Goal: Communication & Community: Answer question/provide support

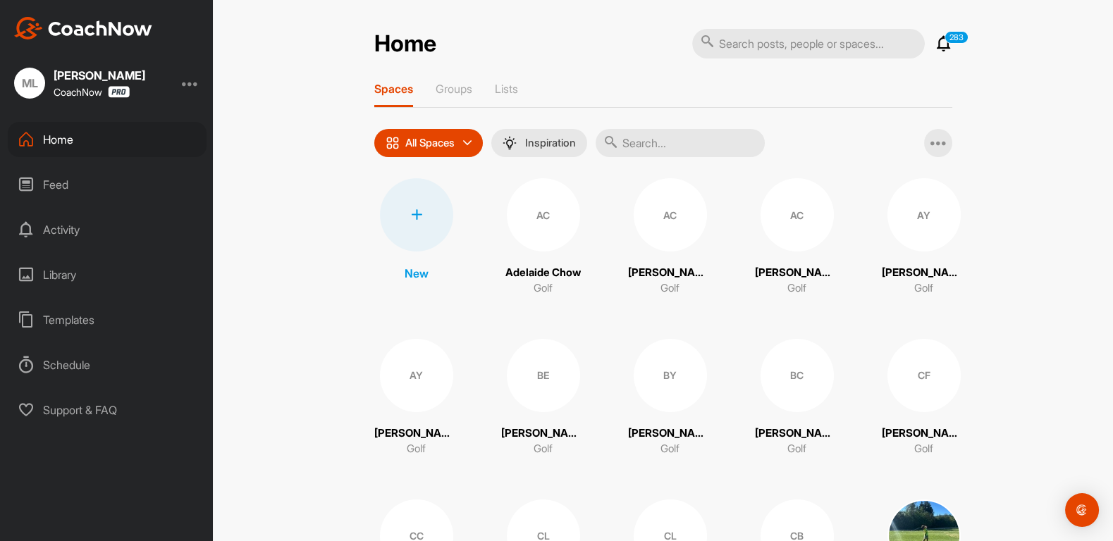
click at [921, 354] on div "CF" at bounding box center [923, 375] width 73 height 73
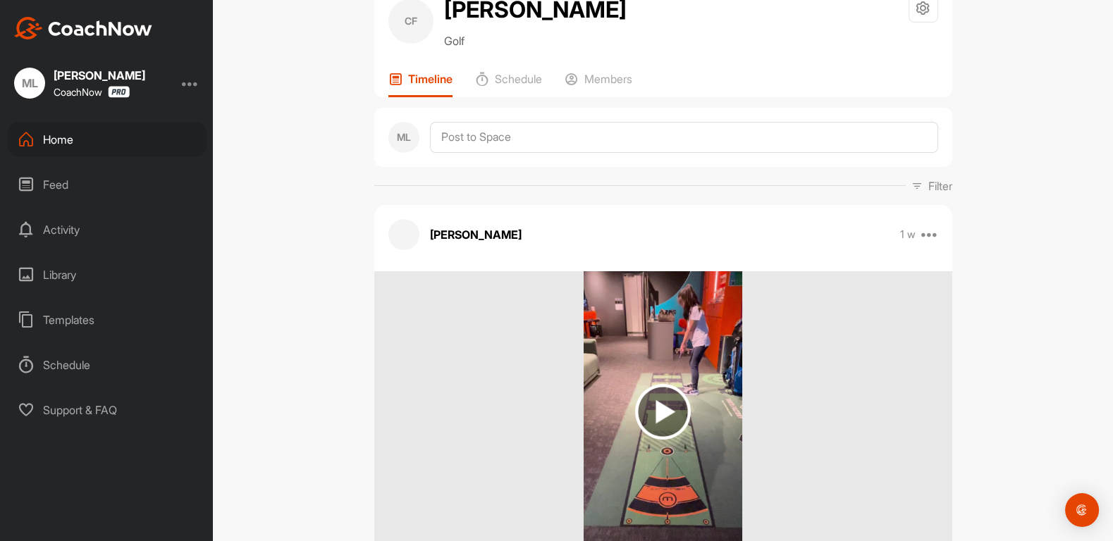
scroll to position [54, 0]
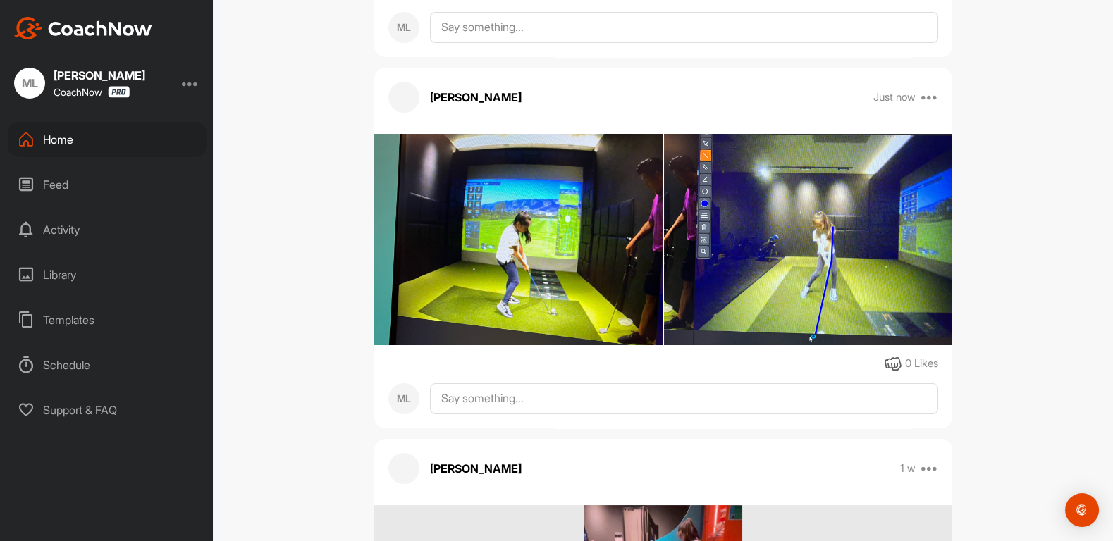
scroll to position [541, 0]
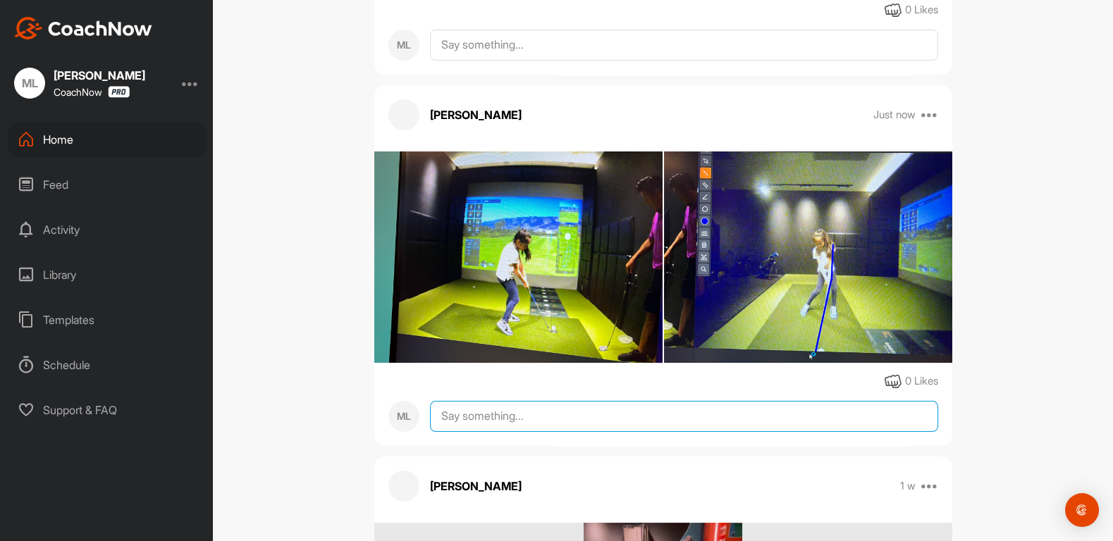
click at [519, 431] on textarea at bounding box center [684, 416] width 508 height 31
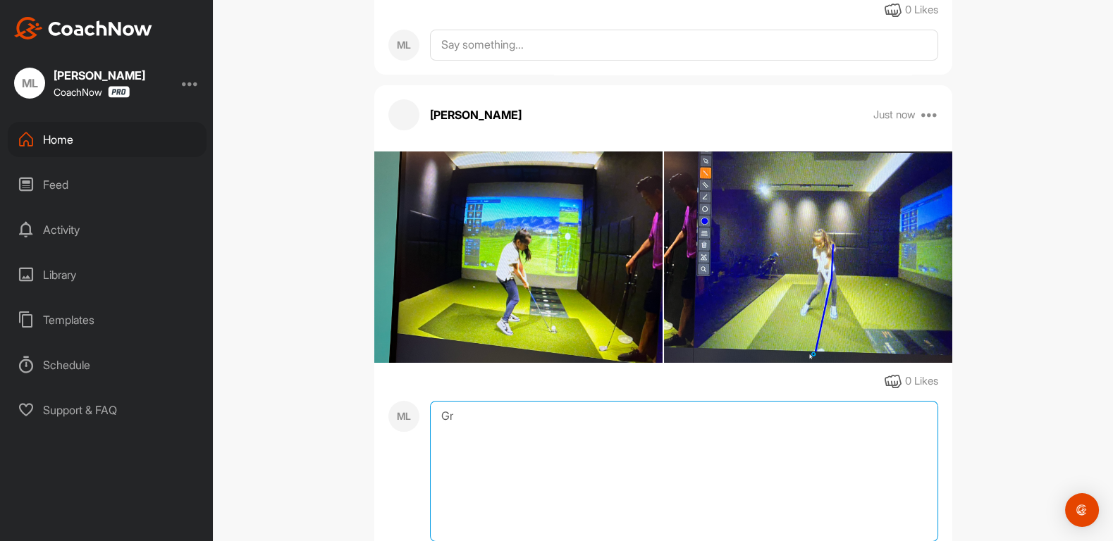
type textarea "G"
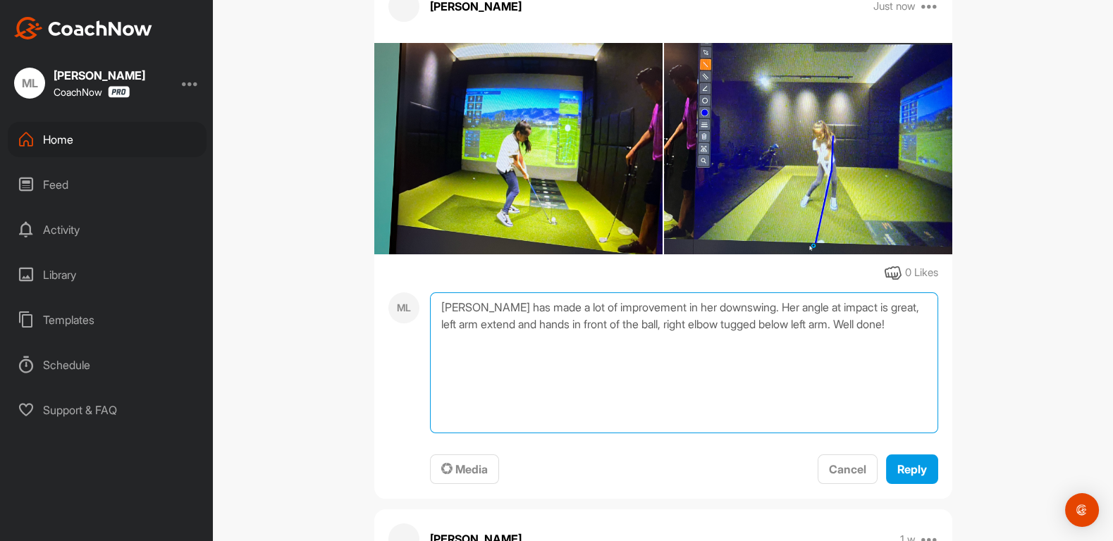
scroll to position [675, 0]
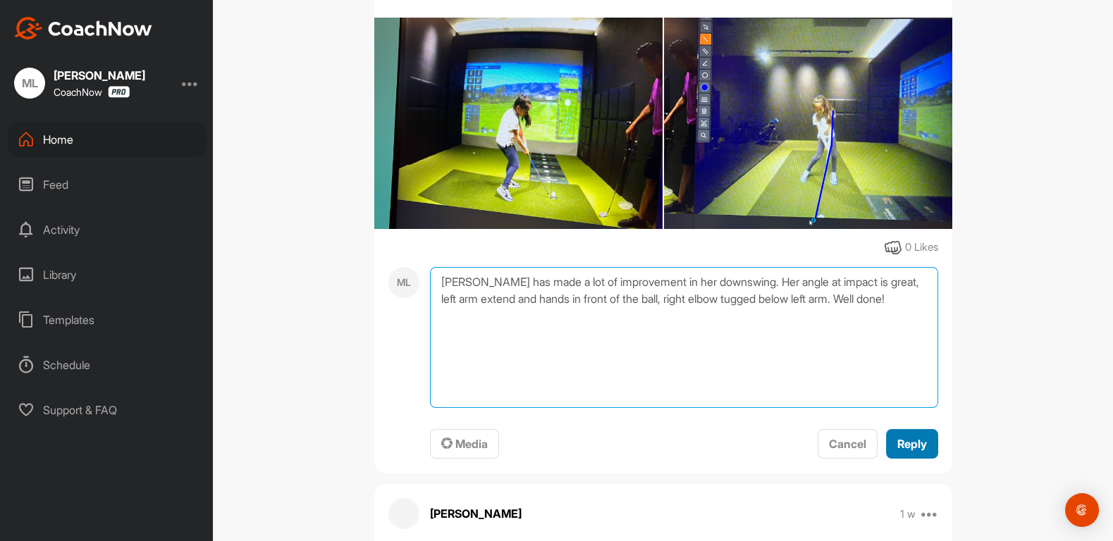
type textarea "Callie has made a lot of improvement in her downswing. Her angle at impact is g…"
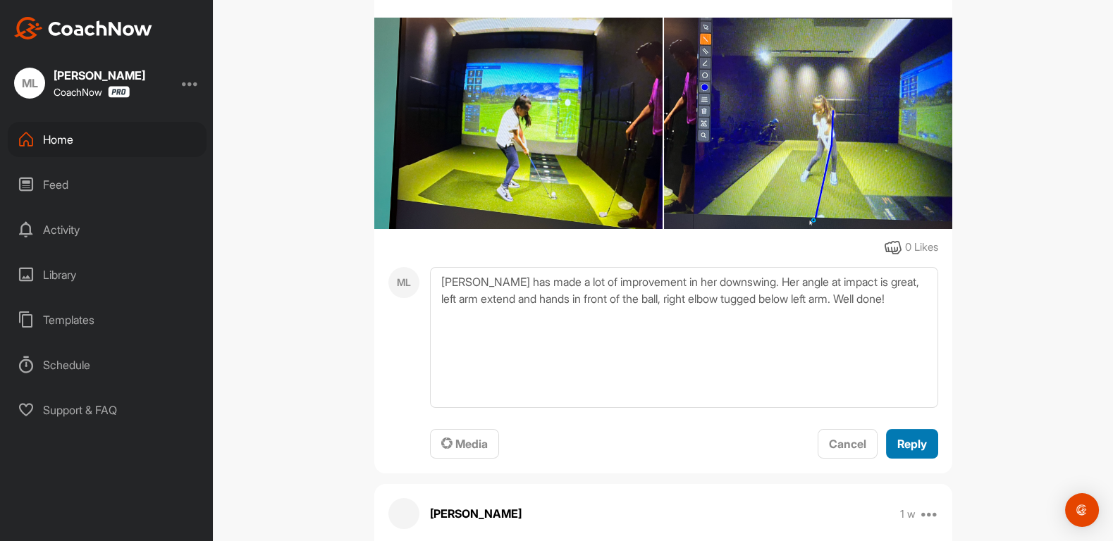
click at [926, 447] on span "Reply" at bounding box center [912, 444] width 30 height 14
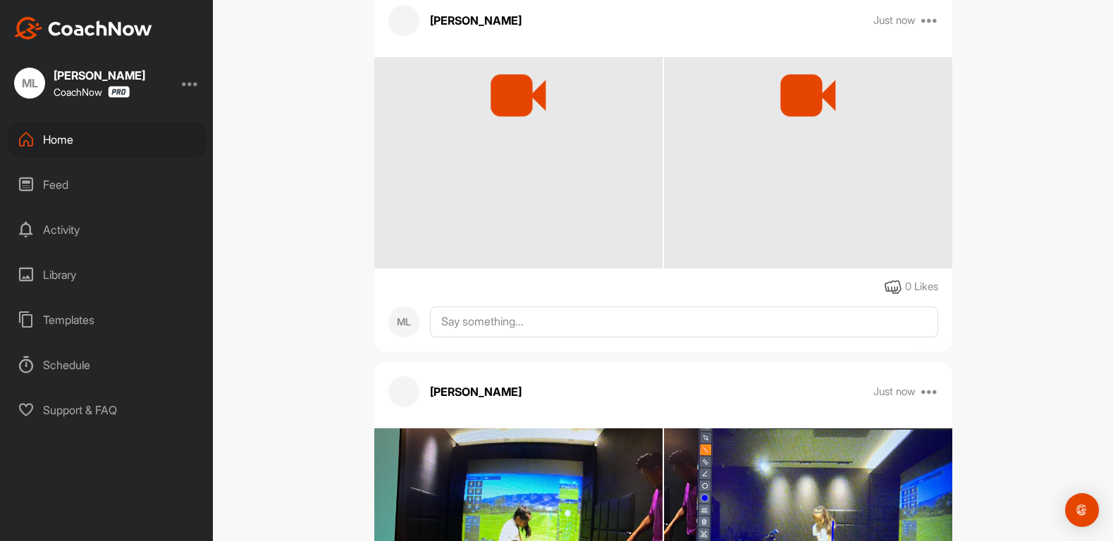
scroll to position [121, 0]
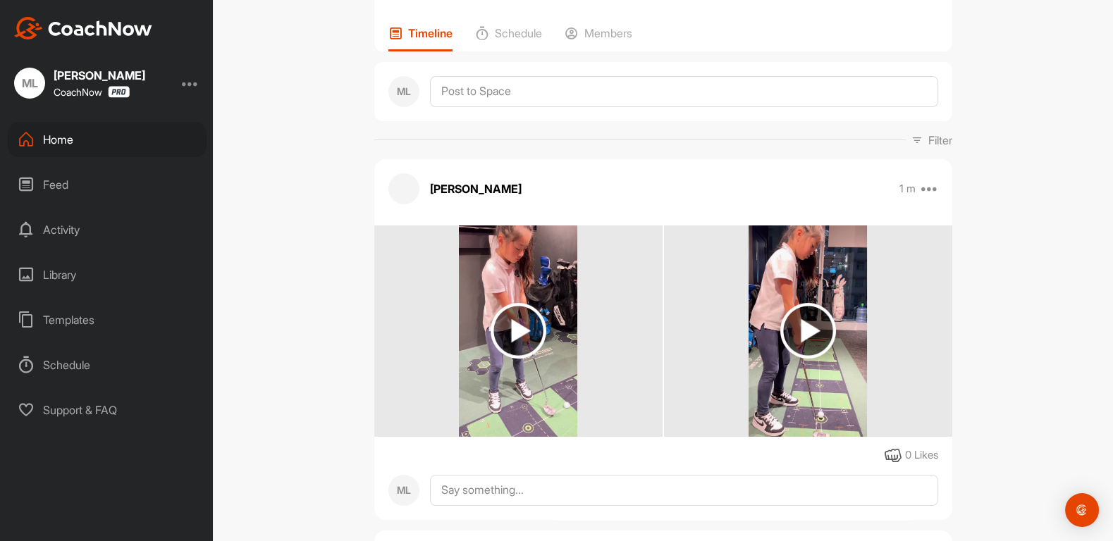
scroll to position [149, 0]
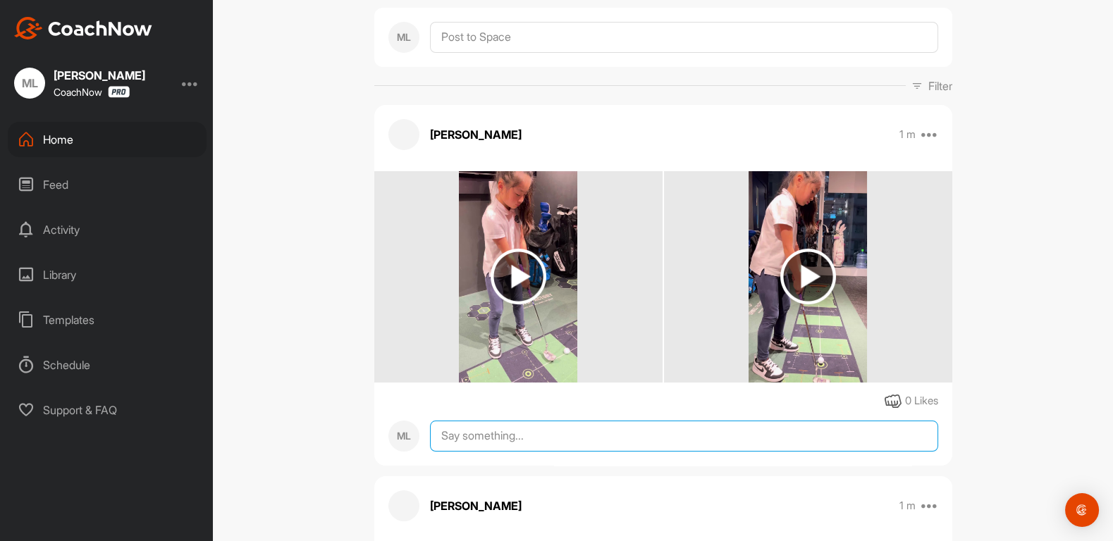
click at [552, 432] on textarea at bounding box center [684, 436] width 508 height 31
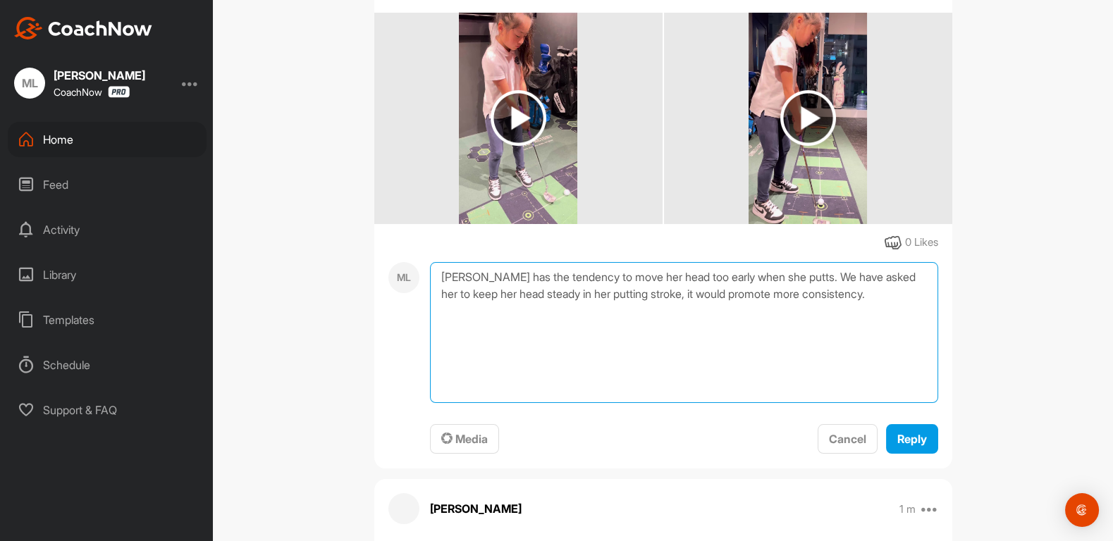
scroll to position [359, 0]
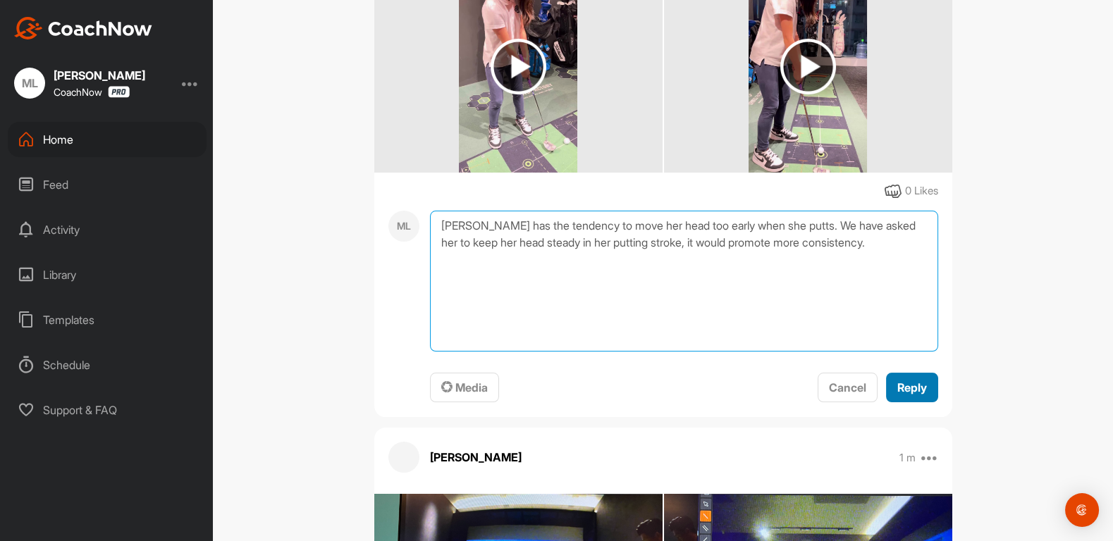
type textarea "Callie has the tendency to move her head too early when she putts. We have aske…"
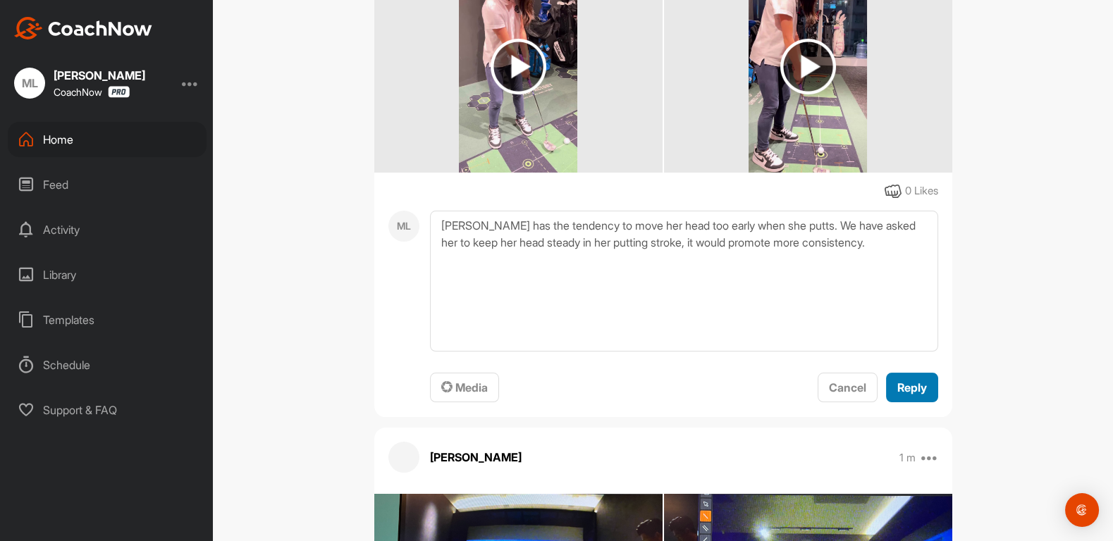
click at [918, 388] on span "Reply" at bounding box center [912, 388] width 30 height 14
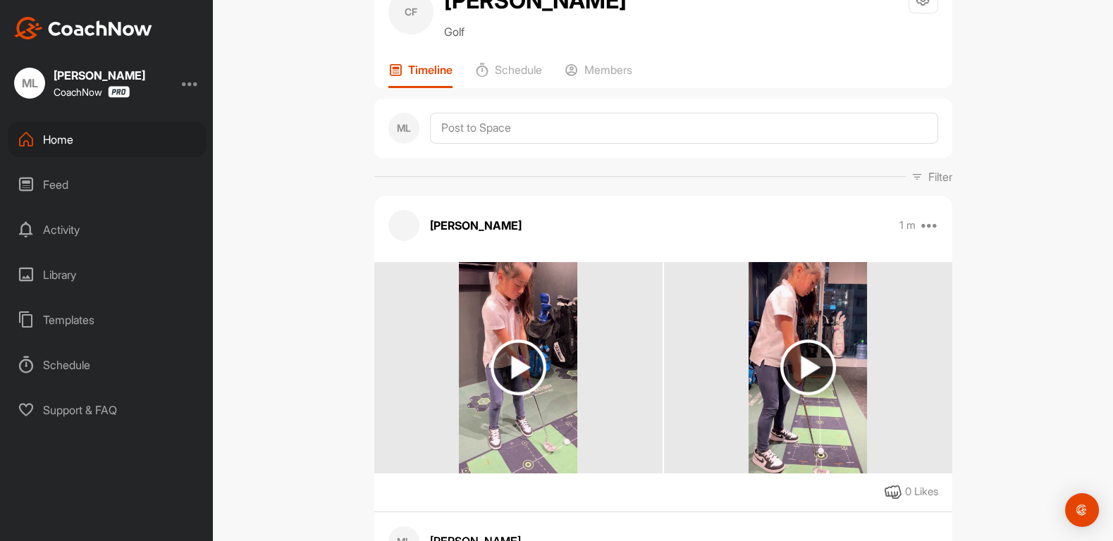
scroll to position [0, 0]
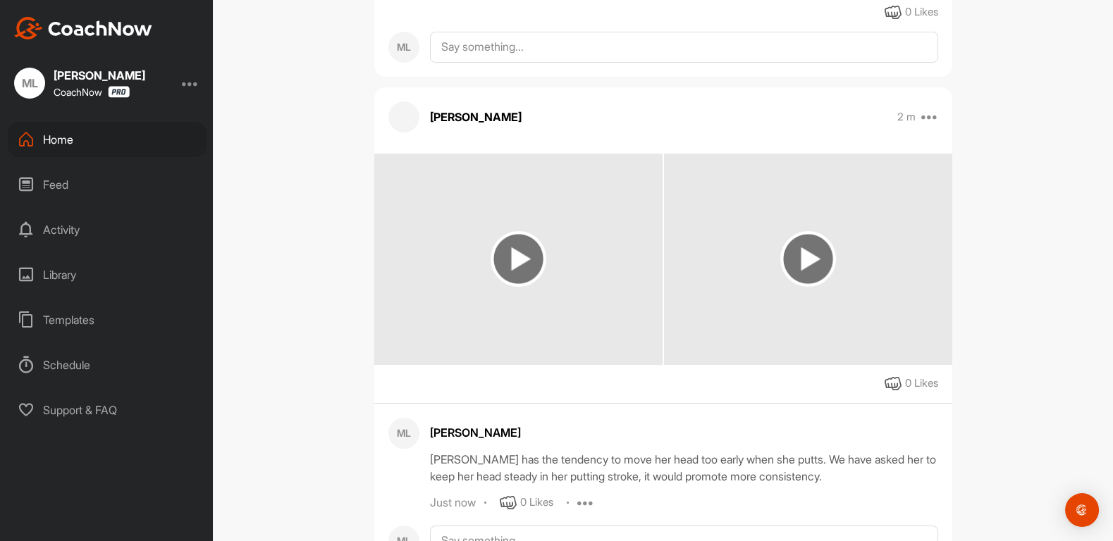
scroll to position [82, 0]
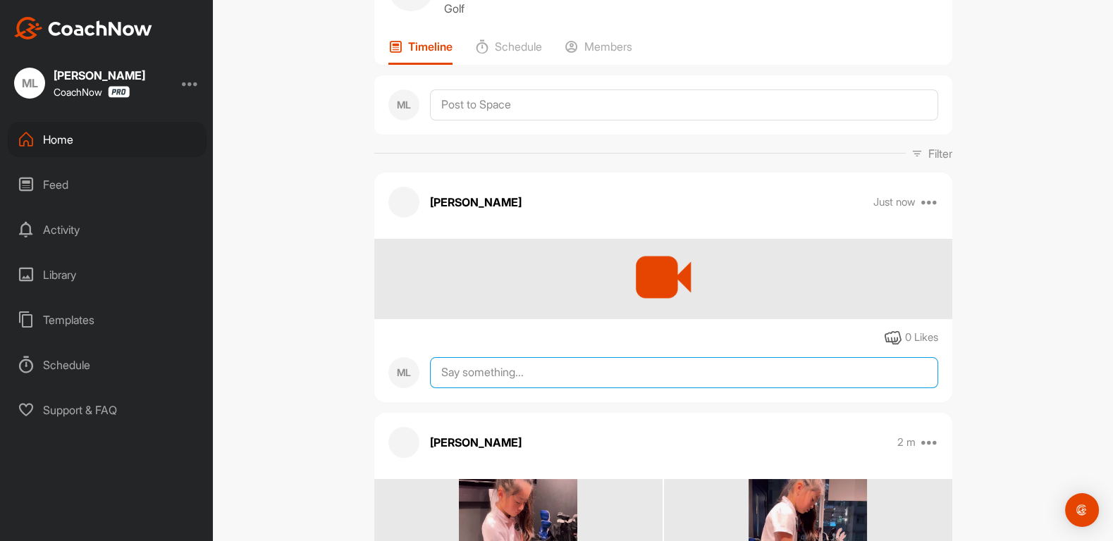
click at [608, 378] on textarea at bounding box center [684, 372] width 508 height 31
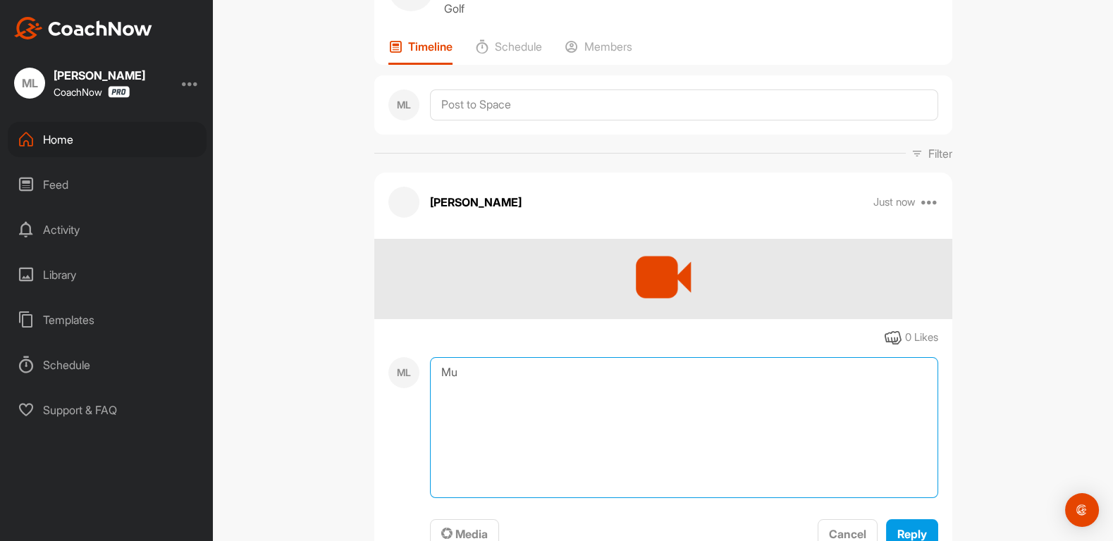
type textarea "M"
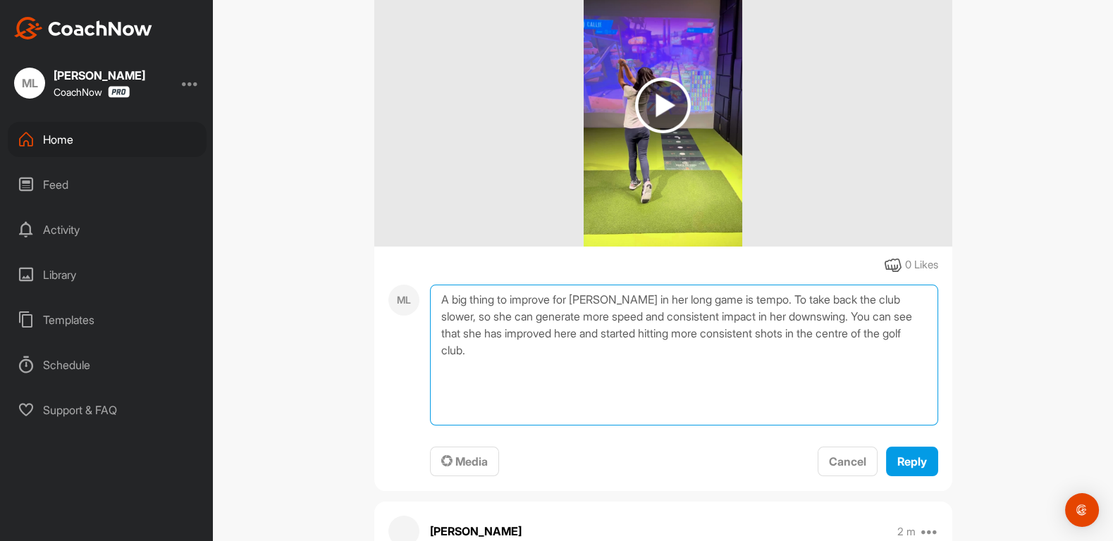
scroll to position [367, 0]
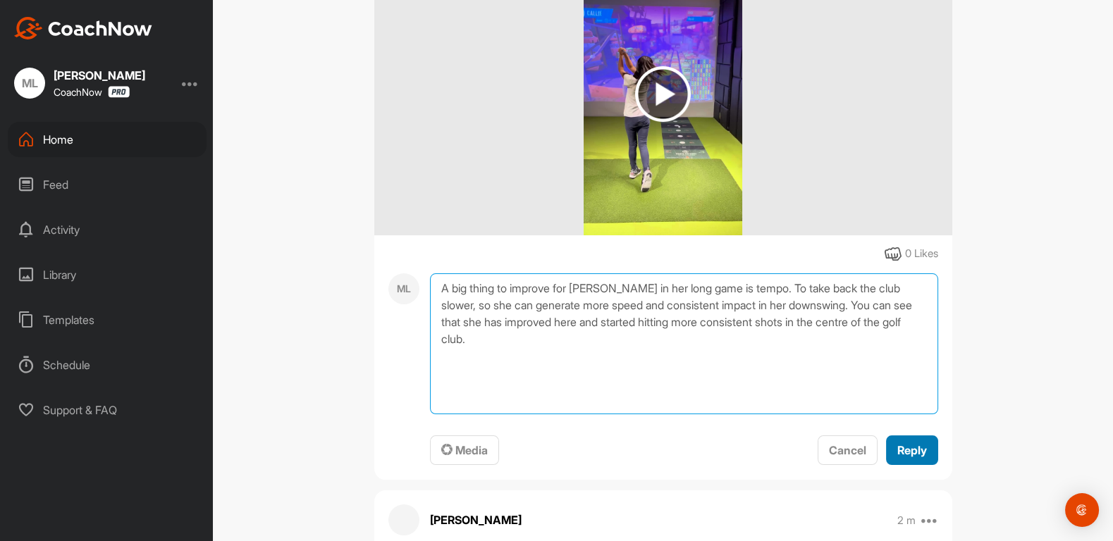
type textarea "A big thing to improve for Callie in her long game is tempo. To take back the c…"
click at [905, 451] on span "Reply" at bounding box center [912, 450] width 30 height 14
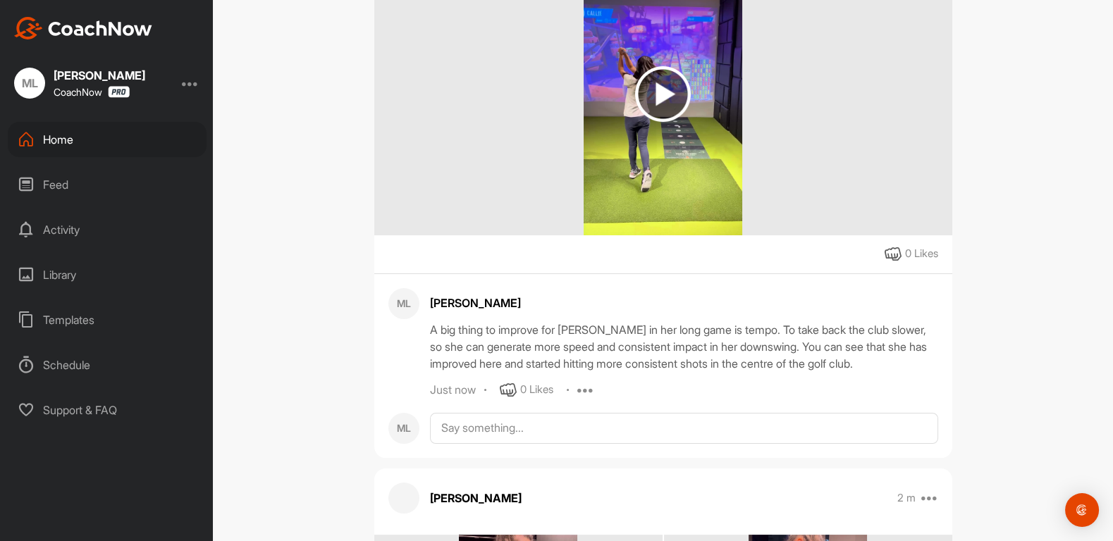
click at [57, 136] on div "Home" at bounding box center [107, 139] width 199 height 35
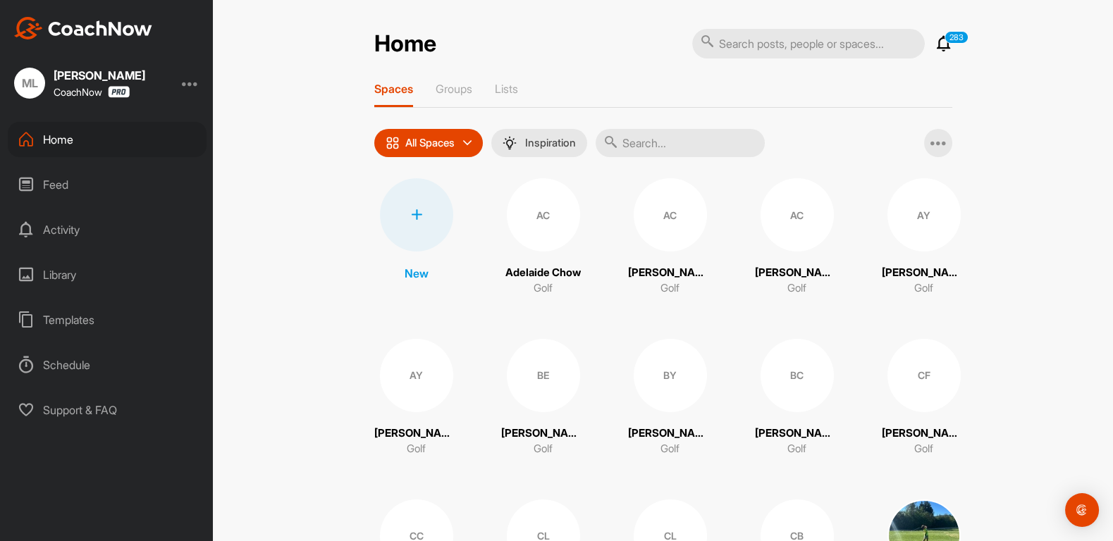
click at [421, 209] on icon at bounding box center [416, 214] width 11 height 11
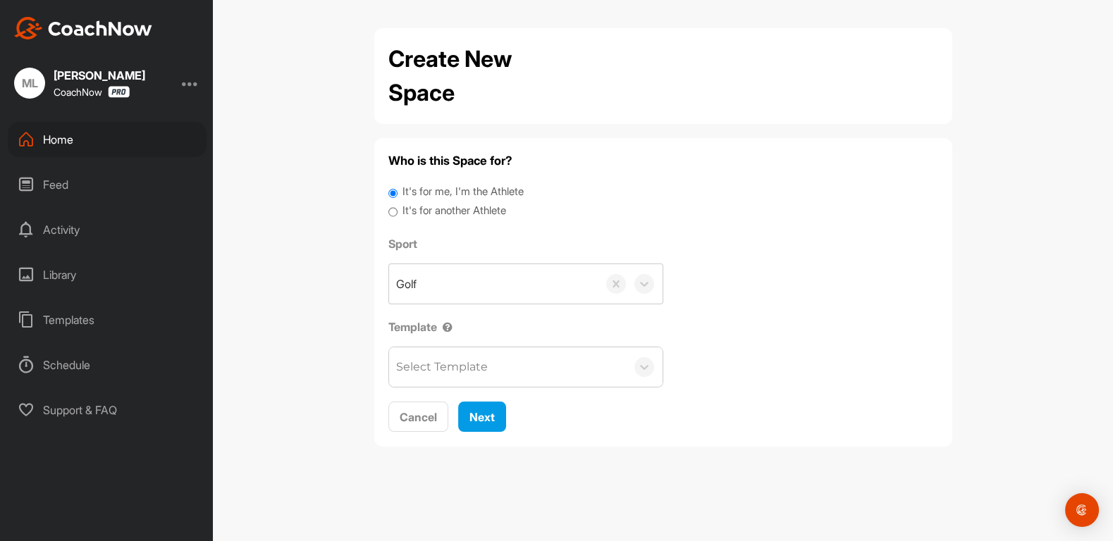
click at [431, 214] on label "It's for another Athlete" at bounding box center [454, 211] width 104 height 16
click at [398, 214] on input "It's for another Athlete" at bounding box center [392, 212] width 9 height 19
radio input "true"
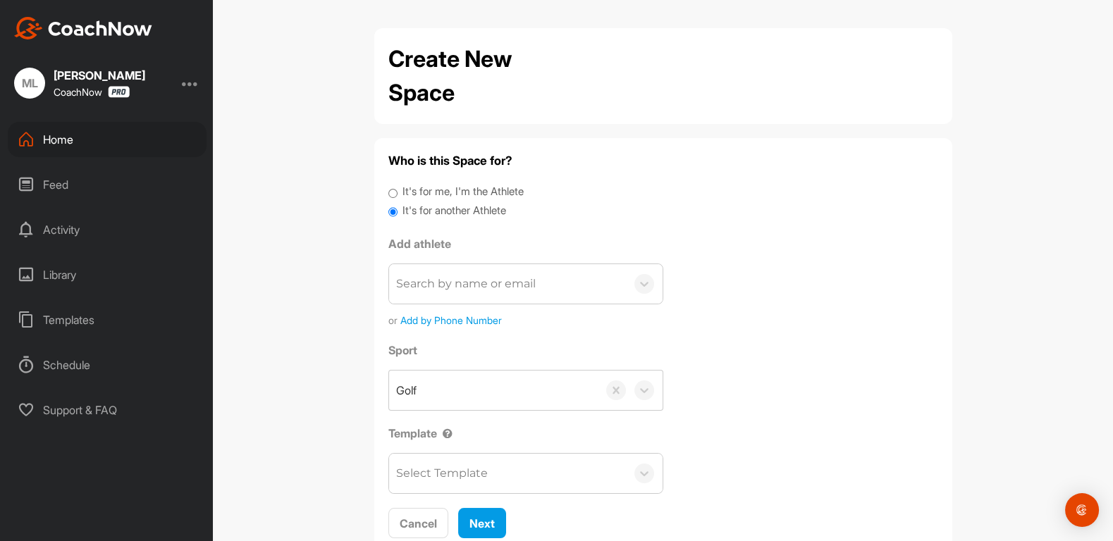
click at [474, 279] on div "Search by name or email" at bounding box center [466, 284] width 140 height 17
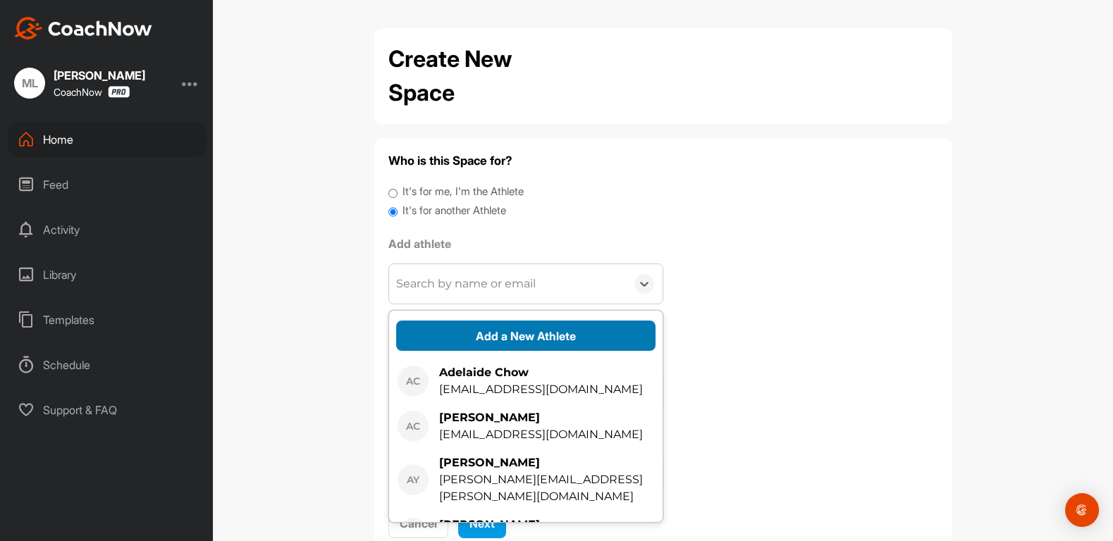
click at [493, 332] on button "Add a New Athlete" at bounding box center [525, 336] width 259 height 30
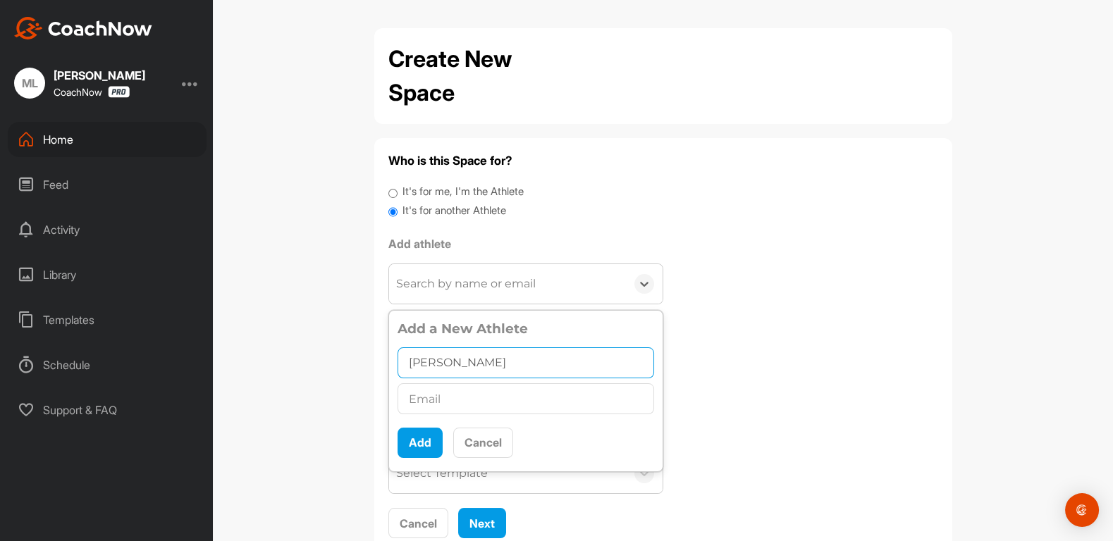
click at [529, 355] on input "Winston" at bounding box center [526, 363] width 257 height 31
type input "[PERSON_NAME]"
click at [457, 395] on input "text" at bounding box center [526, 398] width 257 height 31
paste input "[EMAIL_ADDRESS][DOMAIN_NAME]"
type input "[EMAIL_ADDRESS][DOMAIN_NAME]"
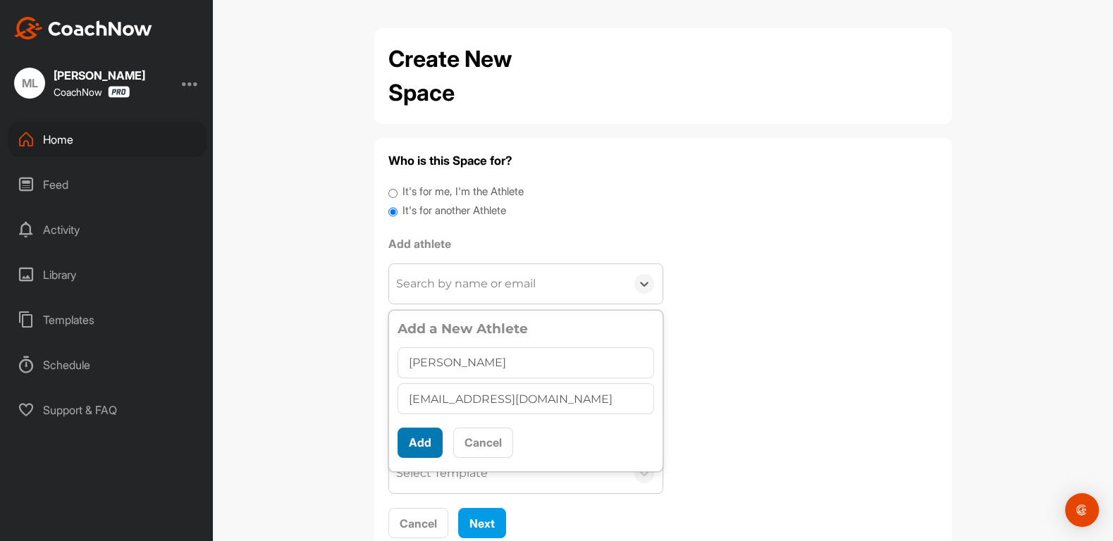
click at [424, 434] on button "Add" at bounding box center [420, 443] width 45 height 30
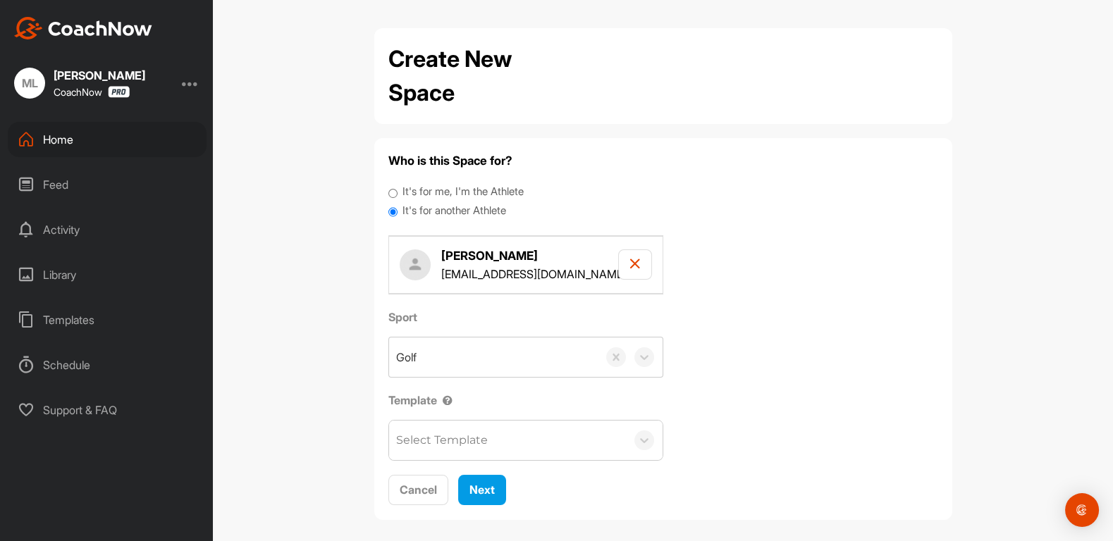
scroll to position [8, 0]
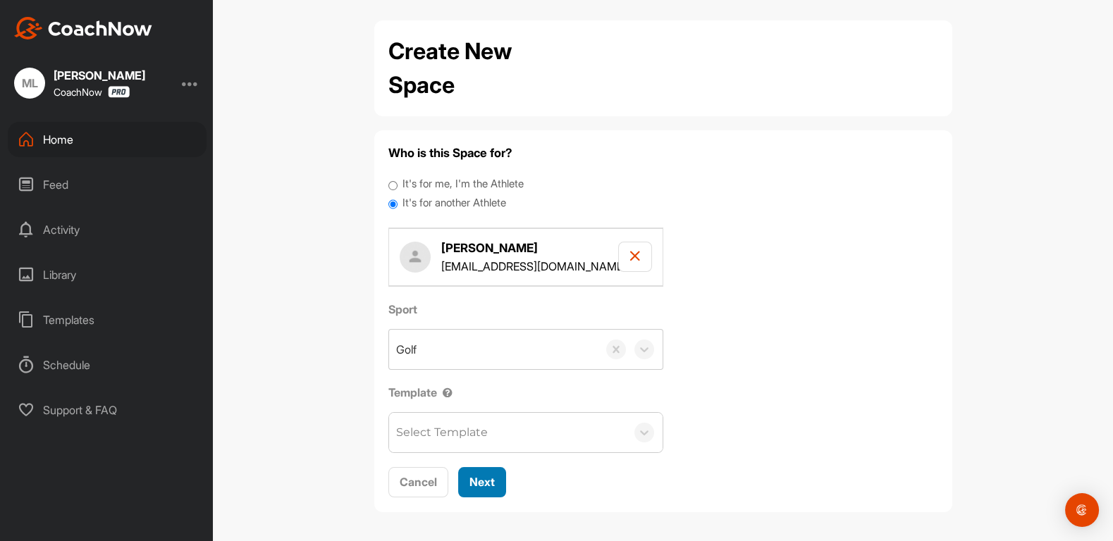
click at [477, 478] on span "Next" at bounding box center [481, 482] width 25 height 14
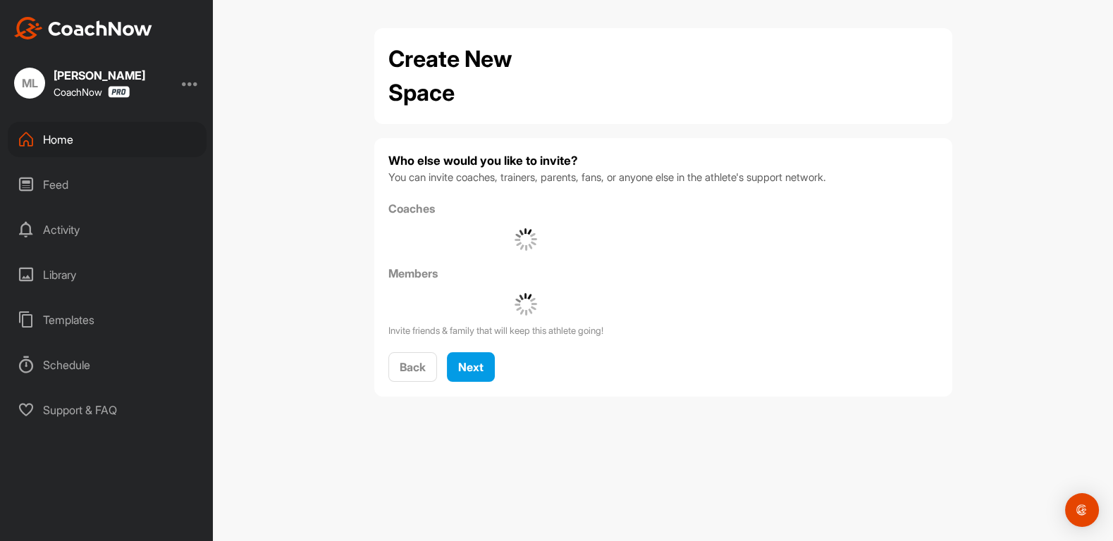
scroll to position [0, 0]
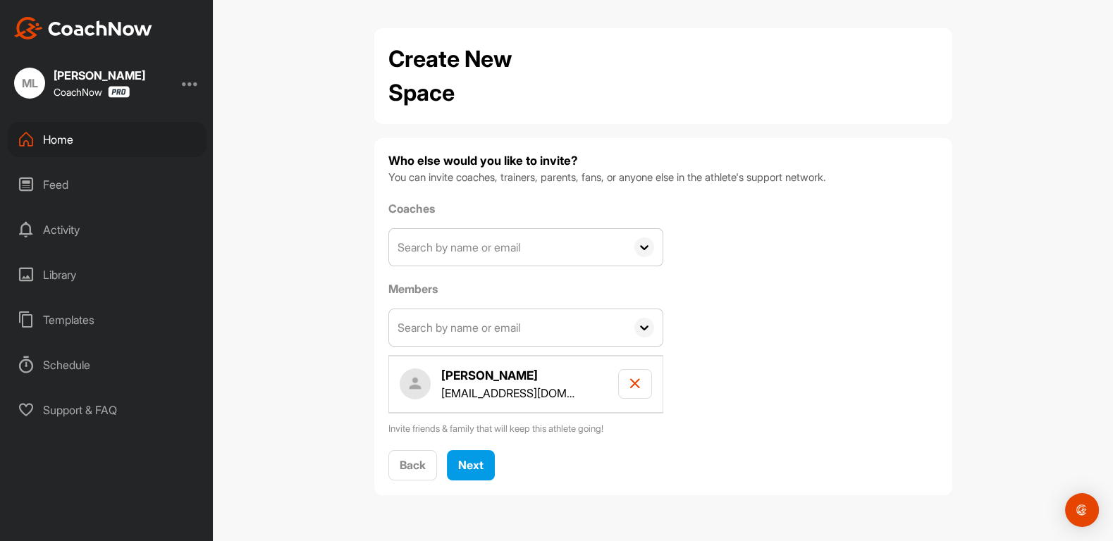
click at [528, 229] on input "text" at bounding box center [507, 247] width 237 height 37
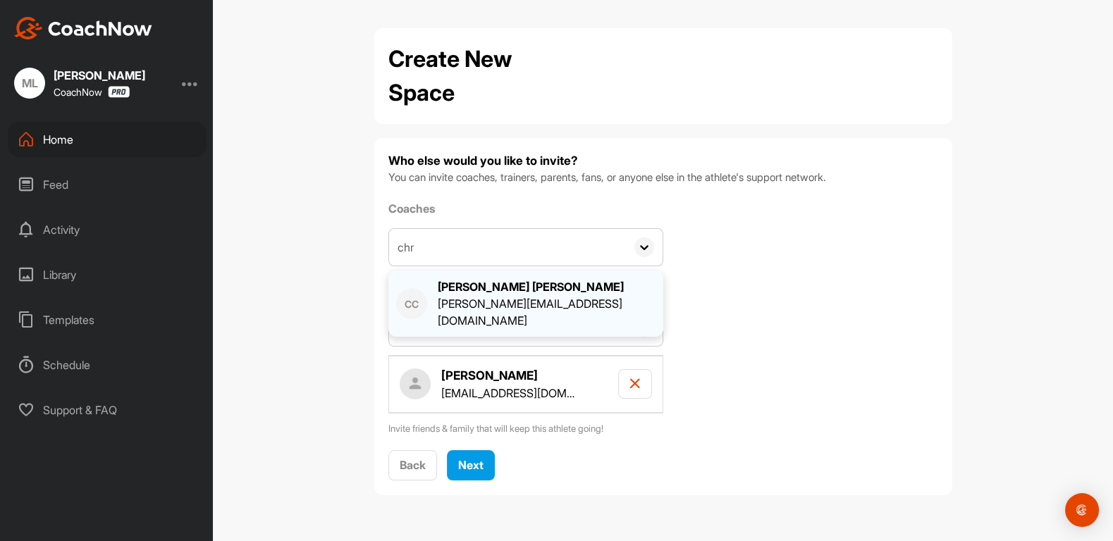
type input "chr"
click at [488, 294] on div "[PERSON_NAME] [PERSON_NAME]" at bounding box center [547, 286] width 218 height 17
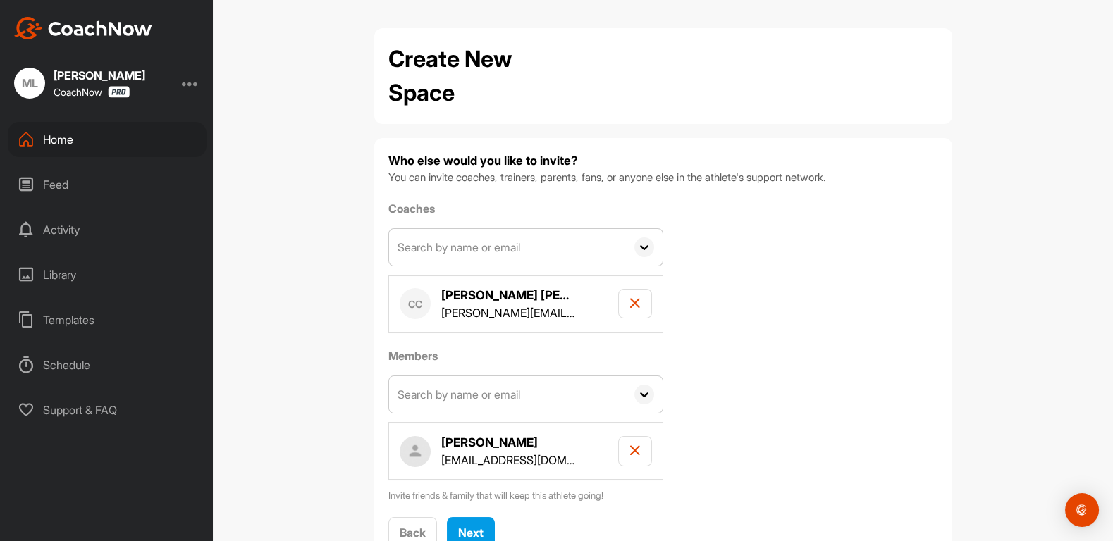
scroll to position [49, 0]
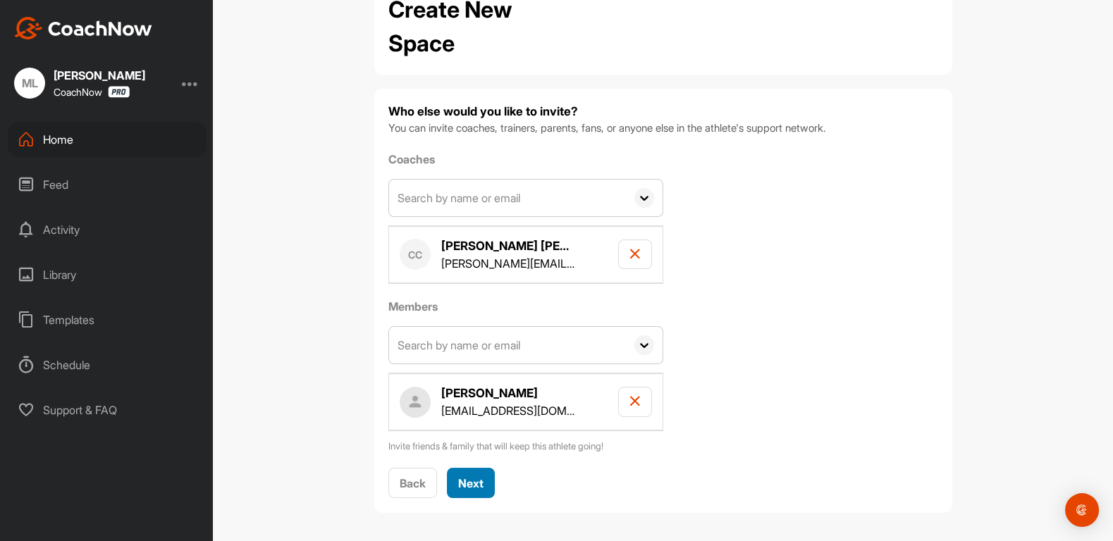
click at [479, 480] on span "Next" at bounding box center [470, 483] width 25 height 14
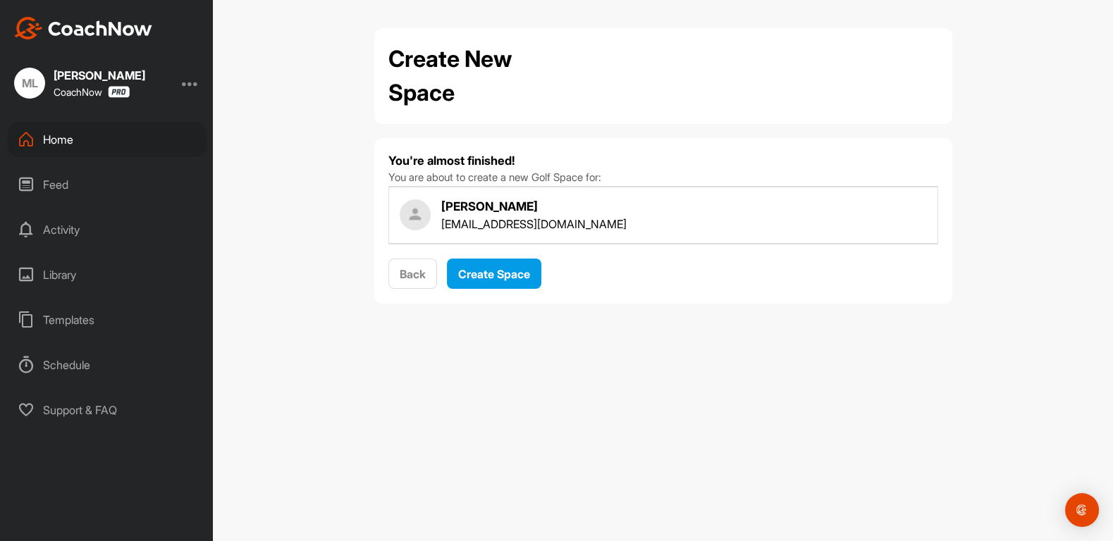
scroll to position [0, 0]
click at [512, 273] on span "Create Space" at bounding box center [494, 274] width 72 height 14
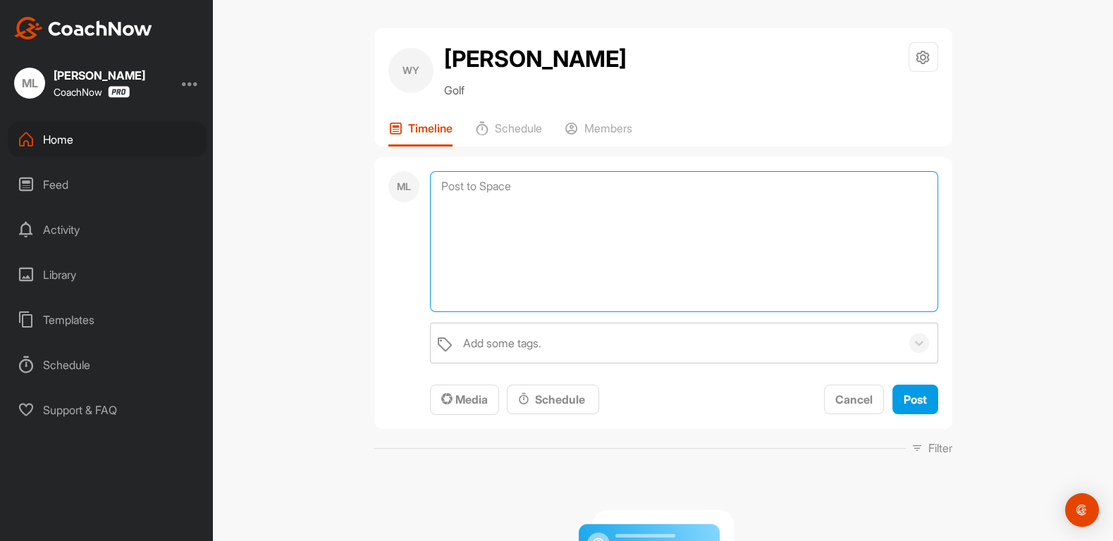
click at [573, 188] on textarea at bounding box center [684, 241] width 508 height 141
type textarea "Welcome to Chip Chip Golf!"
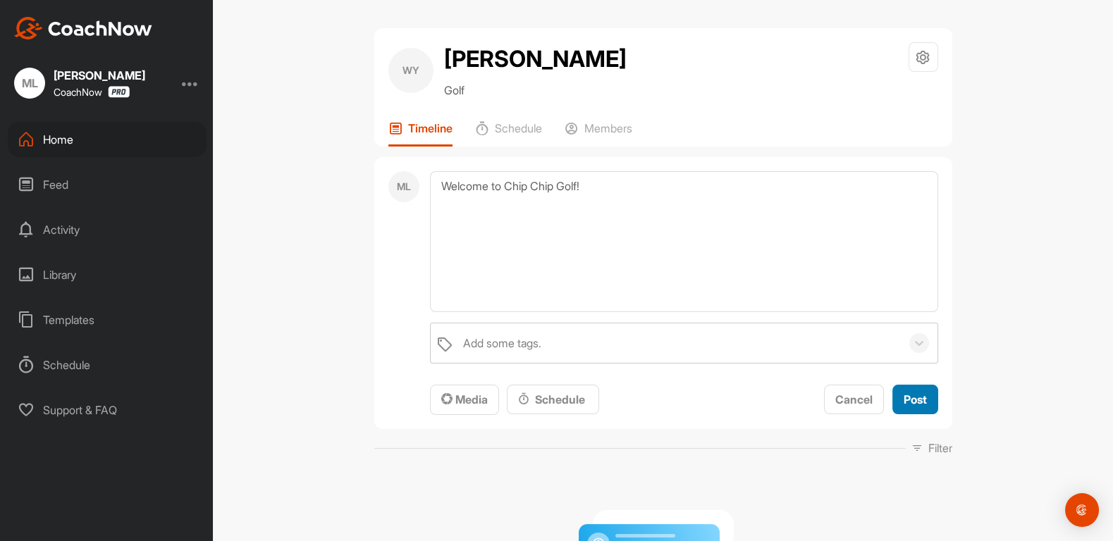
click at [909, 387] on button "Post" at bounding box center [915, 400] width 46 height 30
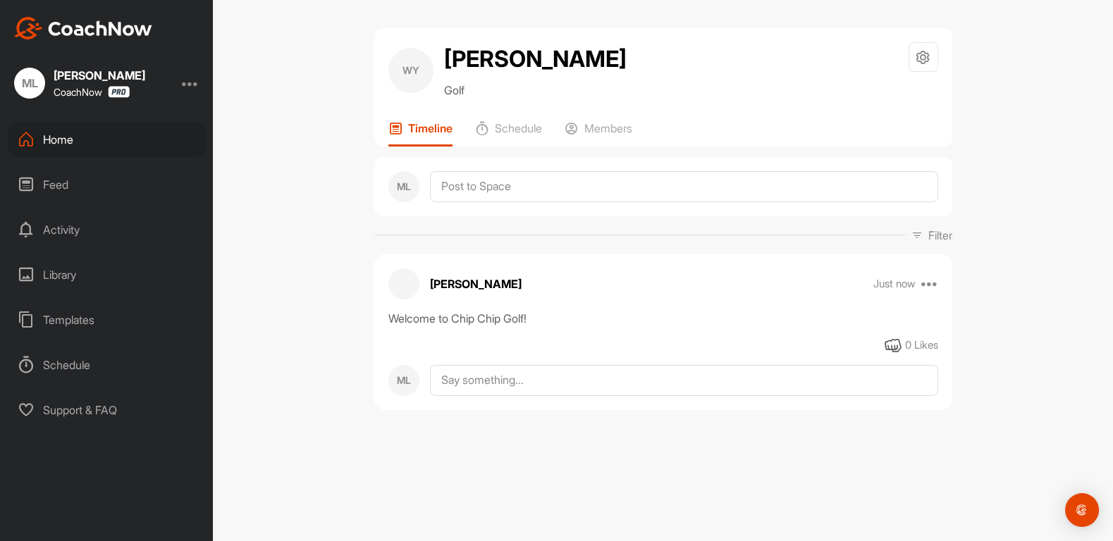
click at [51, 142] on div "Home" at bounding box center [107, 139] width 199 height 35
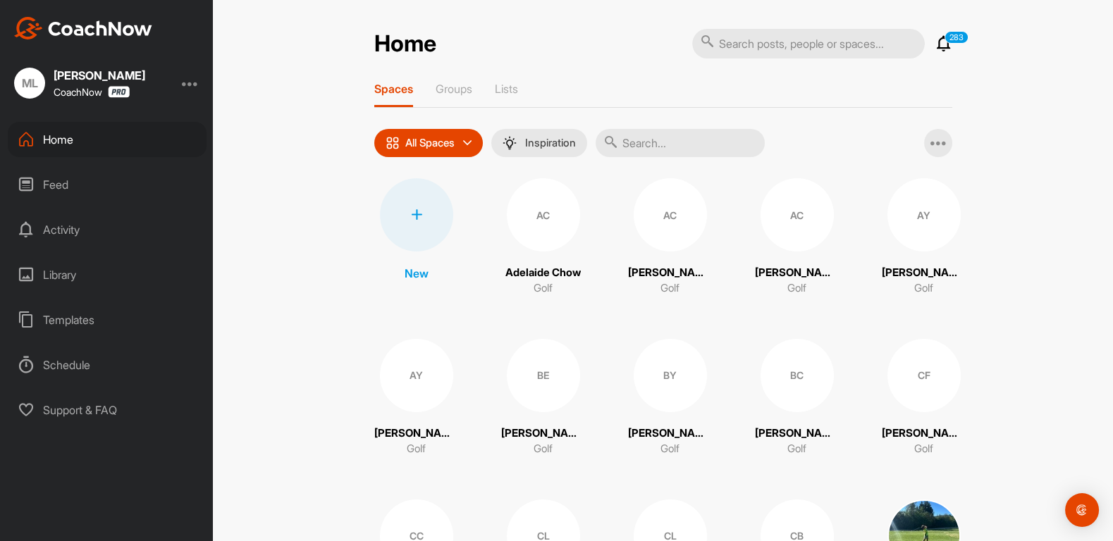
scroll to position [924, 0]
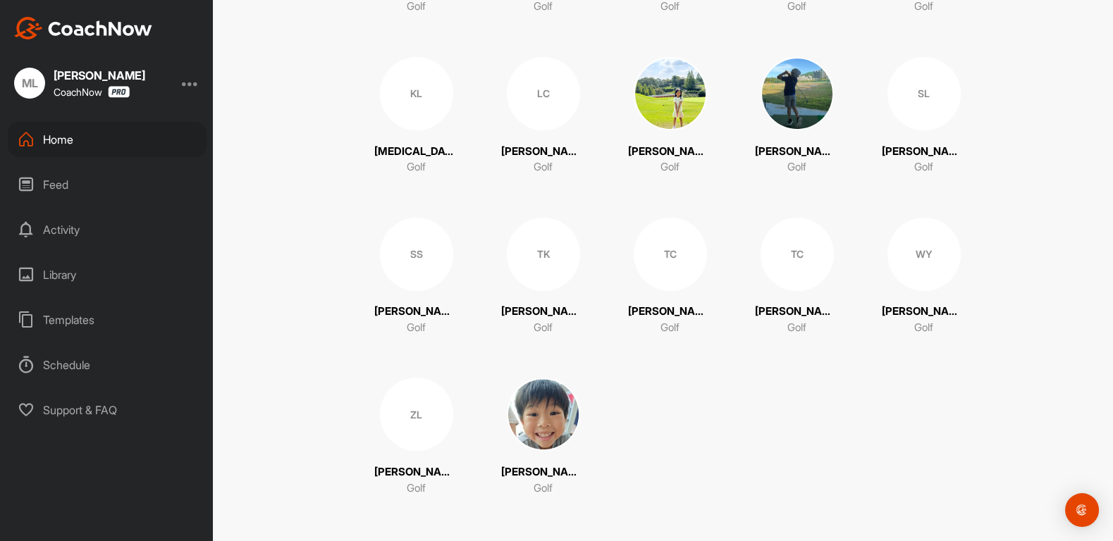
click at [932, 268] on div "WY" at bounding box center [923, 254] width 73 height 73
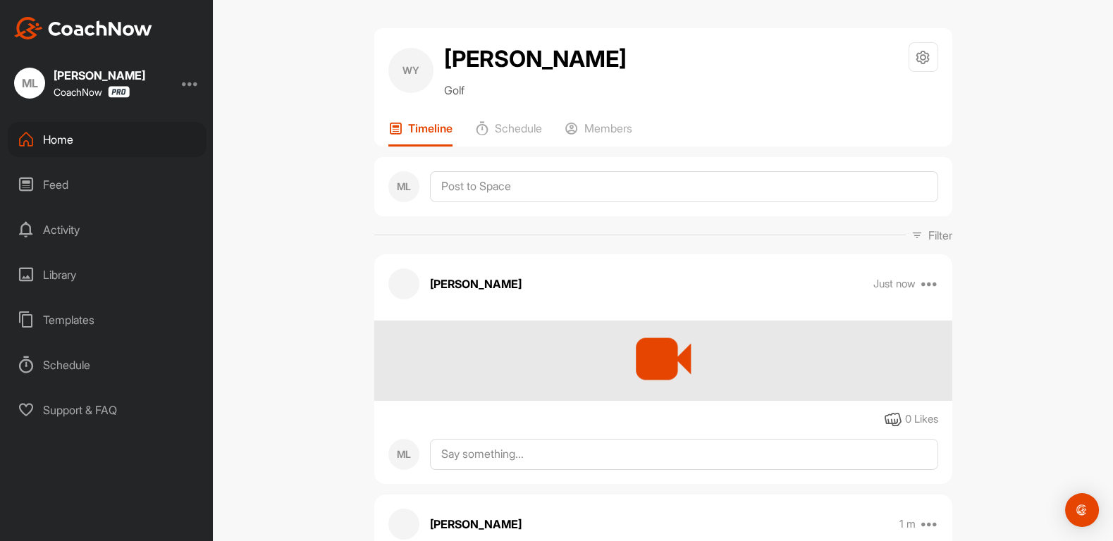
scroll to position [14, 0]
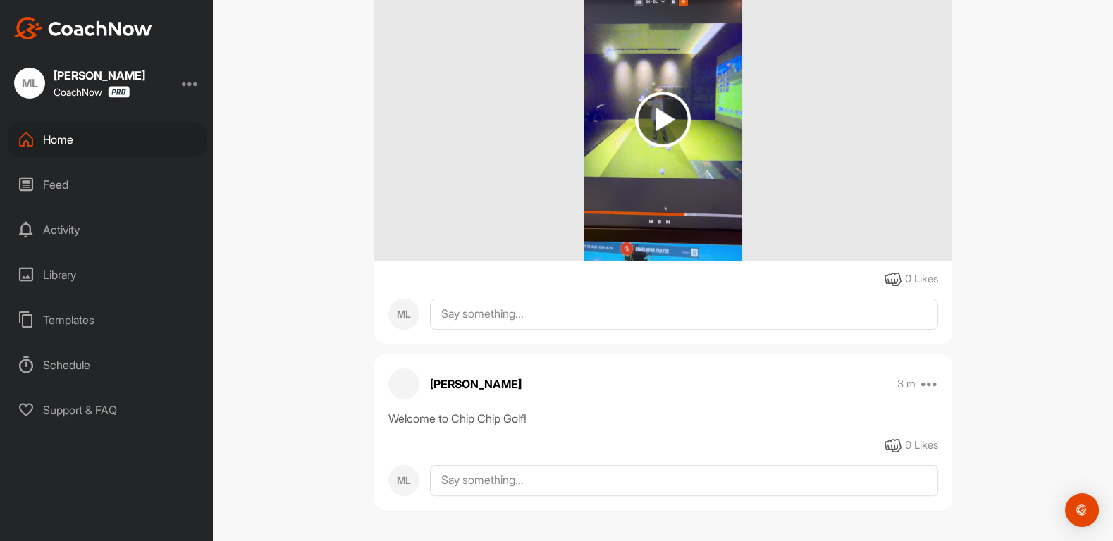
scroll to position [769, 0]
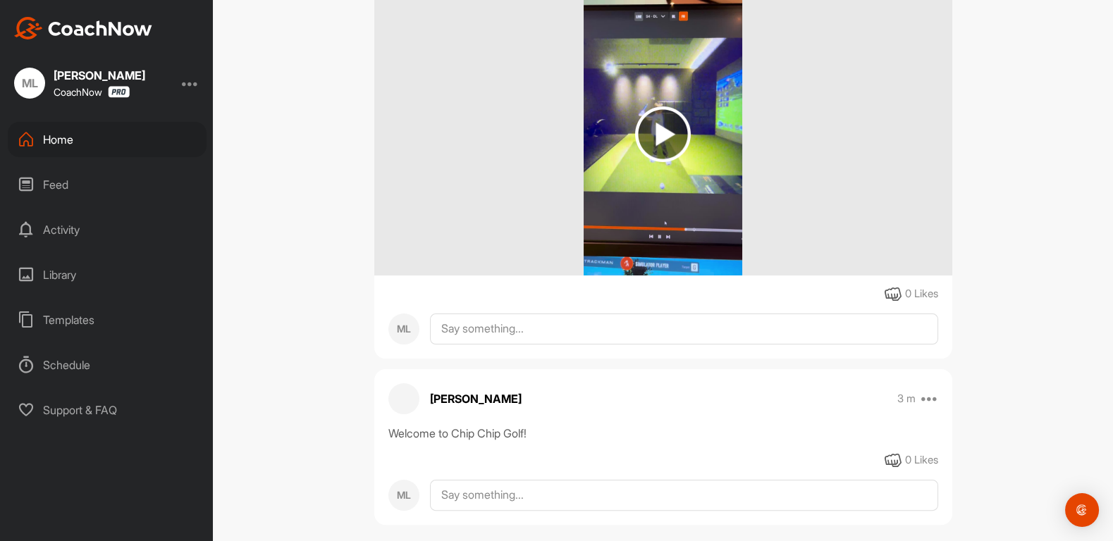
click at [641, 344] on div "[PERSON_NAME] 2 m Move to ... Copy to ... Edit Edit Tags Pin to top Delete 0 Li…" at bounding box center [663, 142] width 578 height 431
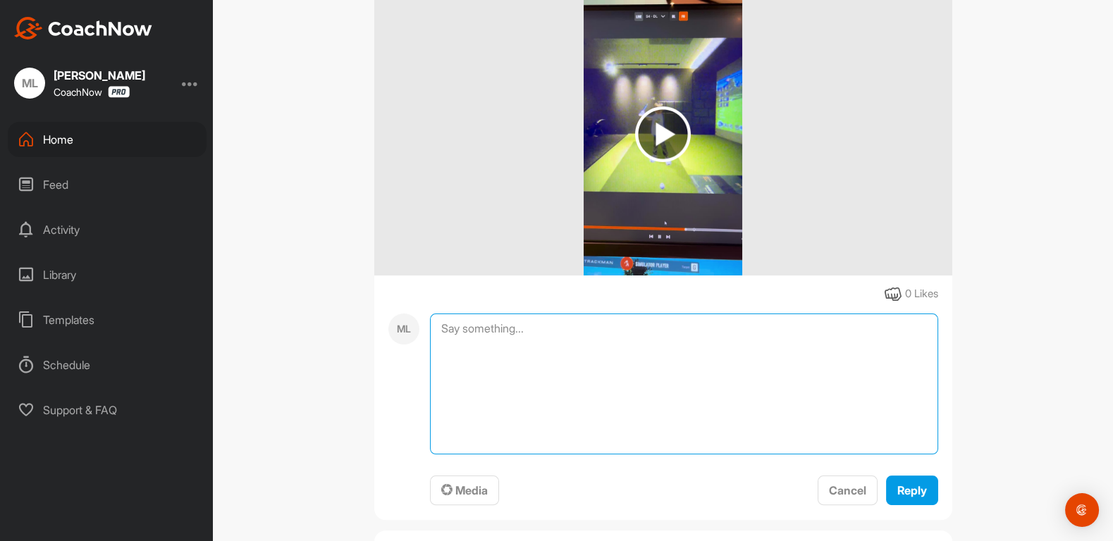
click at [645, 336] on textarea at bounding box center [684, 384] width 508 height 141
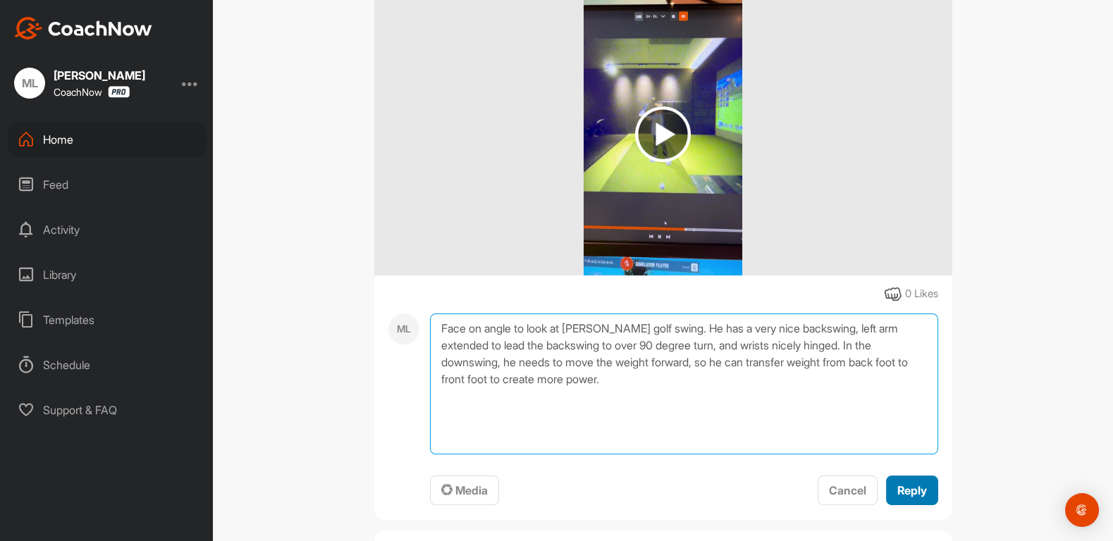
type textarea "Face on angle to look at Winston's golf swing. He has a very nice backswing, le…"
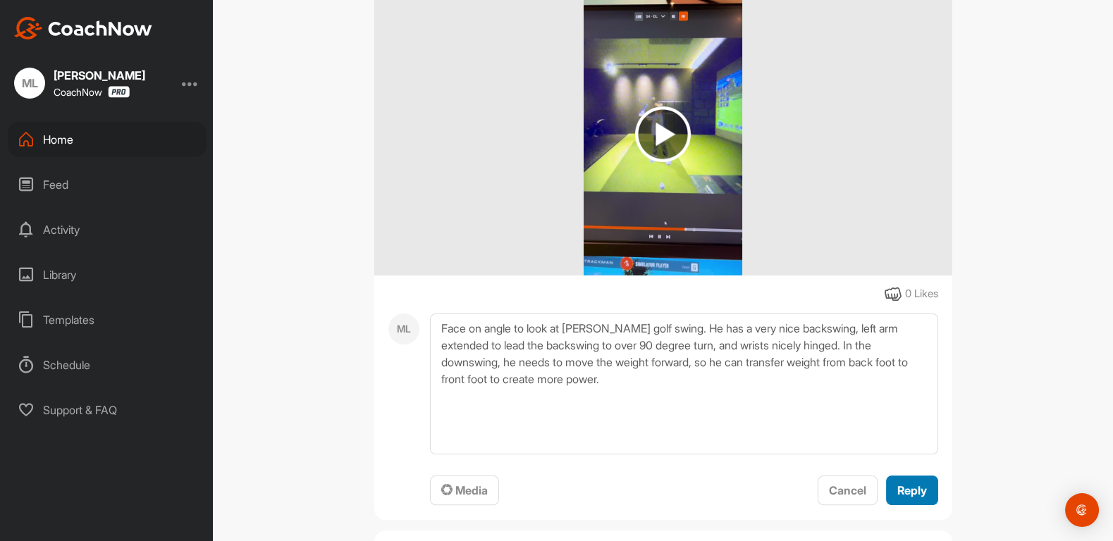
click at [909, 496] on span "Reply" at bounding box center [912, 491] width 30 height 14
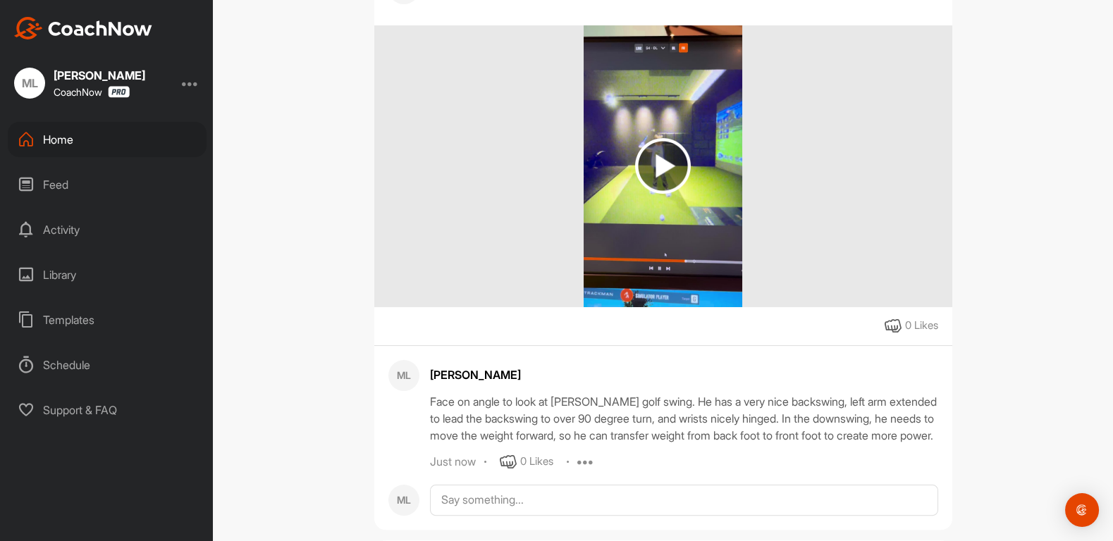
scroll to position [271, 0]
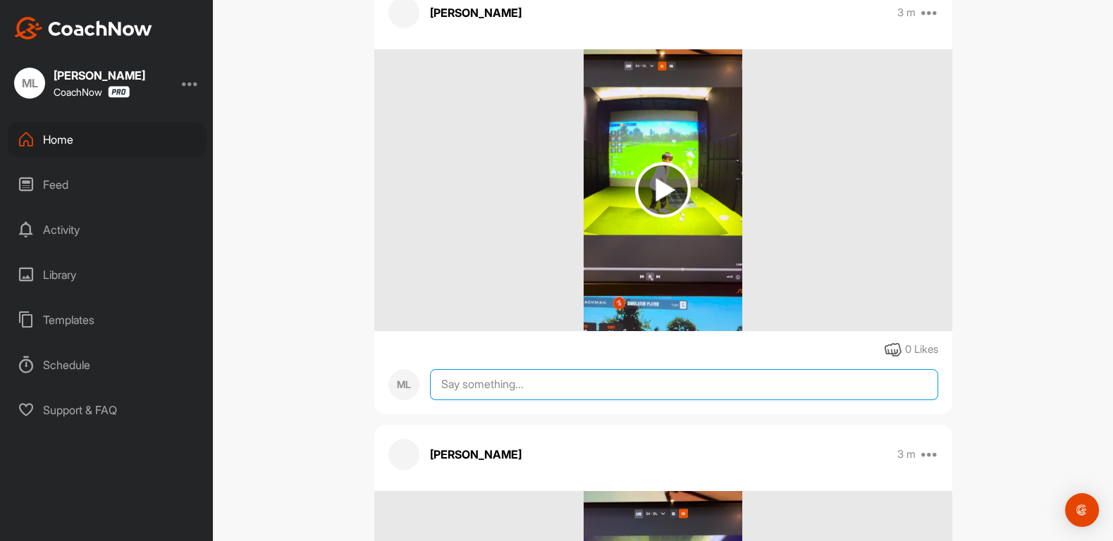
click at [641, 385] on textarea at bounding box center [684, 384] width 508 height 31
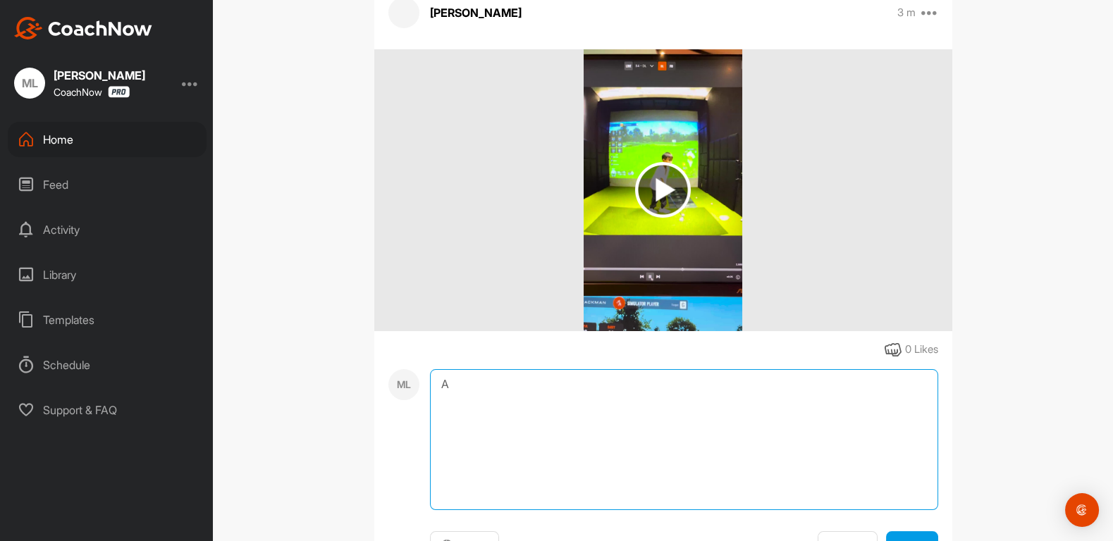
type textarea "A"
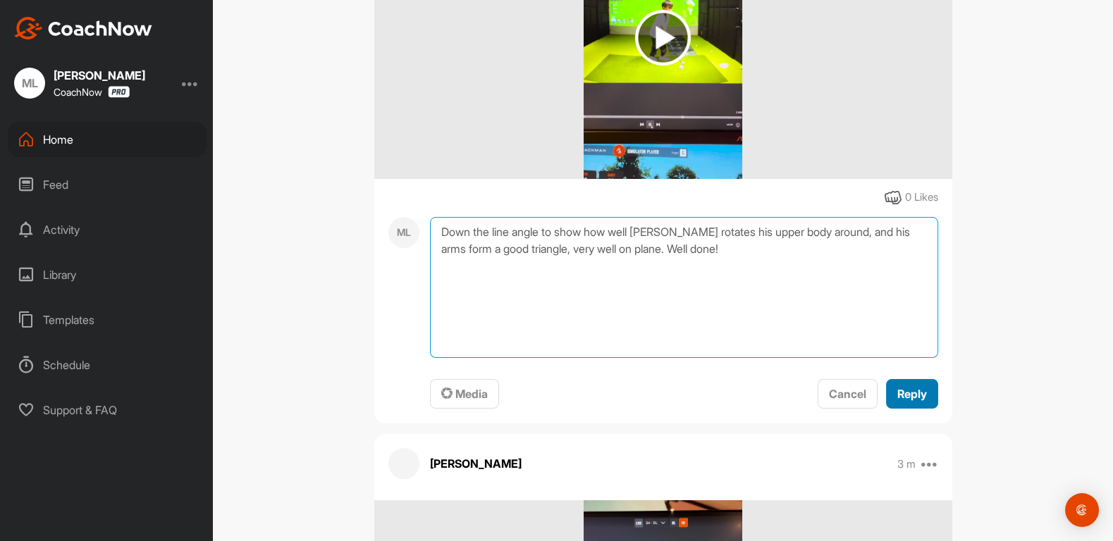
type textarea "Down the line angle to show how well Winston rotates his upper body around, and…"
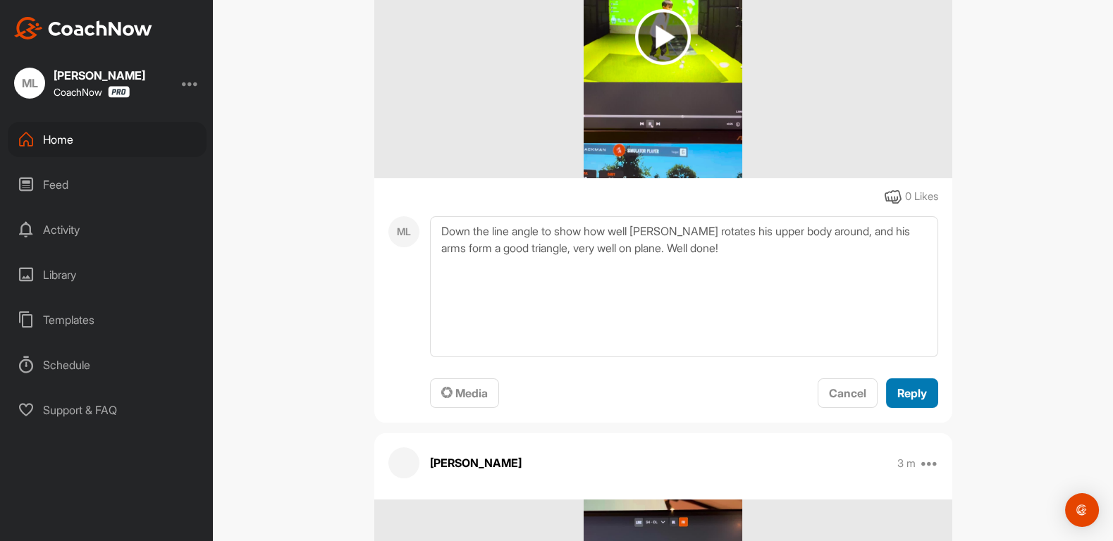
click at [923, 390] on span "Reply" at bounding box center [912, 393] width 30 height 14
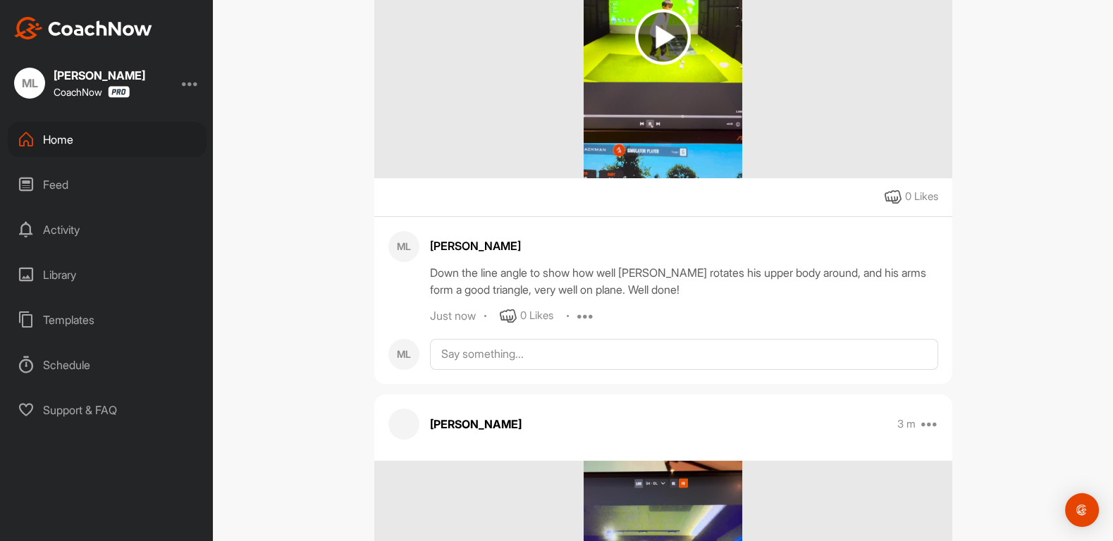
click at [56, 136] on div "Home" at bounding box center [107, 139] width 199 height 35
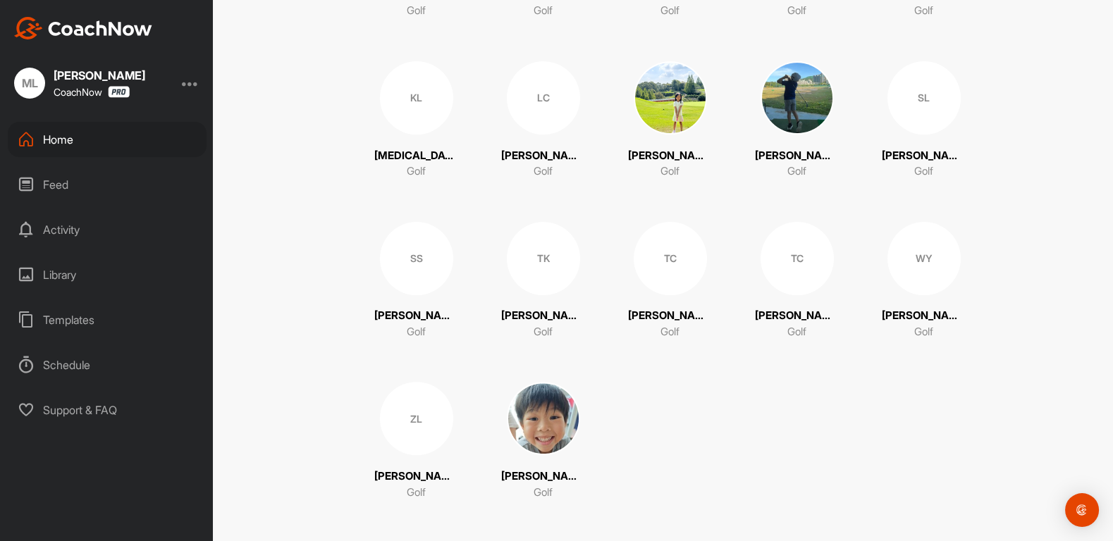
scroll to position [924, 0]
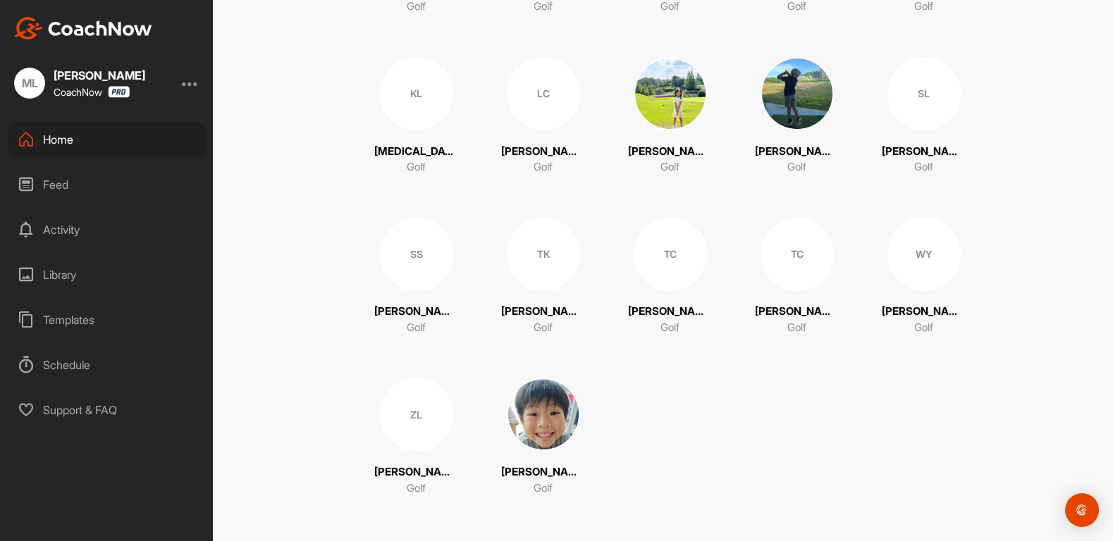
click at [574, 405] on img at bounding box center [543, 414] width 73 height 73
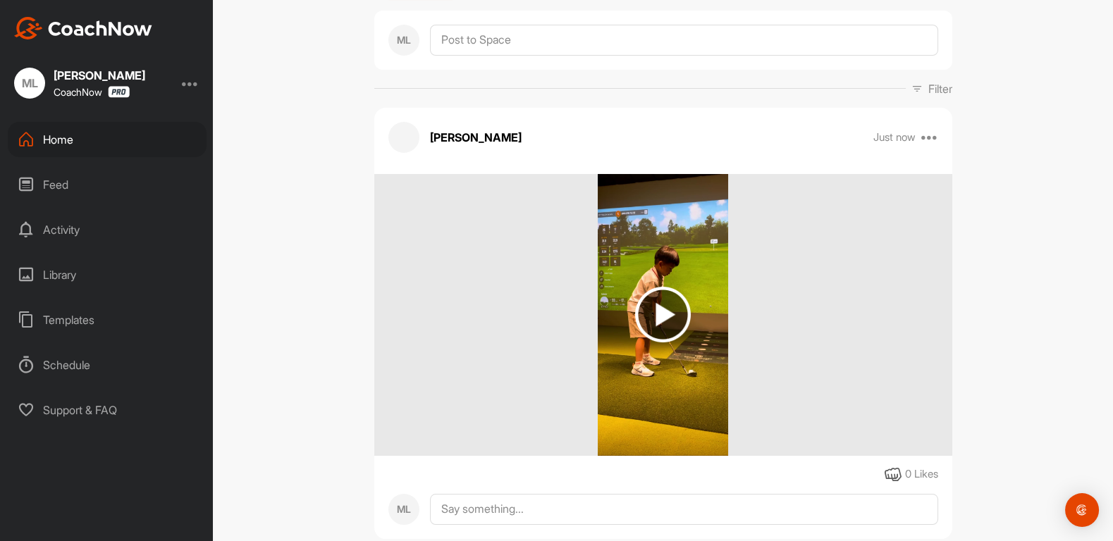
scroll to position [158, 0]
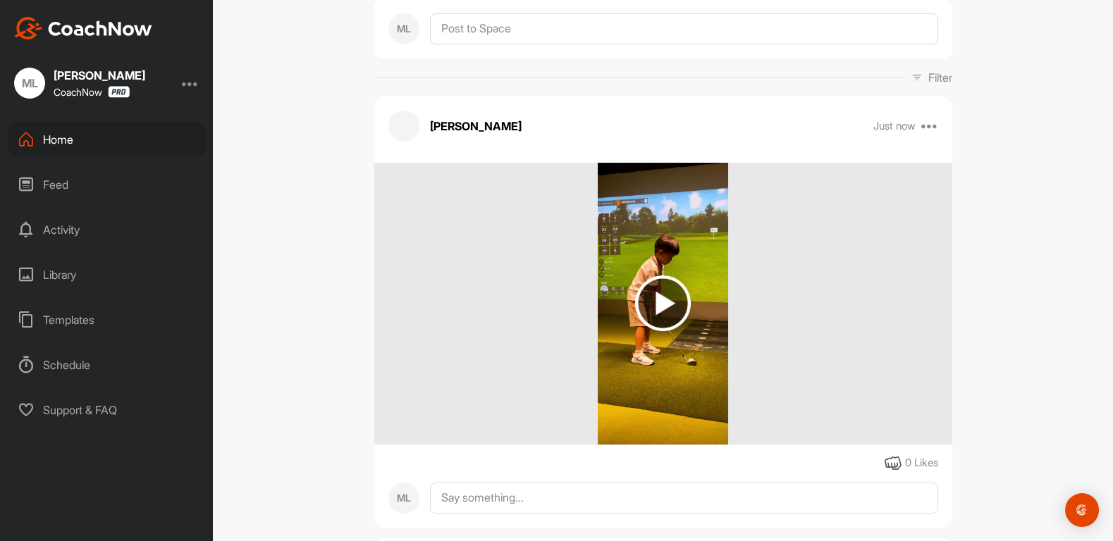
click at [663, 290] on img at bounding box center [663, 304] width 56 height 56
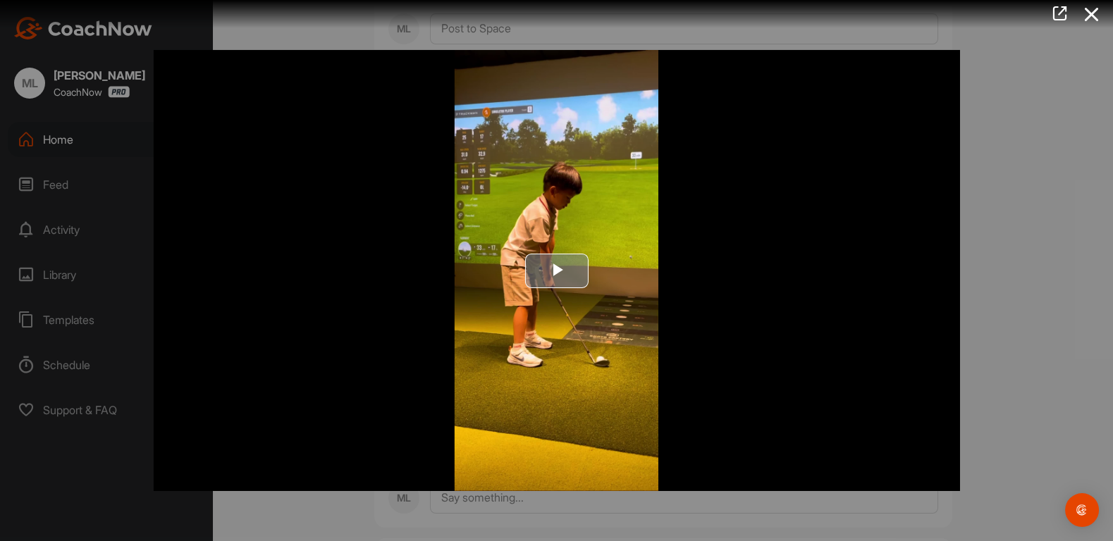
click at [557, 271] on span "Video Player" at bounding box center [557, 271] width 0 height 0
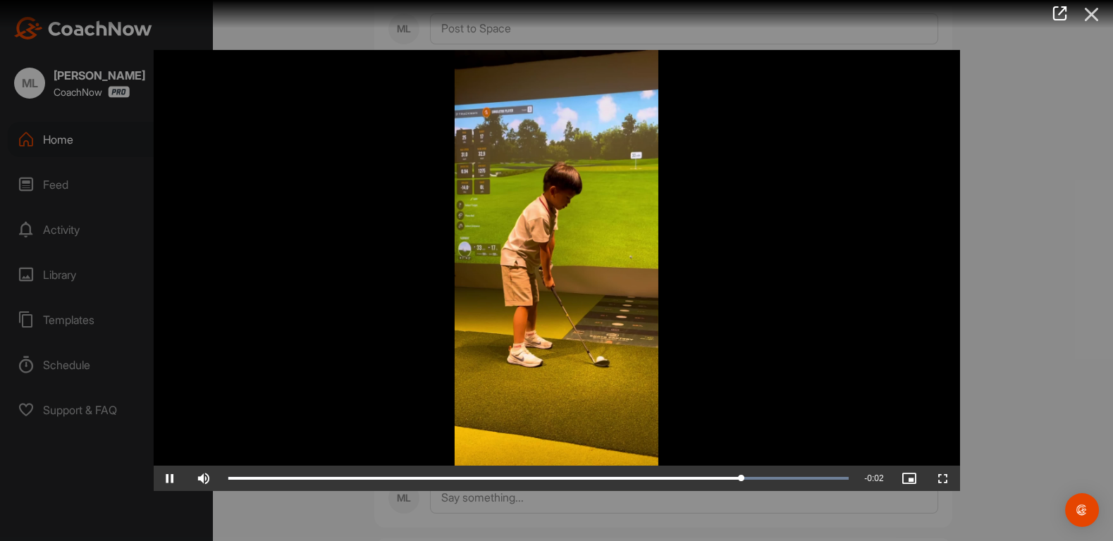
click at [1095, 11] on icon at bounding box center [1092, 14] width 32 height 26
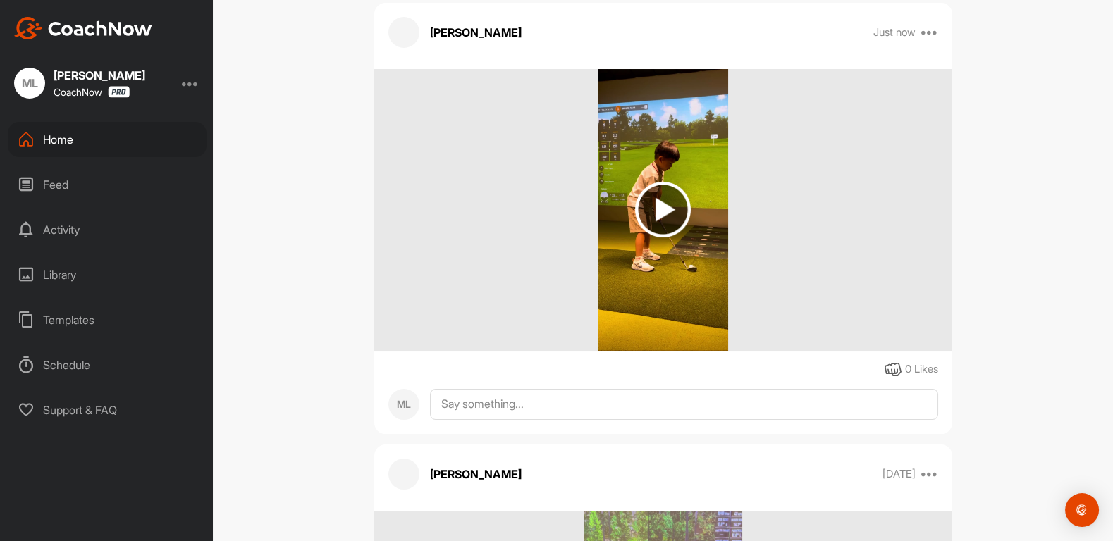
scroll to position [262, 0]
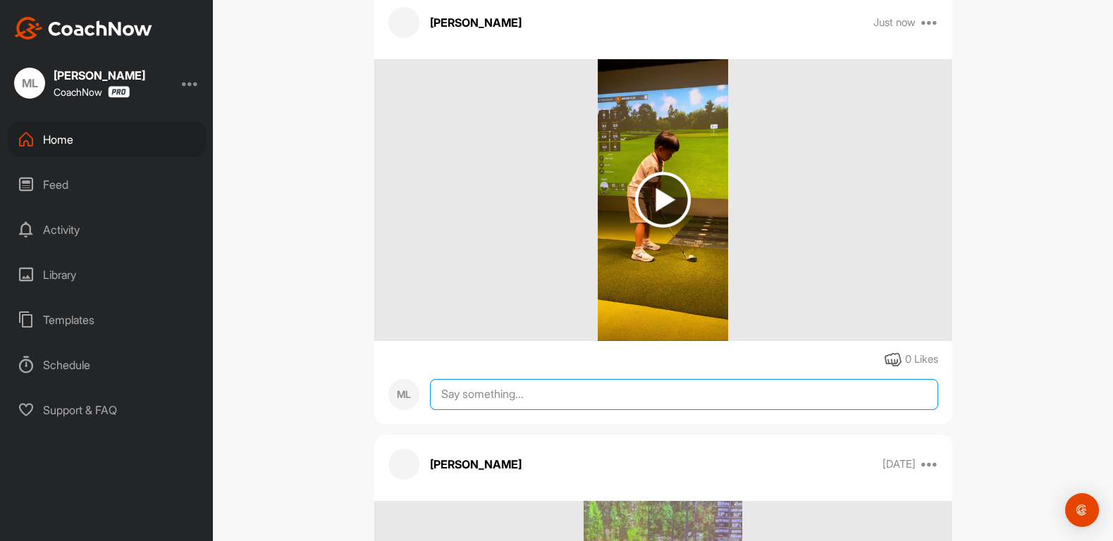
click at [634, 400] on textarea at bounding box center [684, 394] width 508 height 31
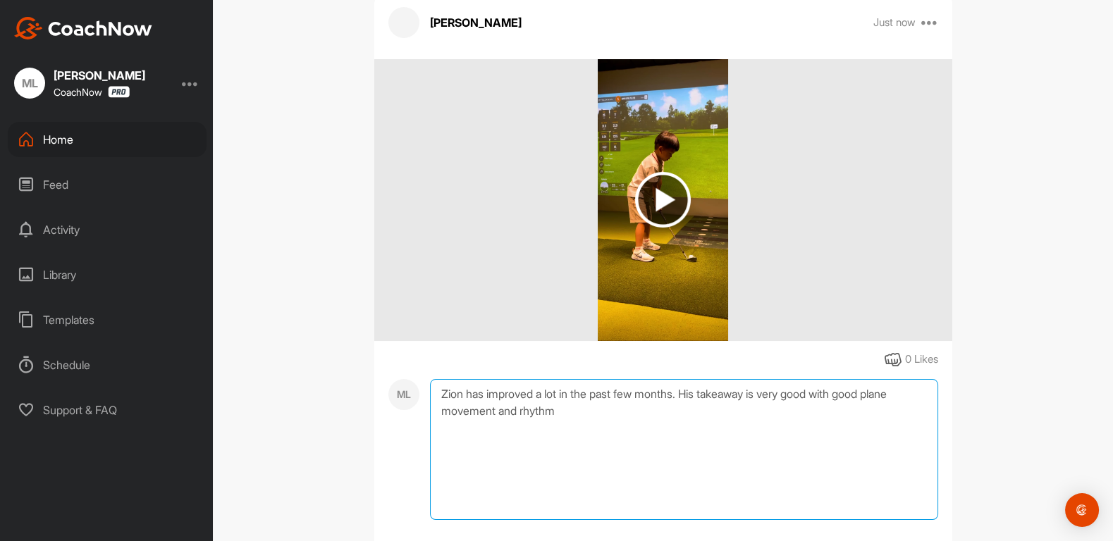
click at [564, 414] on textarea "Zion has improved a lot in the past few months. His takeaway is very good with …" at bounding box center [684, 449] width 508 height 141
click at [446, 412] on textarea "Zion has improved a lot in the past few months. His takeaway is very good with …" at bounding box center [684, 449] width 508 height 141
click at [572, 413] on textarea "Zion has improved a lot in the past few months. His takeaway is very good with …" at bounding box center [684, 449] width 508 height 141
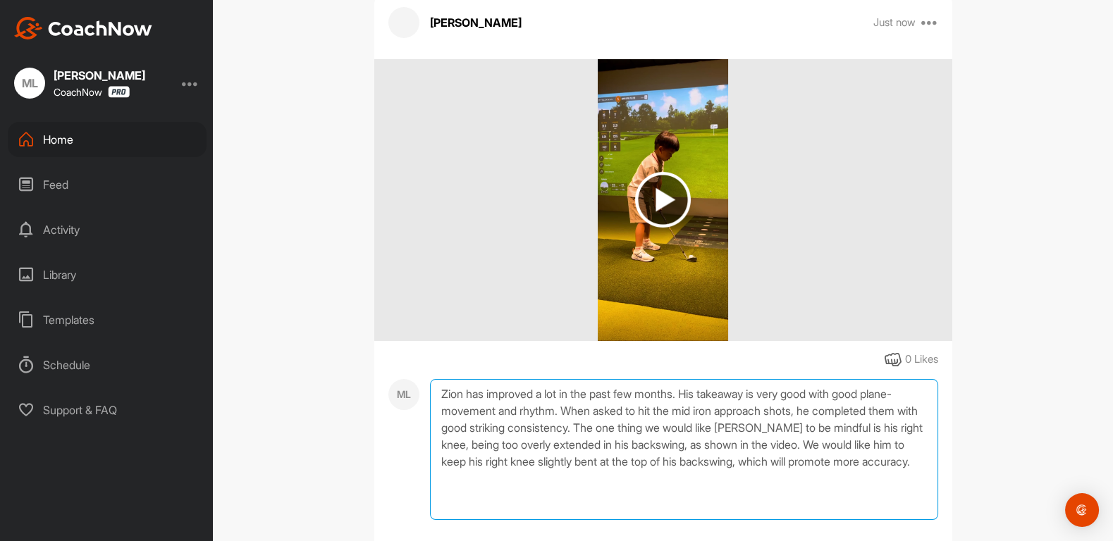
scroll to position [324, 0]
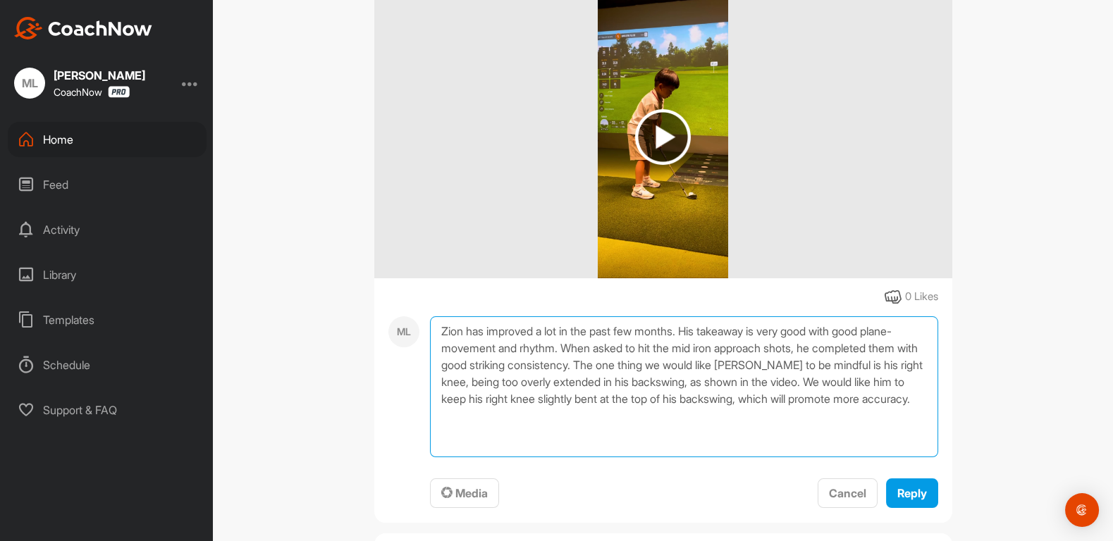
type textarea "Zion has improved a lot in the past few months. His takeaway is very good with …"
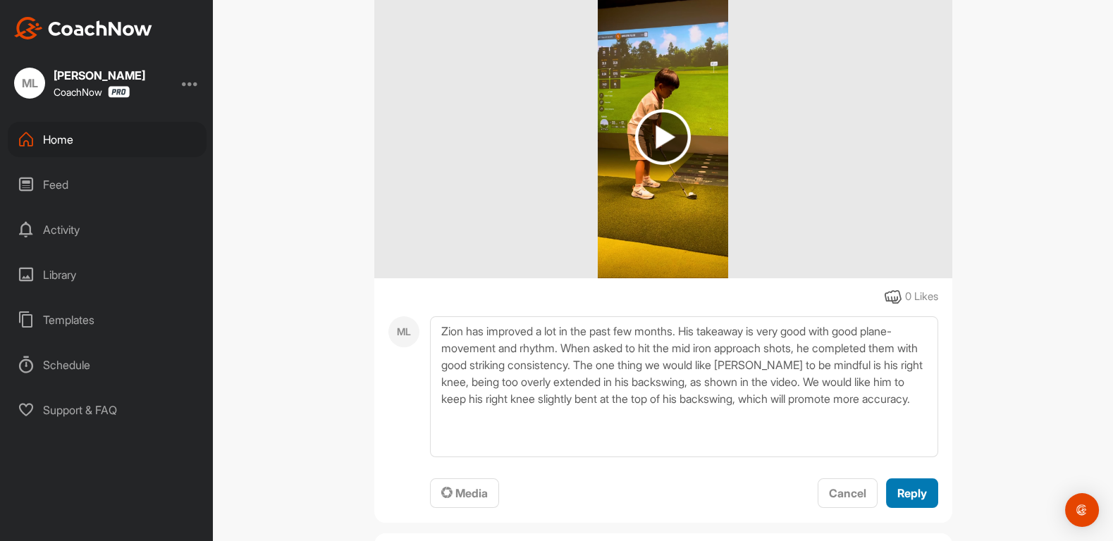
drag, startPoint x: 564, startPoint y: 414, endPoint x: 906, endPoint y: 496, distance: 351.5
click at [906, 496] on span "Reply" at bounding box center [912, 493] width 30 height 14
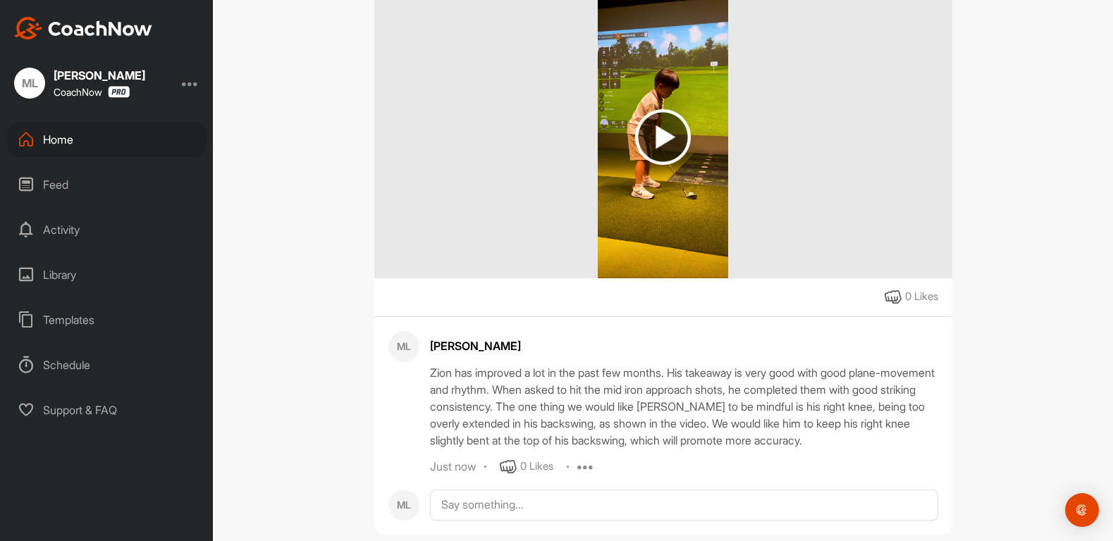
drag, startPoint x: 906, startPoint y: 496, endPoint x: 63, endPoint y: 140, distance: 915.1
click at [63, 140] on div "Home" at bounding box center [107, 139] width 199 height 35
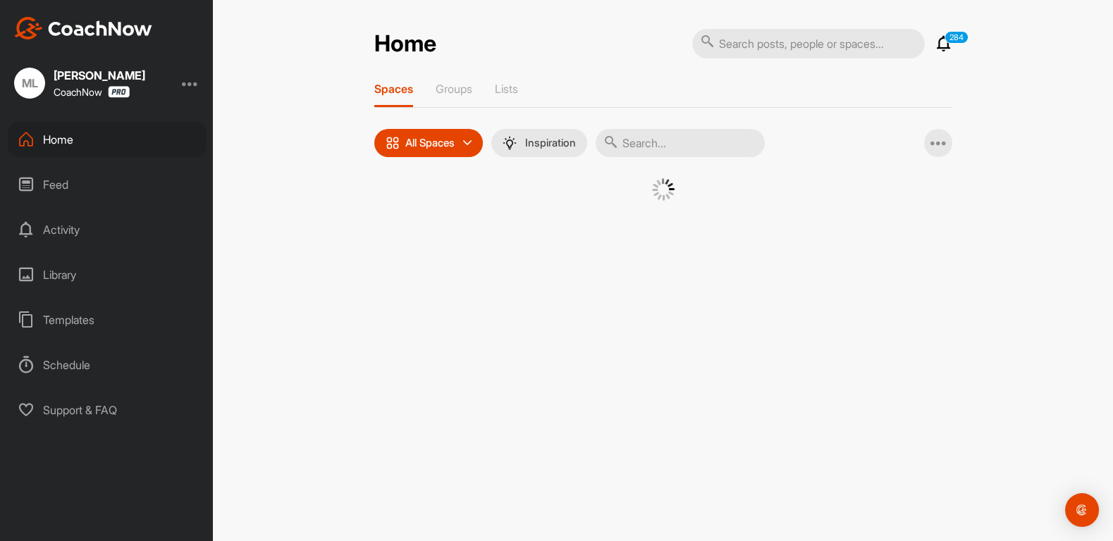
click at [63, 140] on div "Home" at bounding box center [107, 139] width 199 height 35
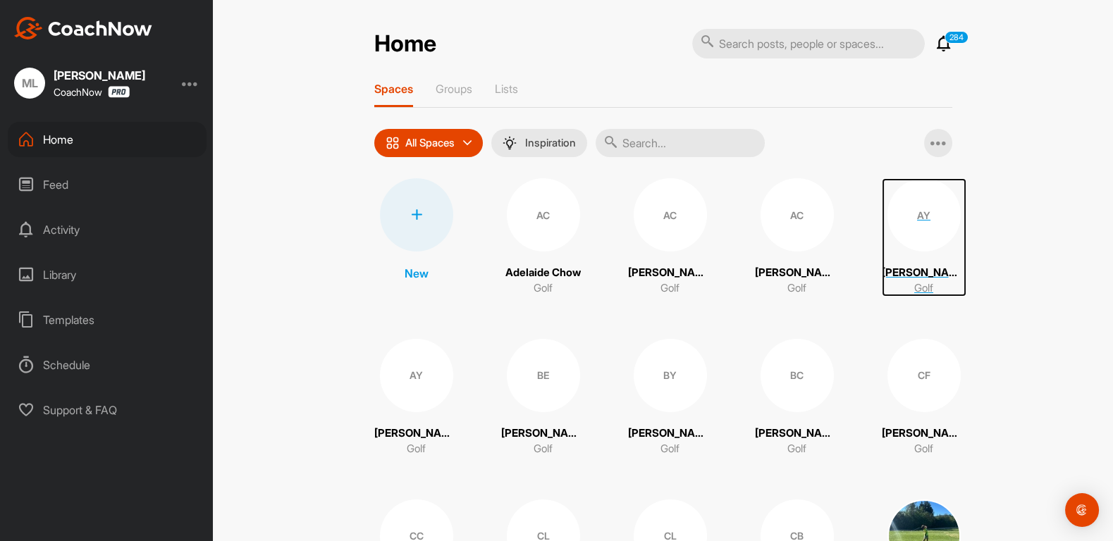
click at [917, 221] on div "AY" at bounding box center [923, 214] width 73 height 73
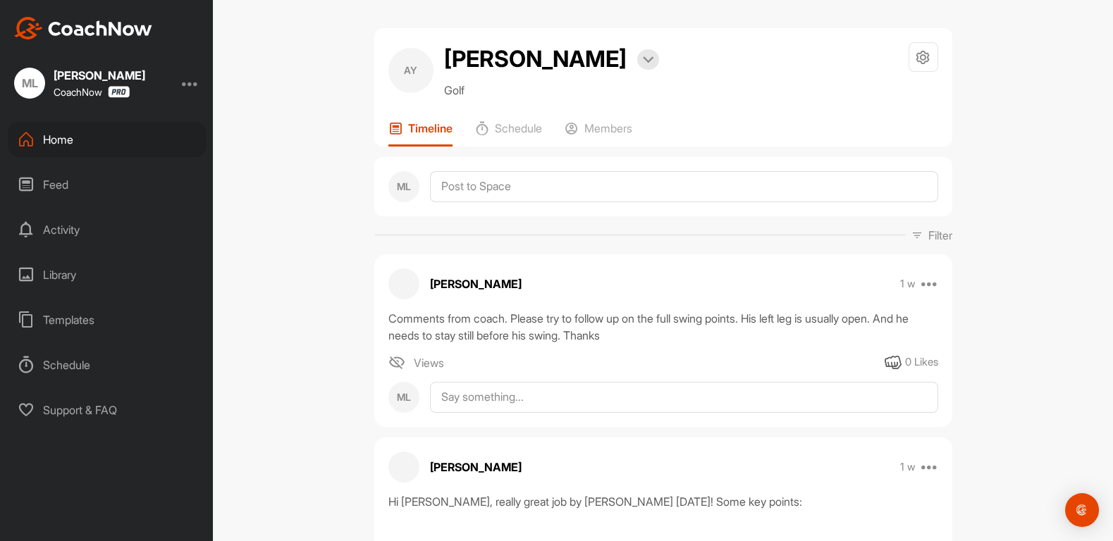
click at [920, 359] on div "0 Likes" at bounding box center [921, 363] width 33 height 16
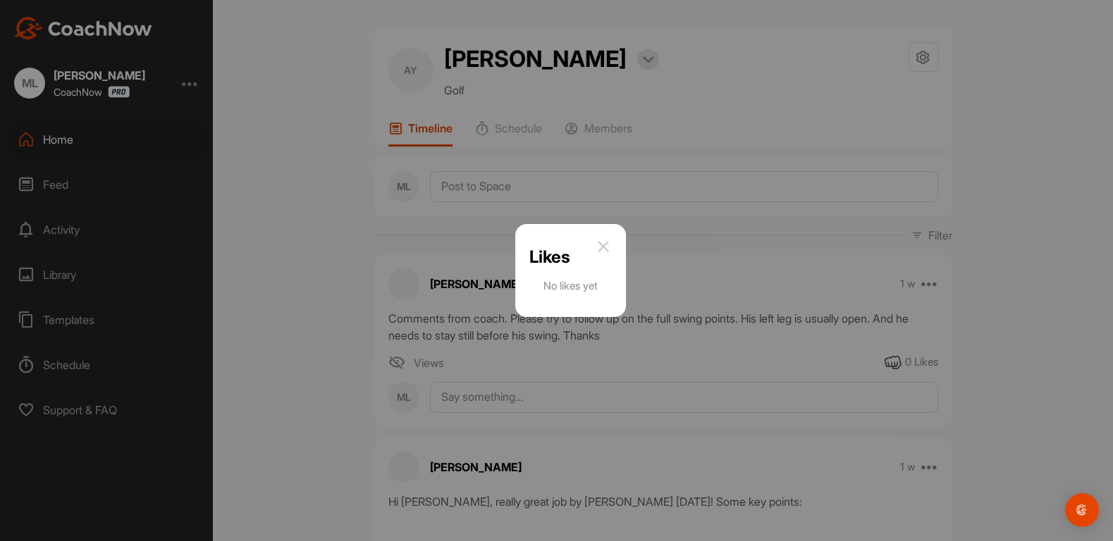
click at [593, 236] on div "Likes No likes yet" at bounding box center [570, 270] width 111 height 93
click at [608, 240] on img at bounding box center [603, 246] width 17 height 17
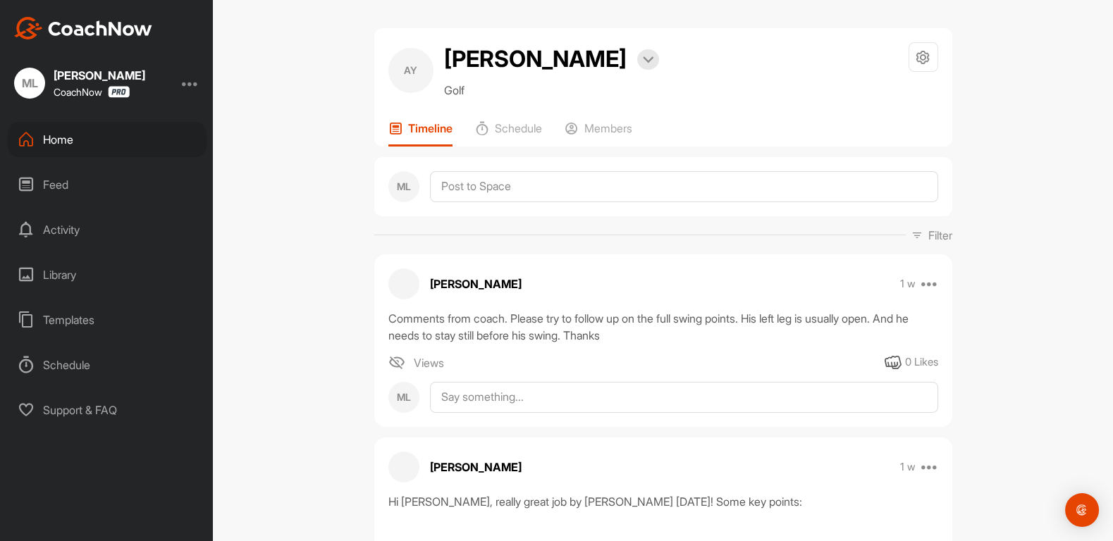
click at [905, 362] on div "0 Likes" at bounding box center [921, 363] width 33 height 16
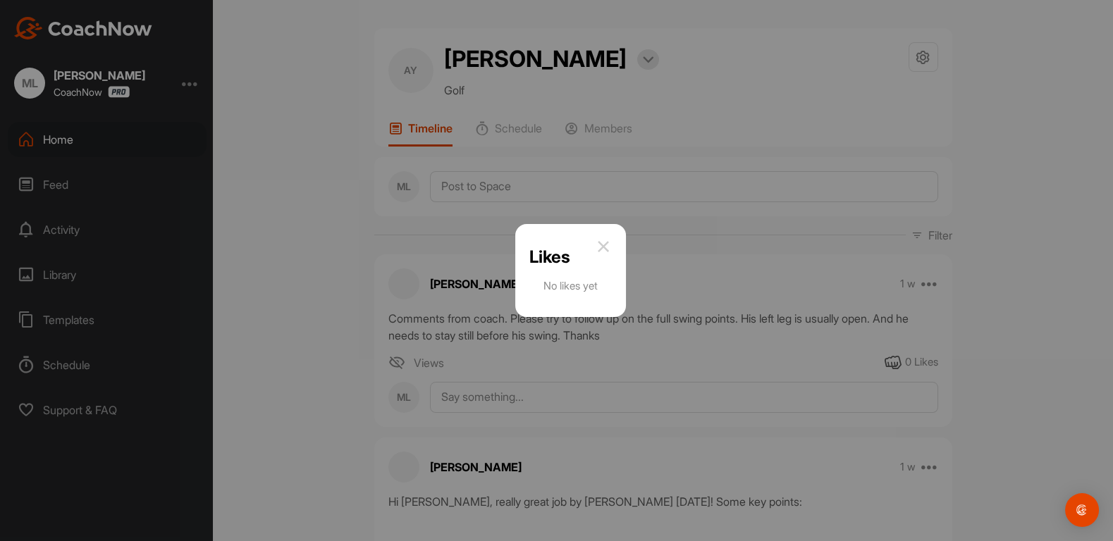
click at [611, 237] on div "Likes No likes yet" at bounding box center [570, 270] width 111 height 93
click at [603, 247] on img at bounding box center [603, 246] width 17 height 17
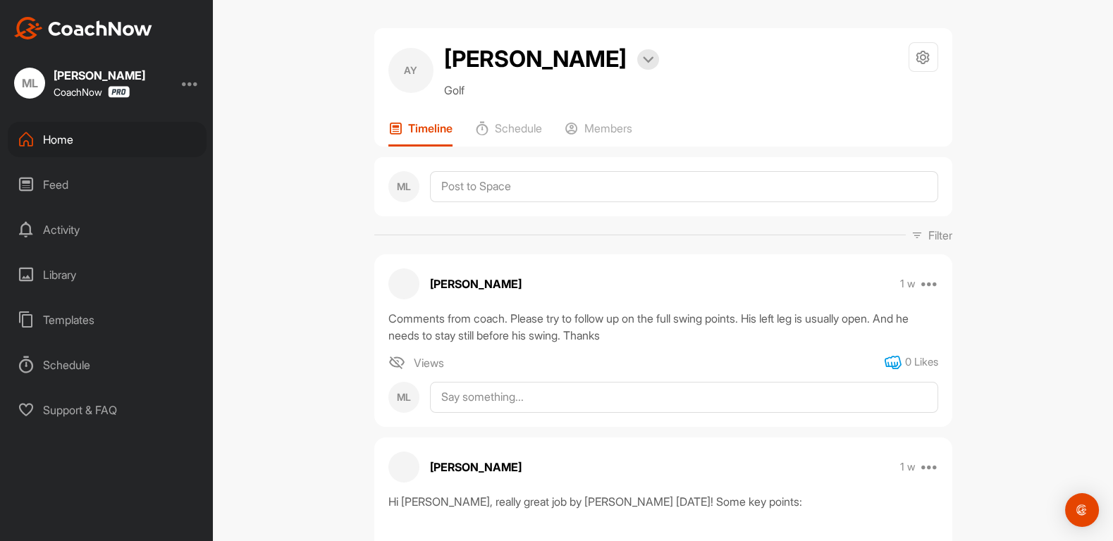
click at [885, 362] on icon at bounding box center [893, 363] width 17 height 17
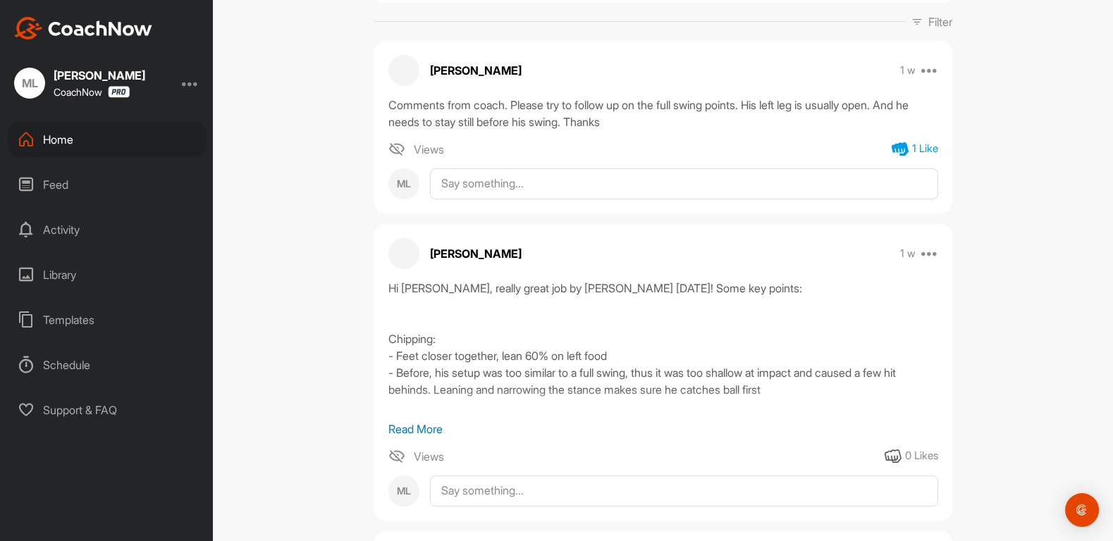
scroll to position [233, 0]
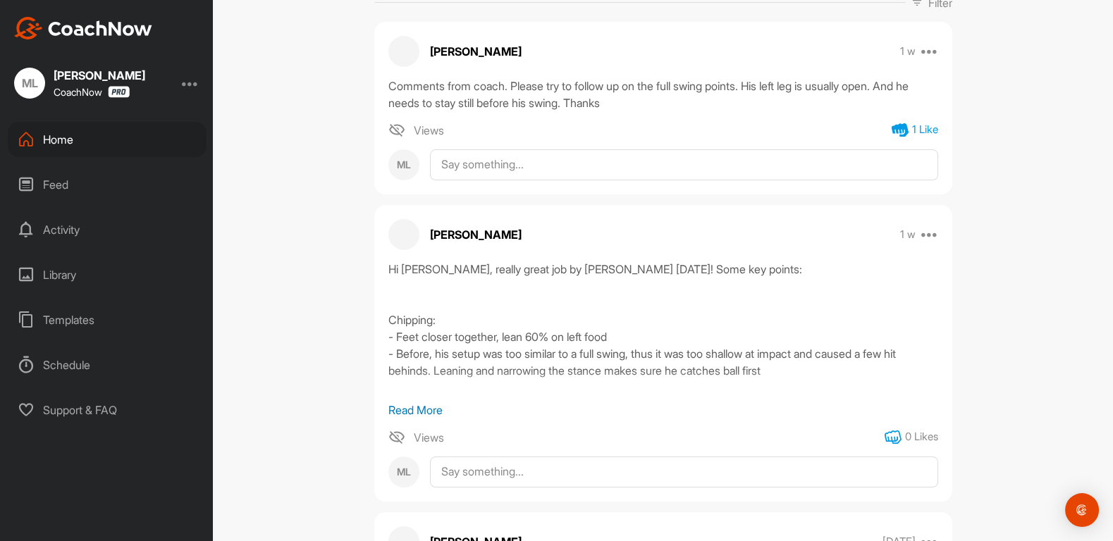
click at [895, 438] on icon at bounding box center [893, 437] width 17 height 17
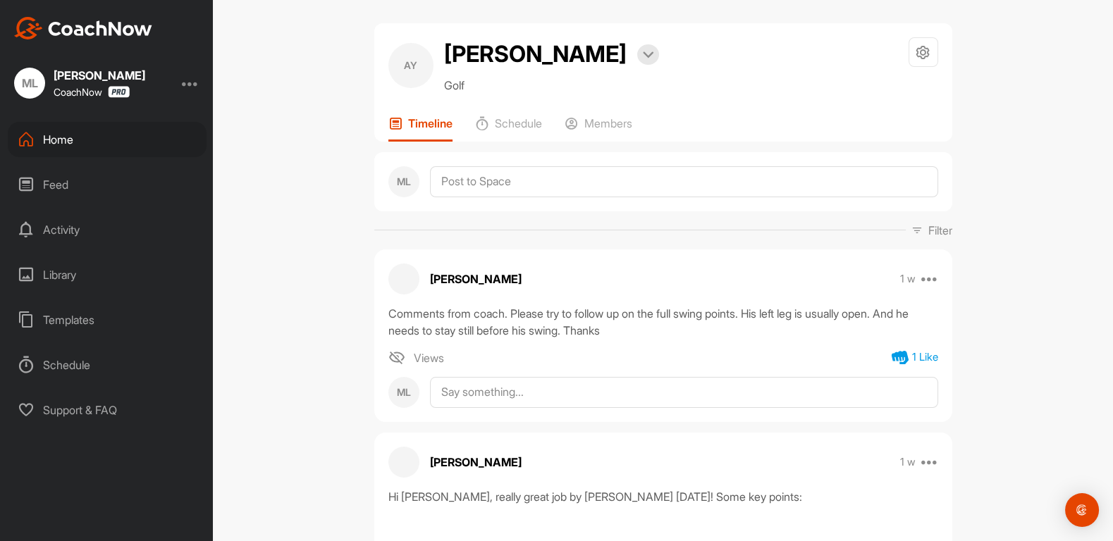
scroll to position [0, 0]
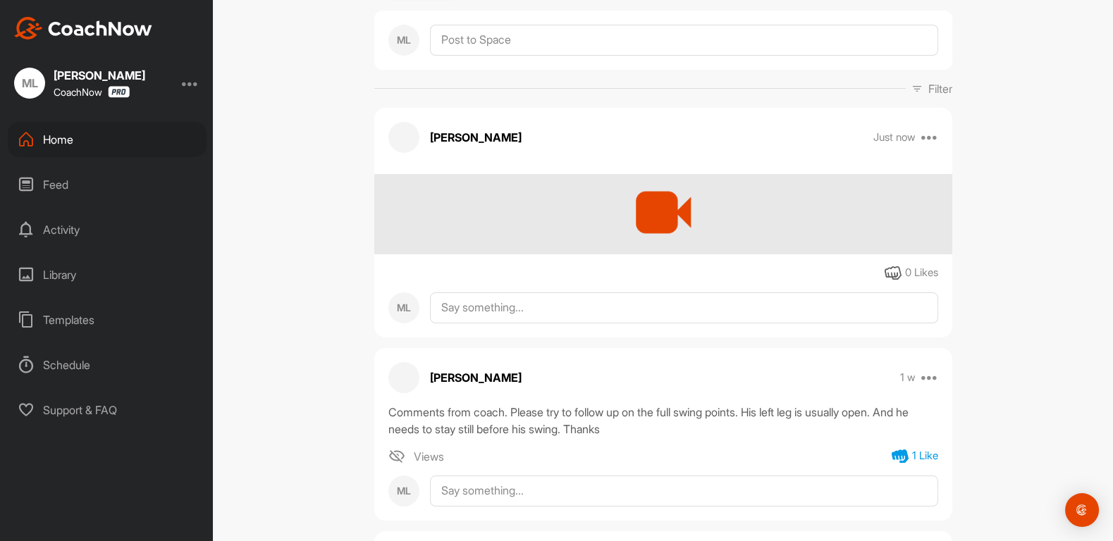
scroll to position [206, 0]
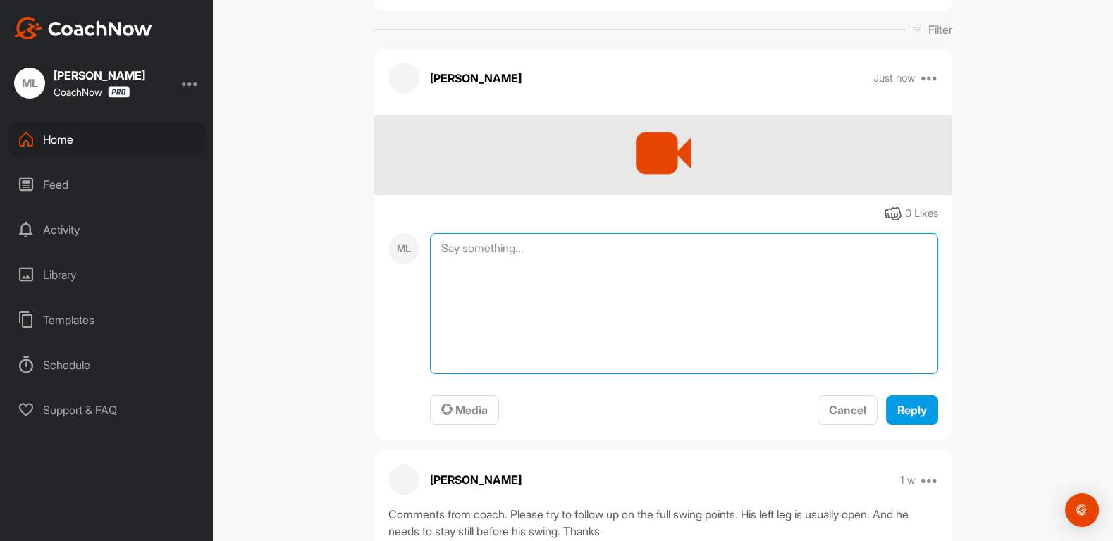
click at [613, 252] on textarea at bounding box center [684, 303] width 508 height 141
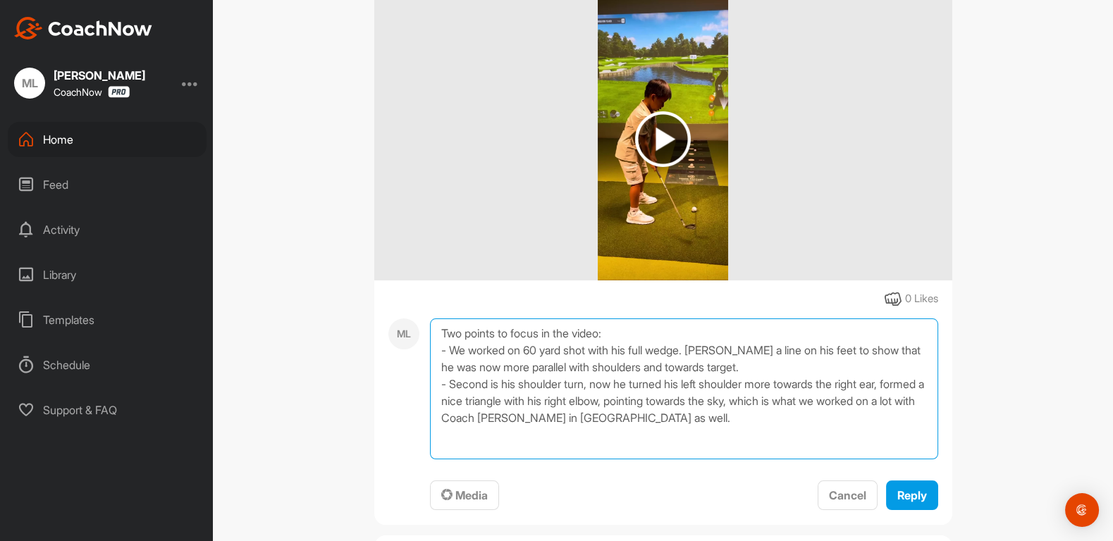
scroll to position [326, 0]
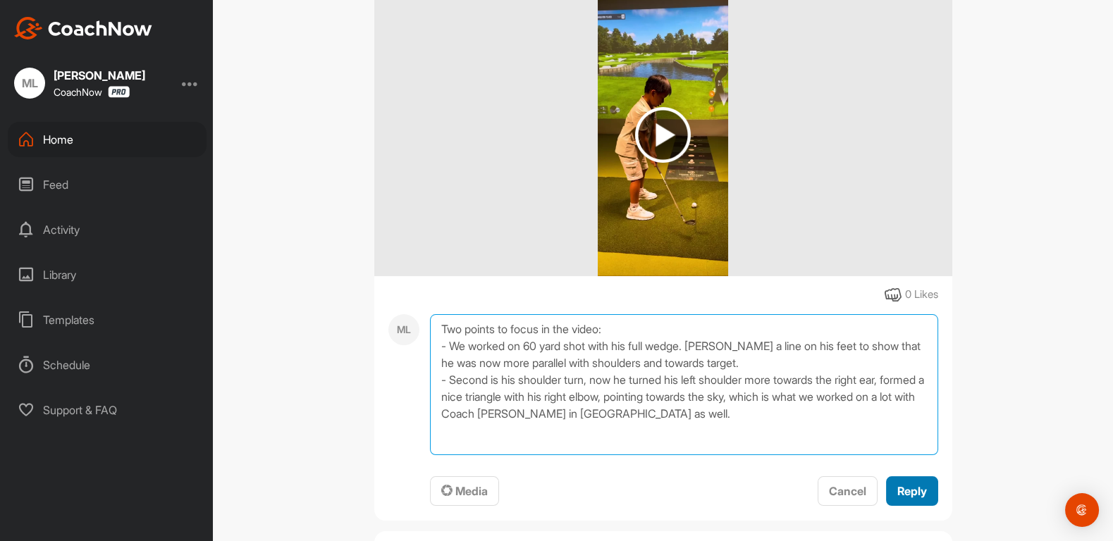
type textarea "Two points to focus in the video: - We worked on 60 yard shot with his full wed…"
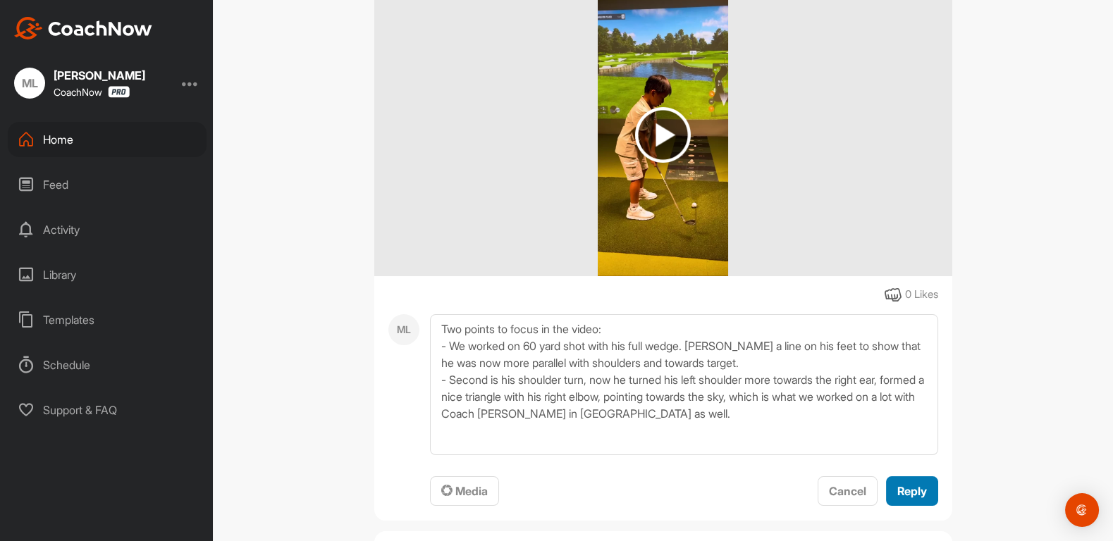
click at [914, 488] on span "Reply" at bounding box center [912, 491] width 30 height 14
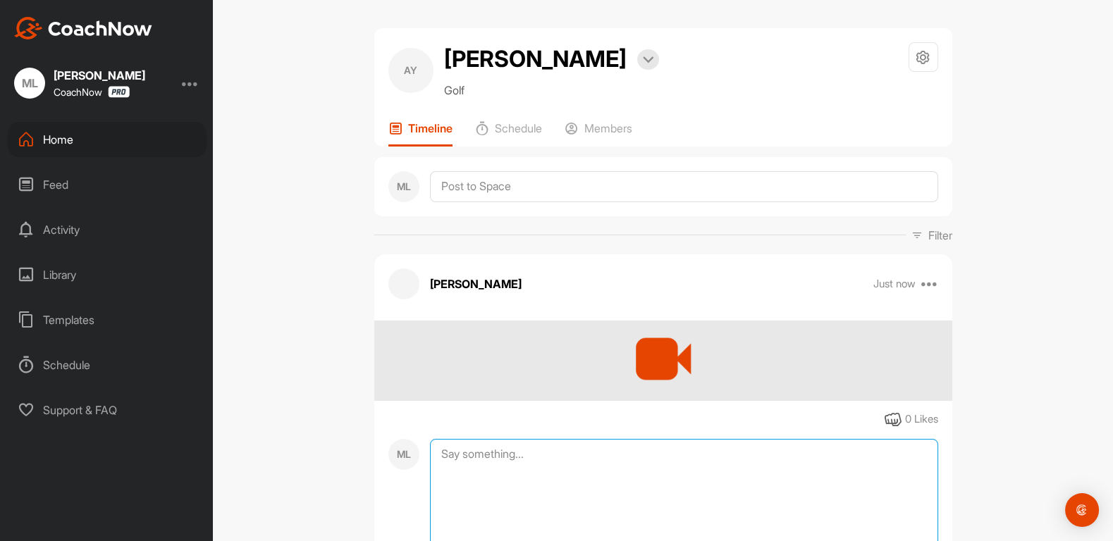
click at [587, 460] on textarea at bounding box center [684, 509] width 508 height 141
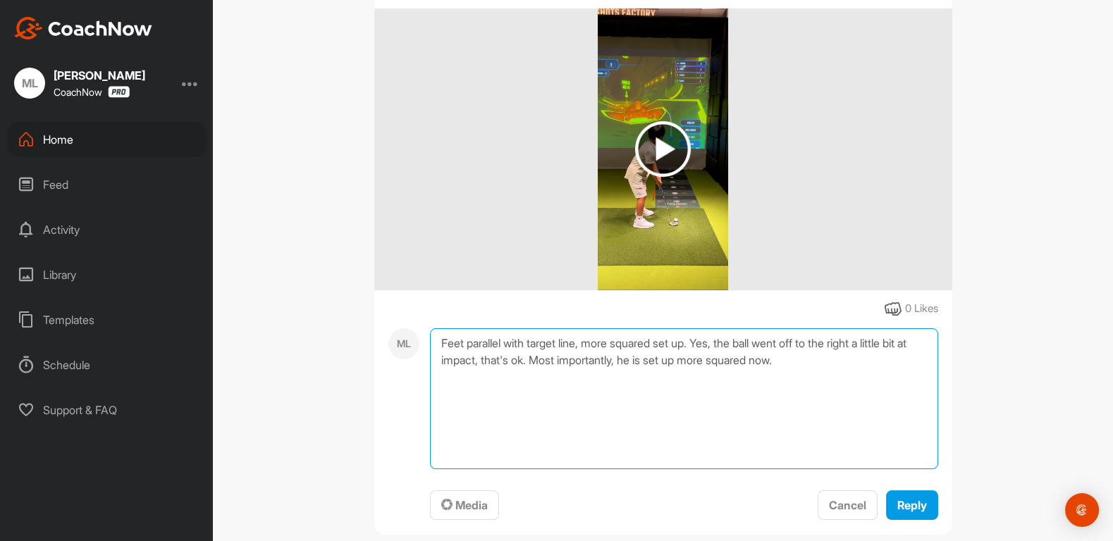
scroll to position [330, 0]
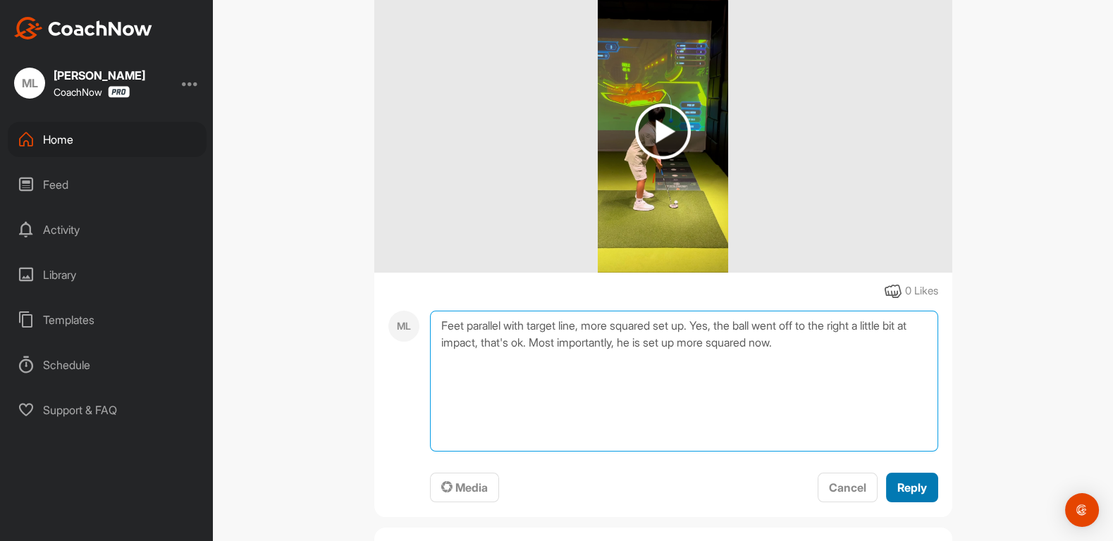
type textarea "Feet parallel with target line, more squared set up. Yes, the ball went off to …"
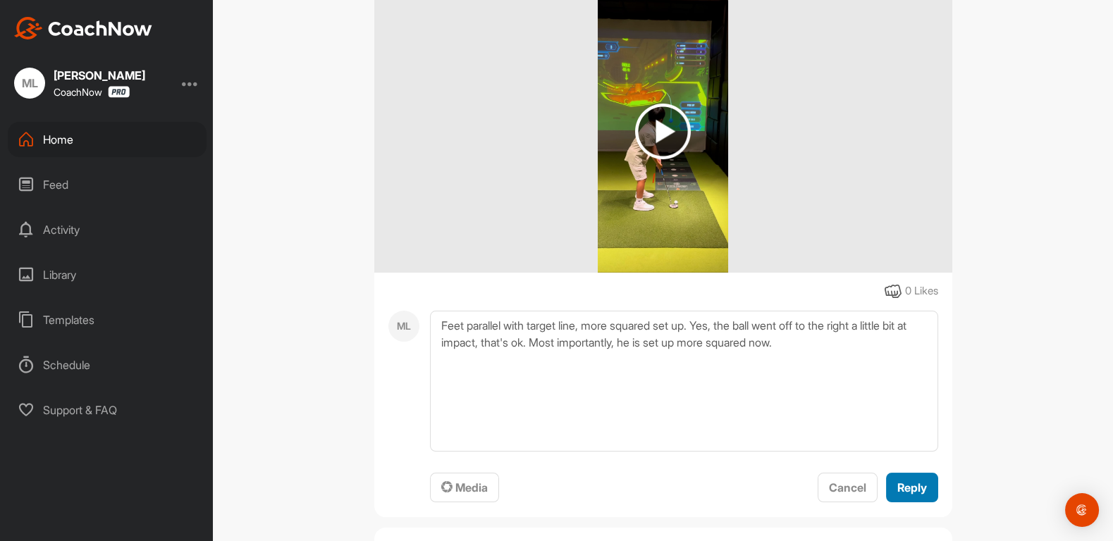
click at [900, 489] on span "Reply" at bounding box center [912, 488] width 30 height 14
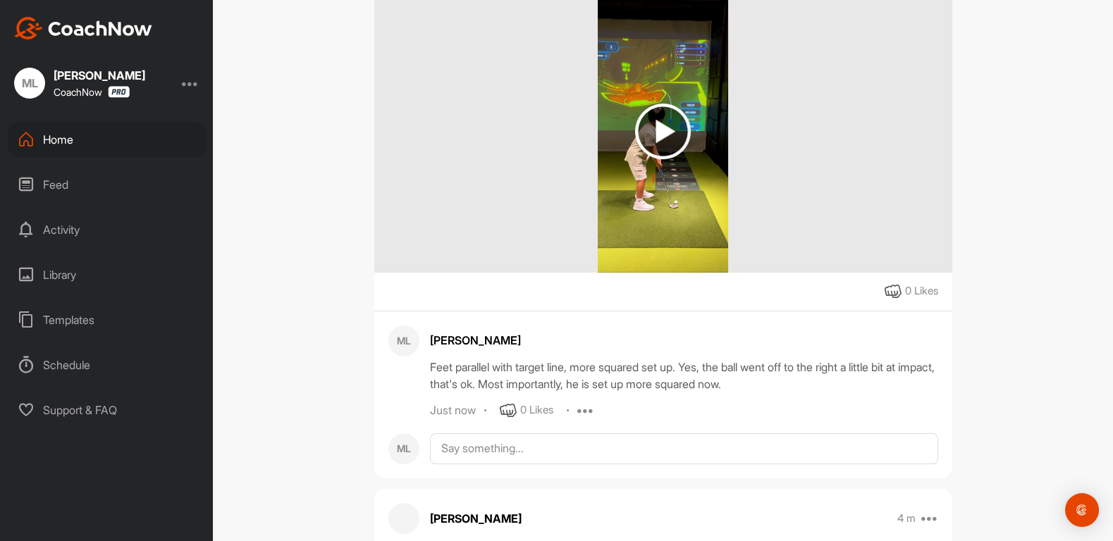
click at [74, 131] on div "Home" at bounding box center [107, 139] width 199 height 35
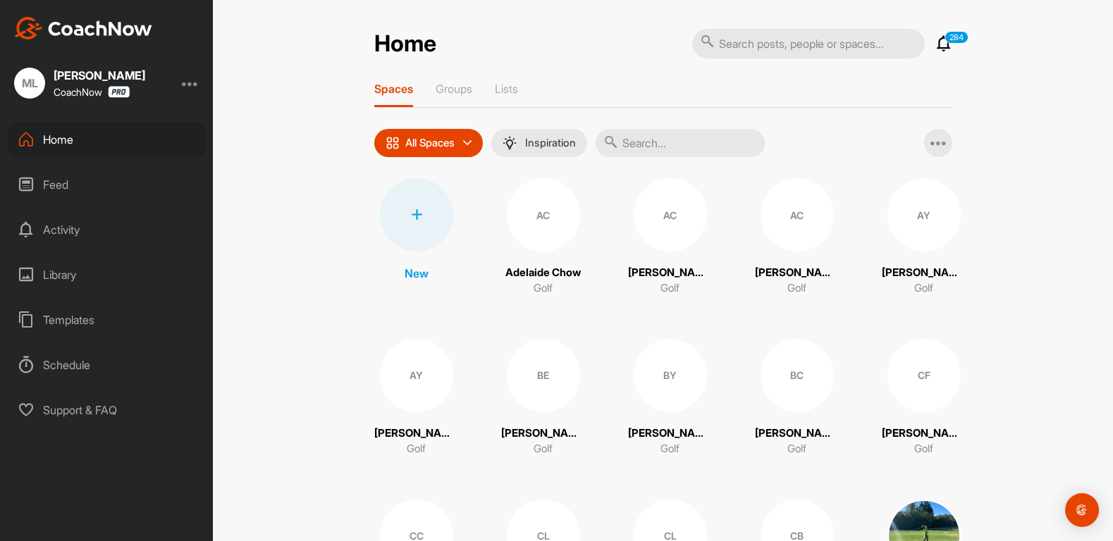
scroll to position [924, 0]
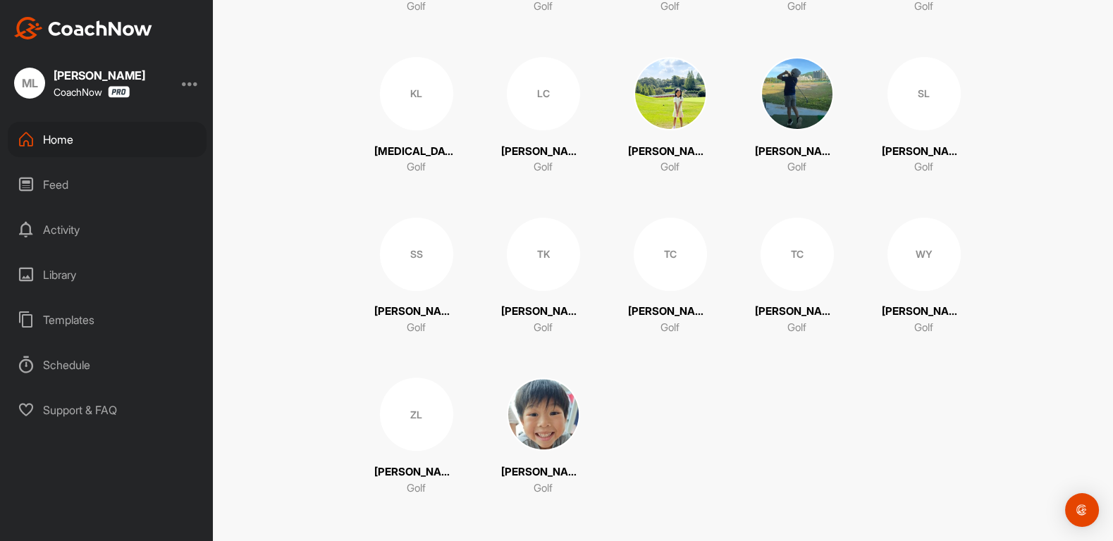
click at [538, 279] on div "TK" at bounding box center [543, 254] width 73 height 73
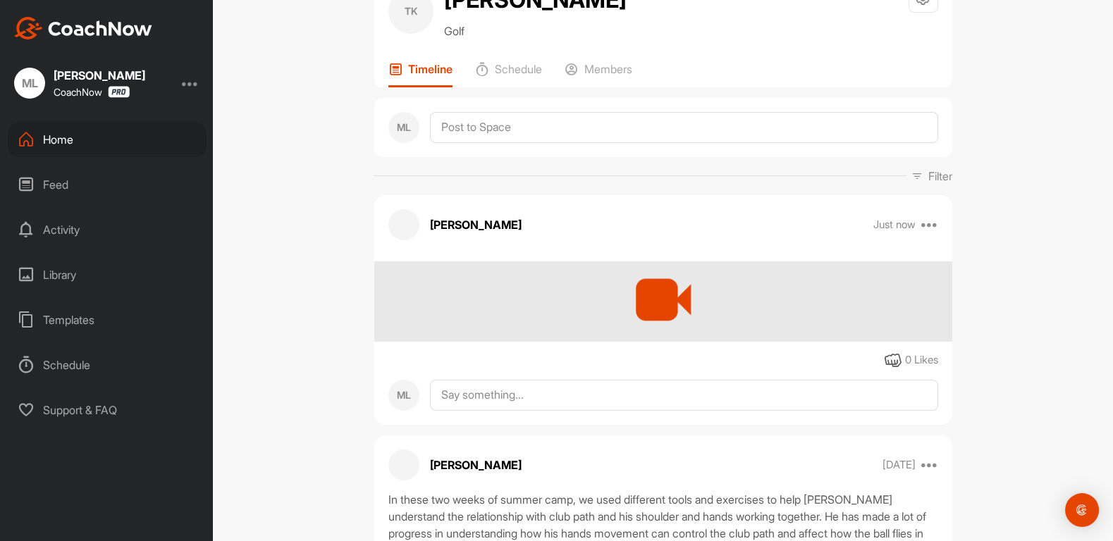
scroll to position [71, 0]
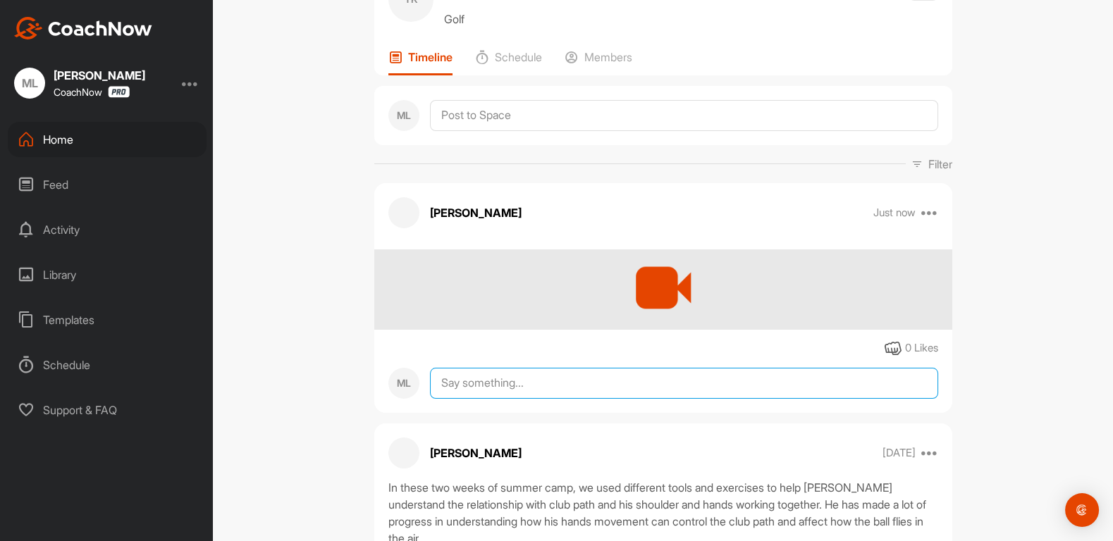
click at [574, 384] on textarea at bounding box center [684, 383] width 508 height 31
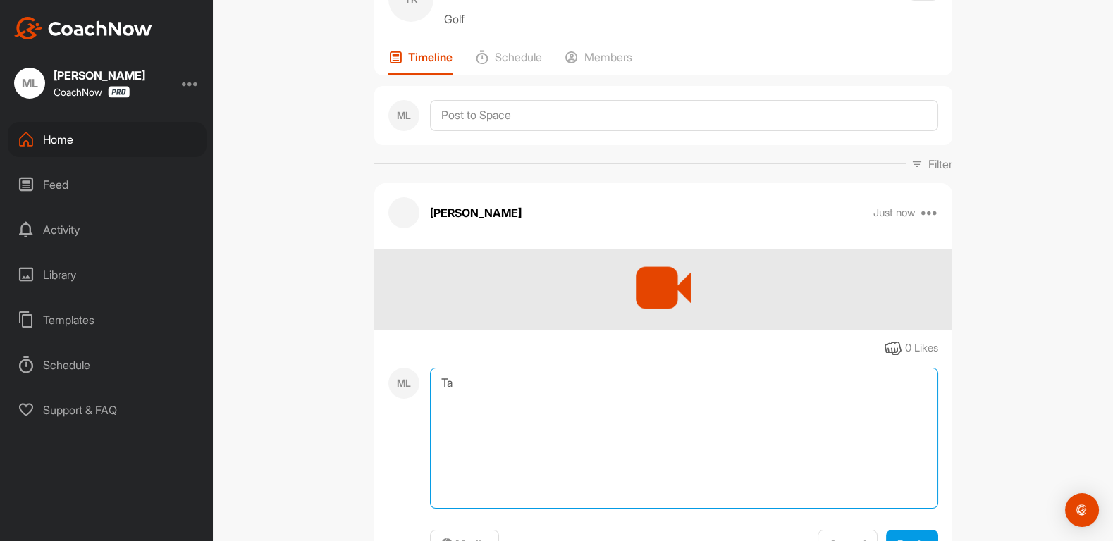
type textarea "T"
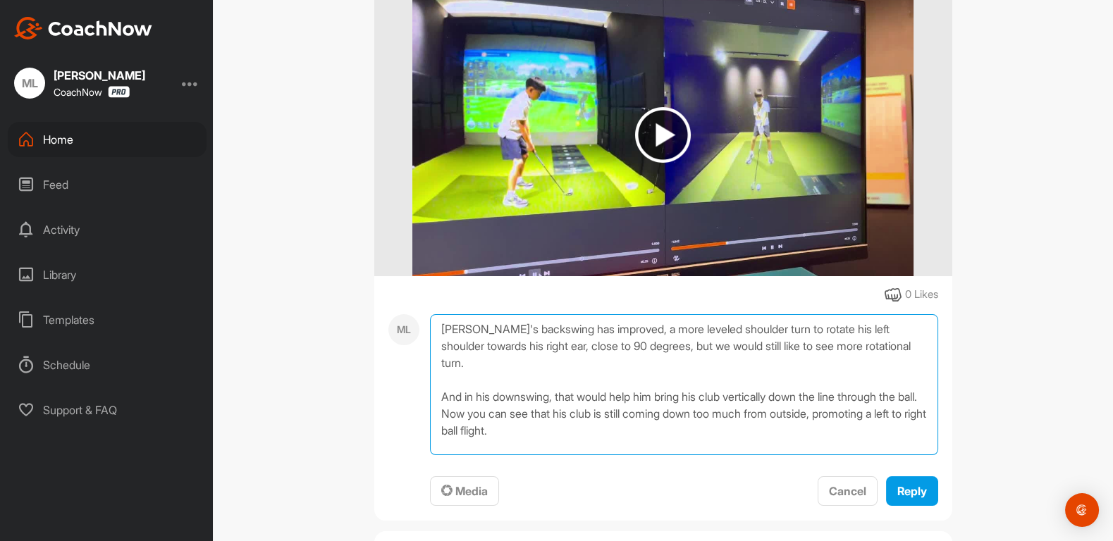
scroll to position [348, 0]
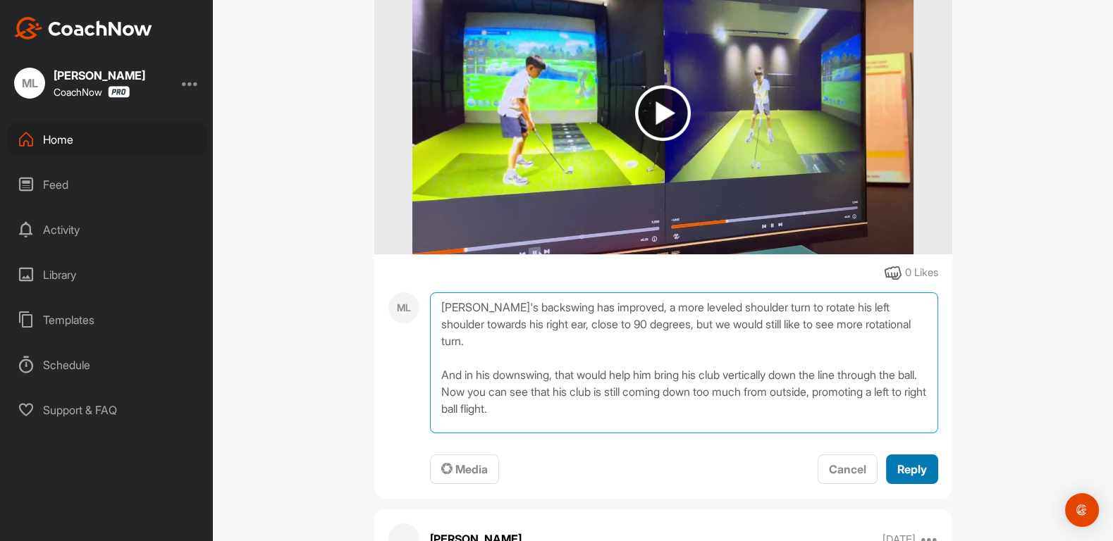
type textarea "[PERSON_NAME]'s backswing has improved, a more leveled shoulder turn to rotate …"
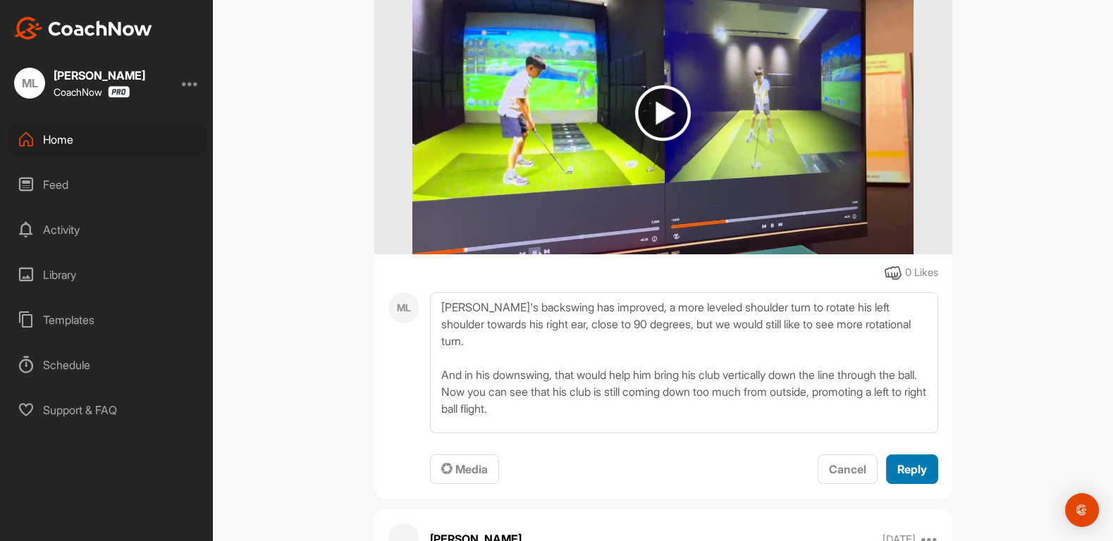
click at [913, 455] on button "Reply" at bounding box center [912, 470] width 52 height 30
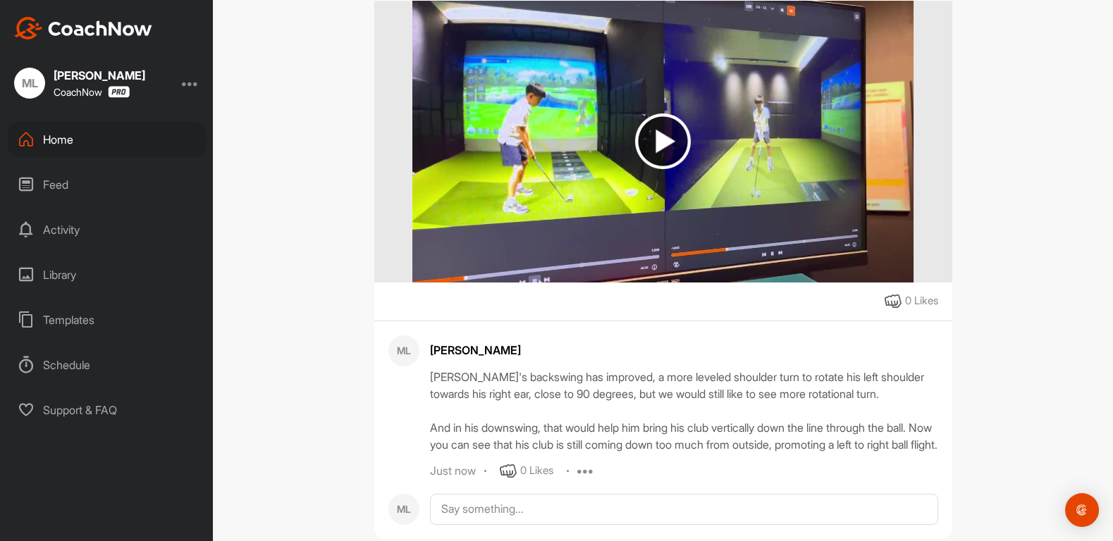
scroll to position [310, 0]
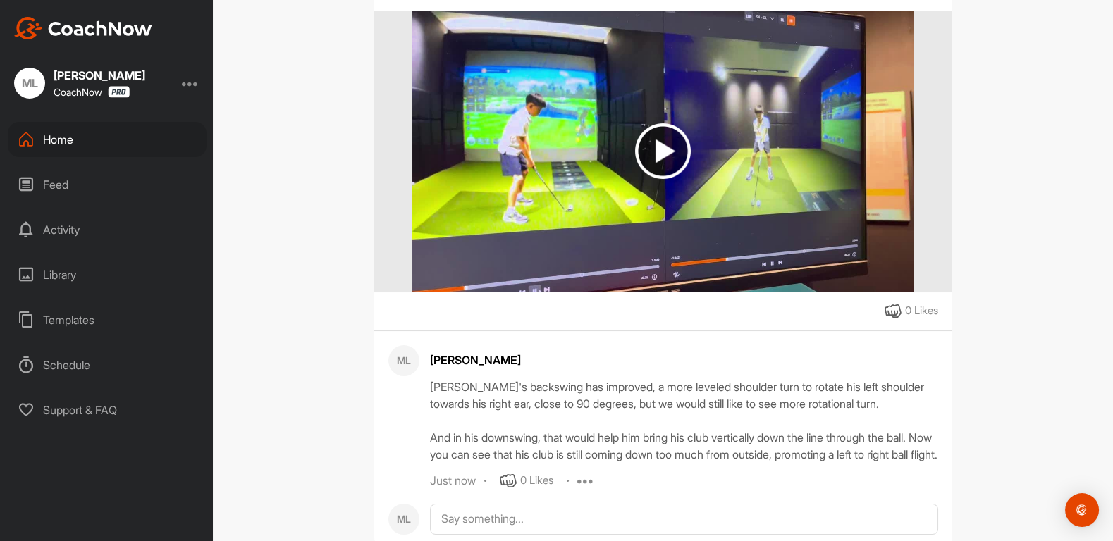
click at [65, 137] on div "Home" at bounding box center [107, 139] width 199 height 35
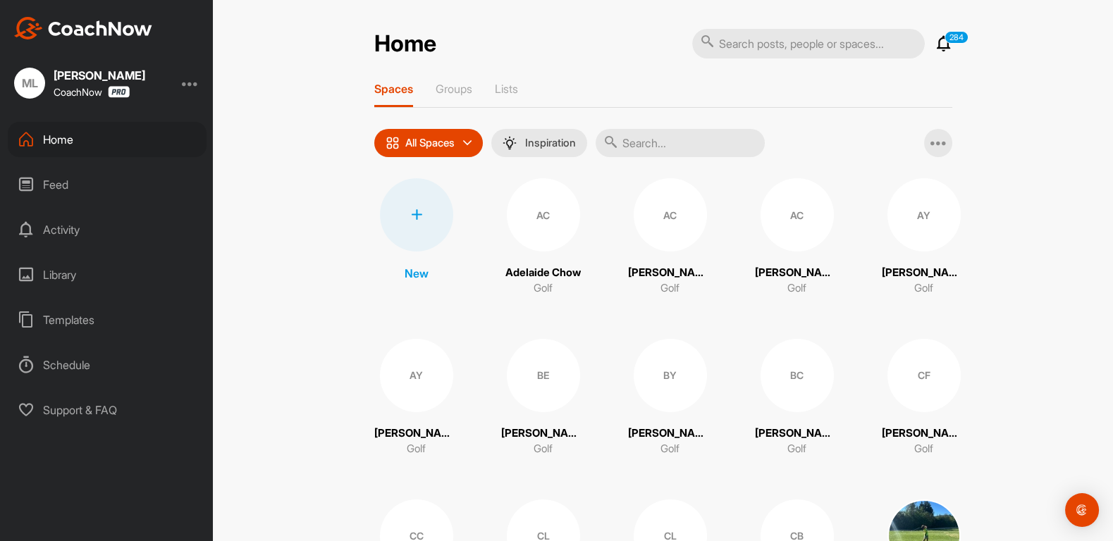
click at [905, 242] on div "AY" at bounding box center [923, 214] width 73 height 73
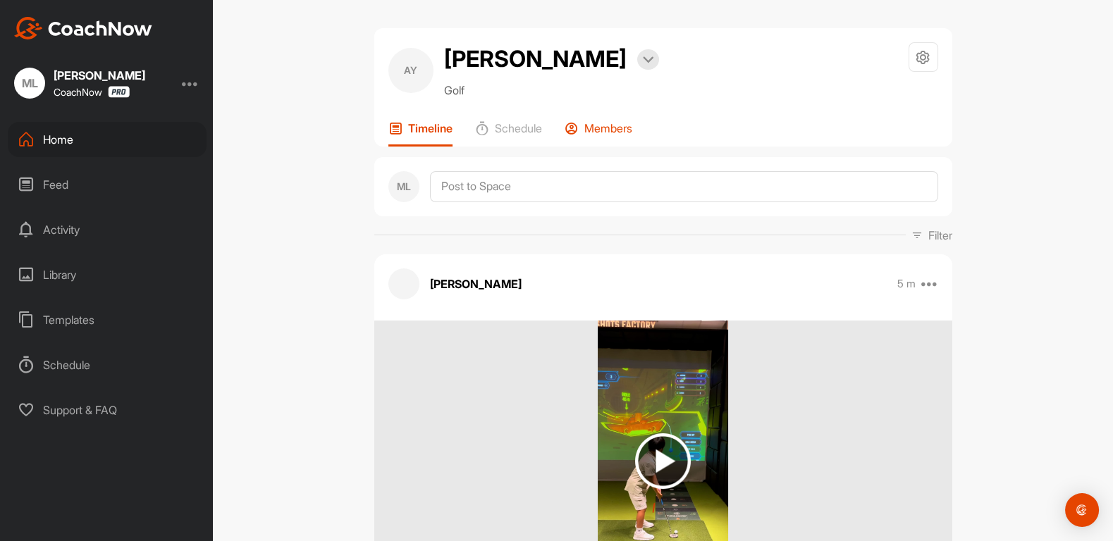
click at [593, 129] on p "Members" at bounding box center [608, 128] width 48 height 14
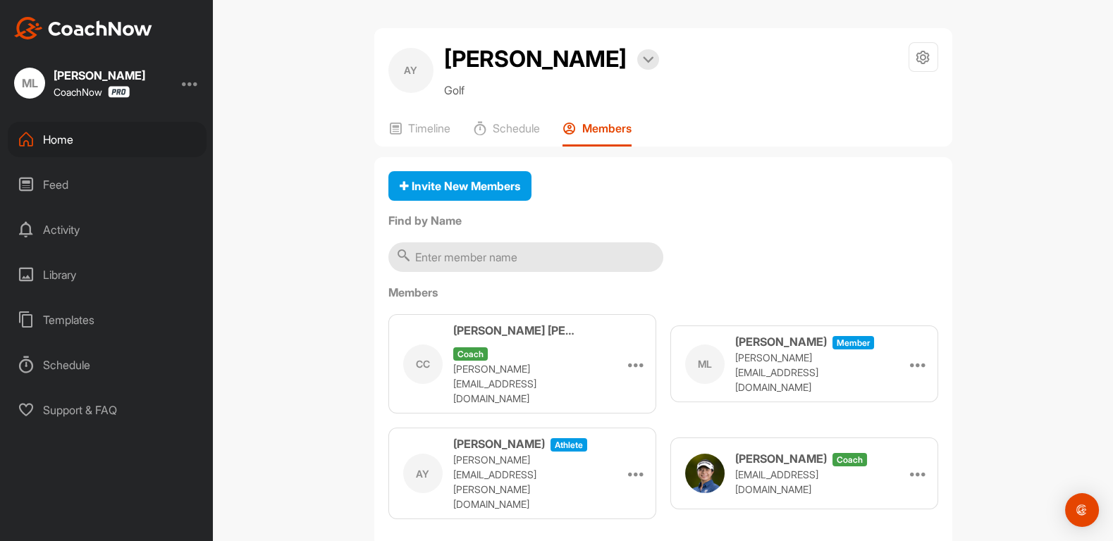
click at [64, 149] on div "Home" at bounding box center [107, 139] width 199 height 35
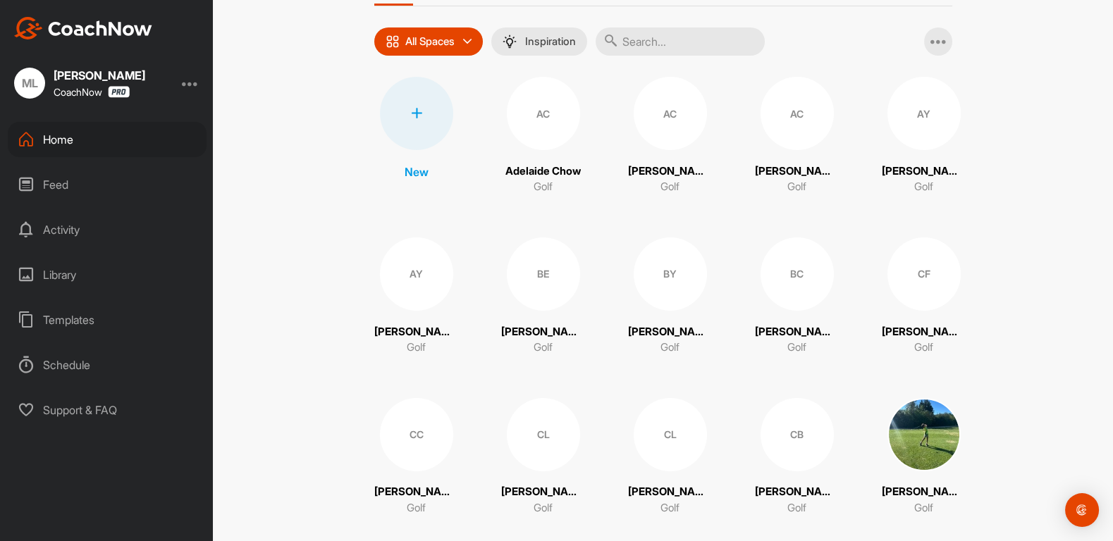
scroll to position [103, 0]
click at [672, 285] on div "BY" at bounding box center [670, 272] width 73 height 73
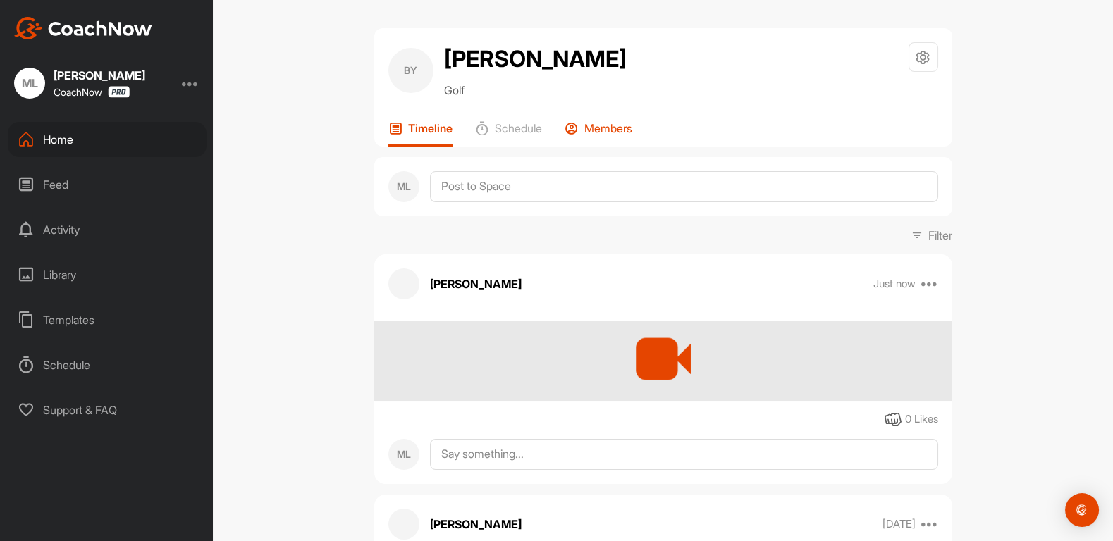
click at [627, 138] on div "Members" at bounding box center [599, 133] width 68 height 25
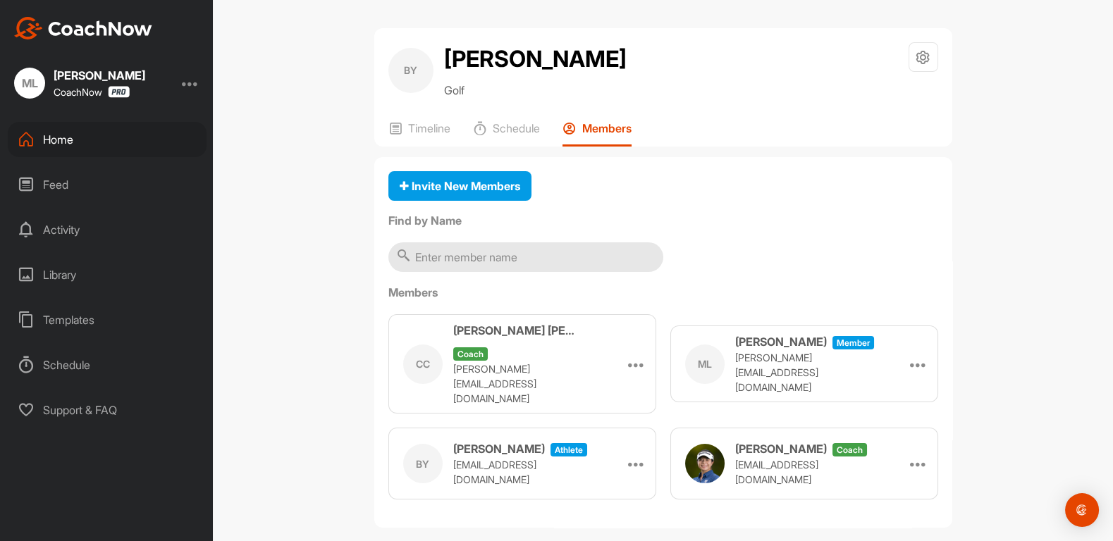
click at [58, 140] on div "Home" at bounding box center [107, 139] width 199 height 35
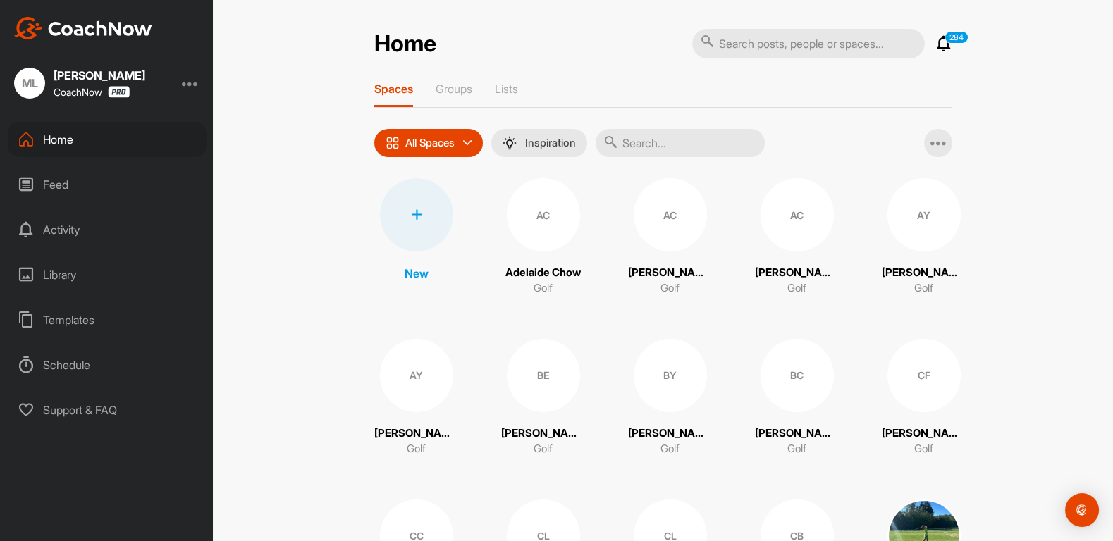
click at [683, 390] on div "BY" at bounding box center [670, 375] width 73 height 73
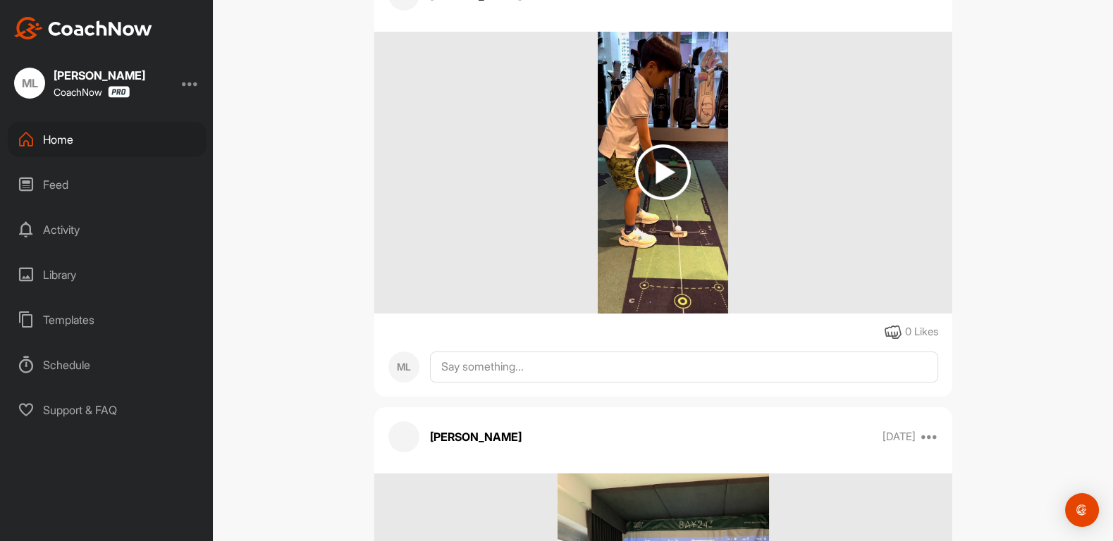
scroll to position [274, 0]
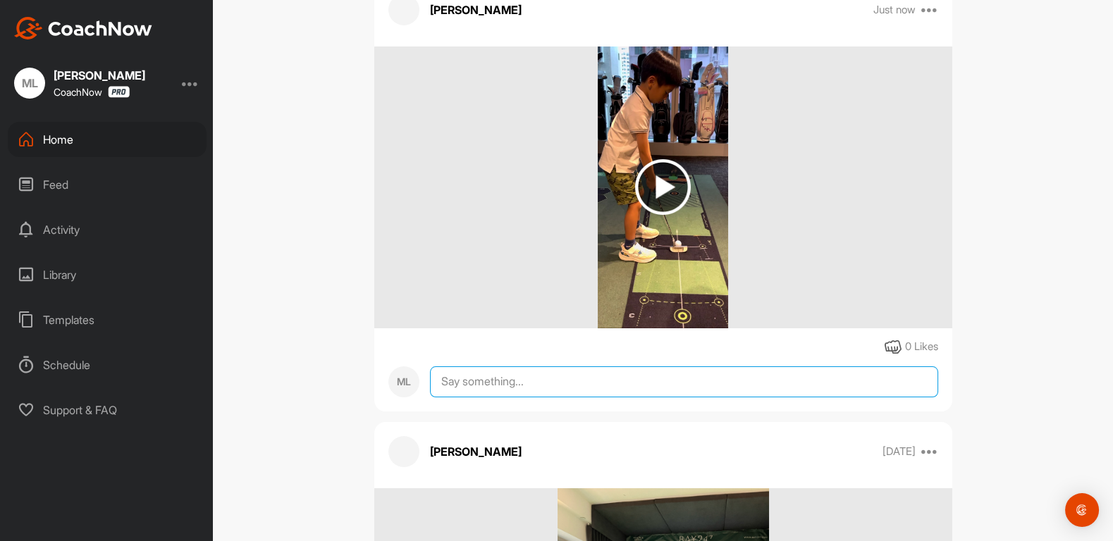
click at [608, 385] on textarea at bounding box center [684, 382] width 508 height 31
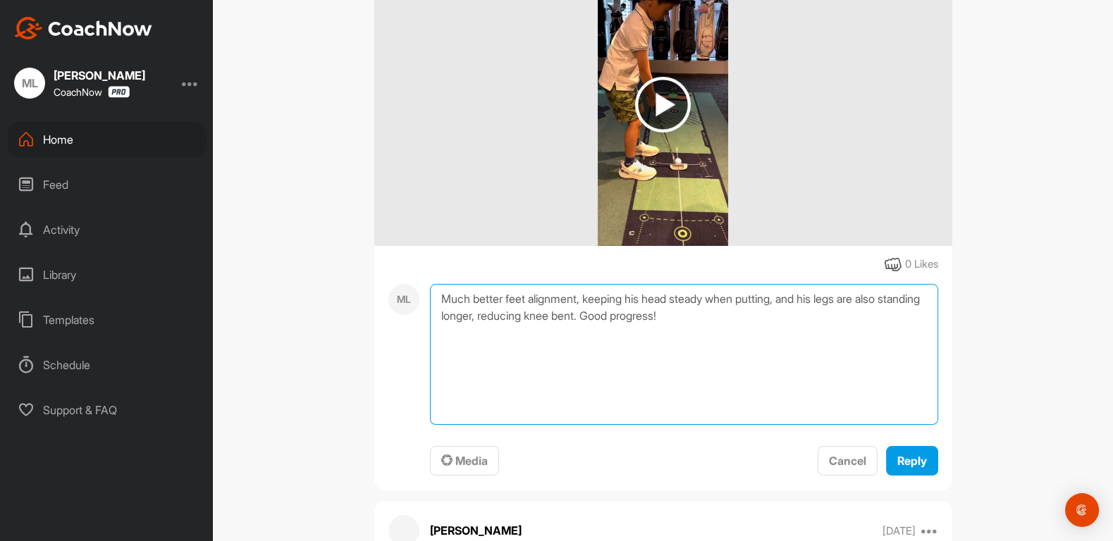
scroll to position [366, 0]
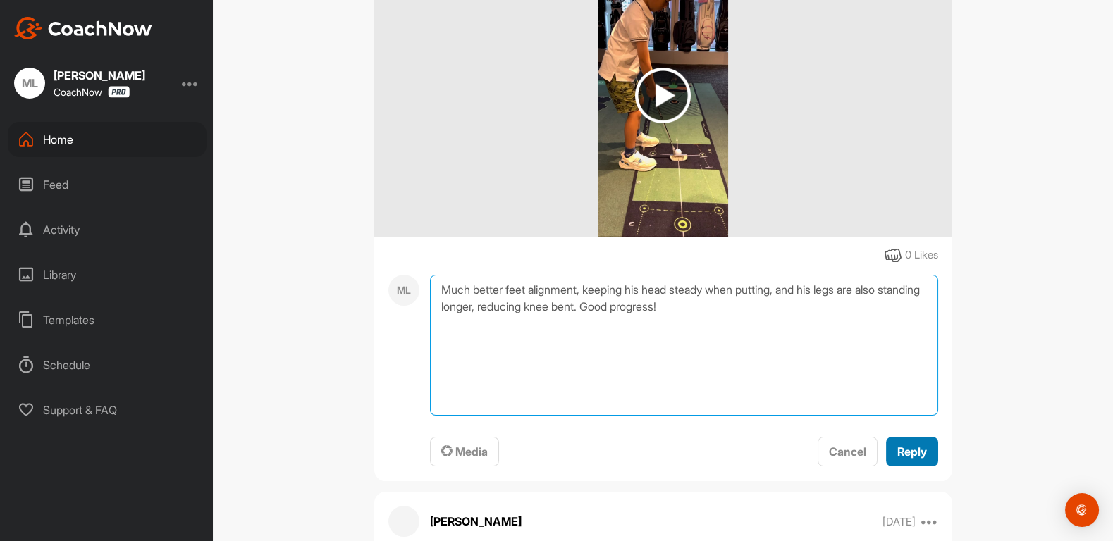
type textarea "Much better feet alignment, keeping his head steady when putting, and his legs …"
click at [921, 448] on span "Reply" at bounding box center [912, 452] width 30 height 14
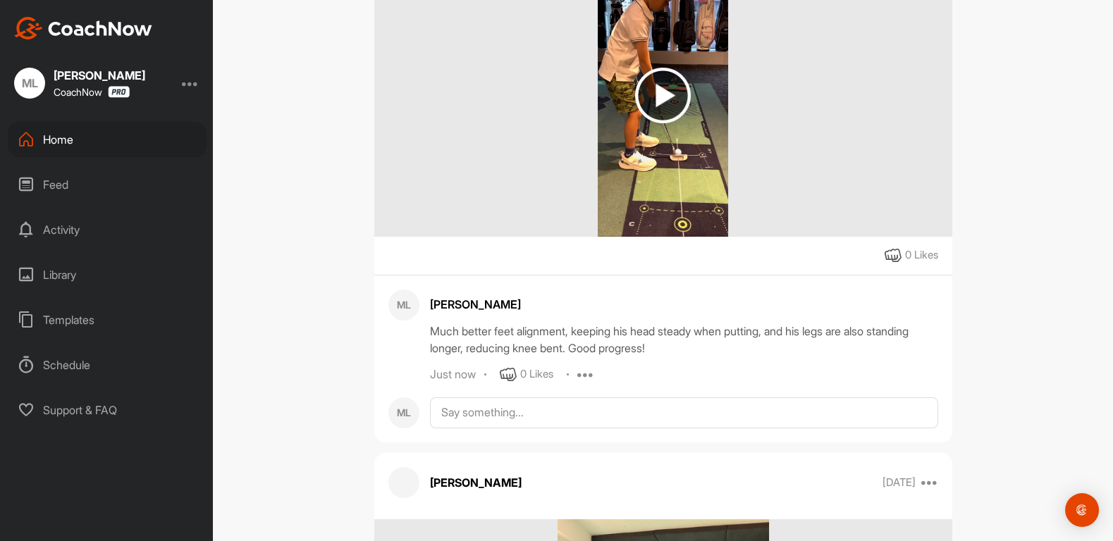
click at [68, 136] on div "Home" at bounding box center [107, 139] width 199 height 35
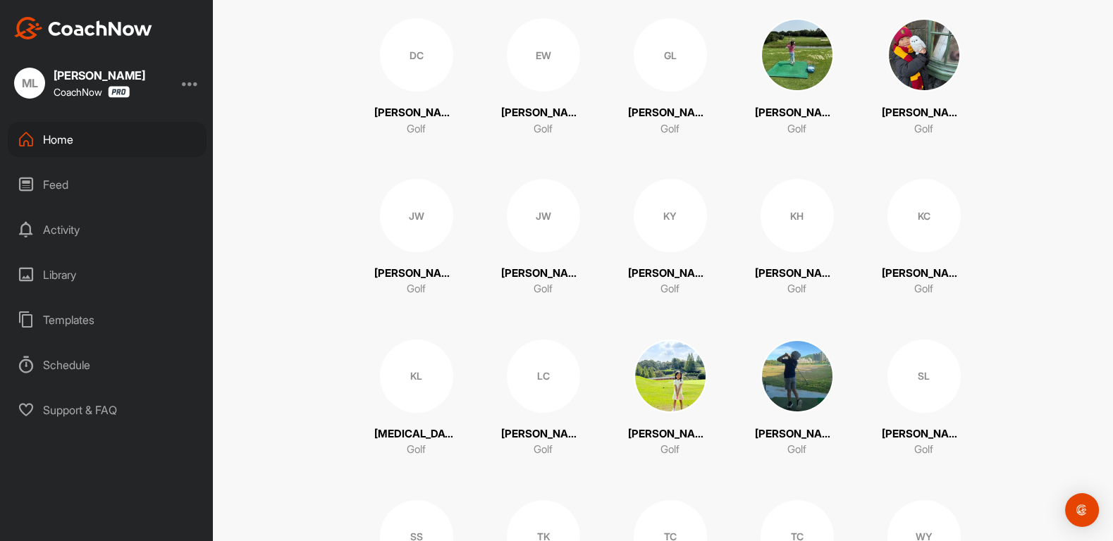
scroll to position [644, 0]
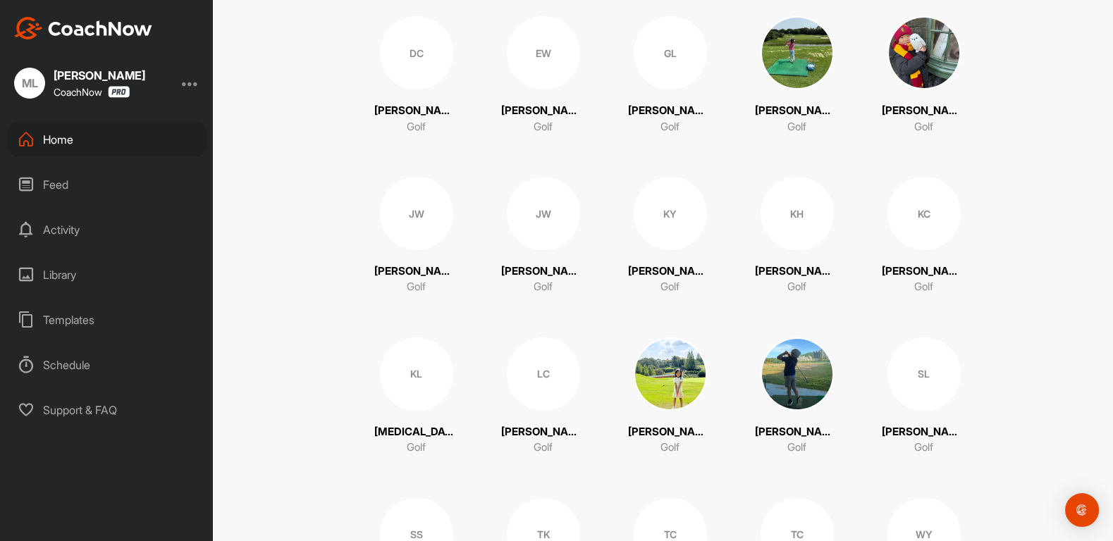
click at [397, 381] on div "KL" at bounding box center [416, 374] width 73 height 73
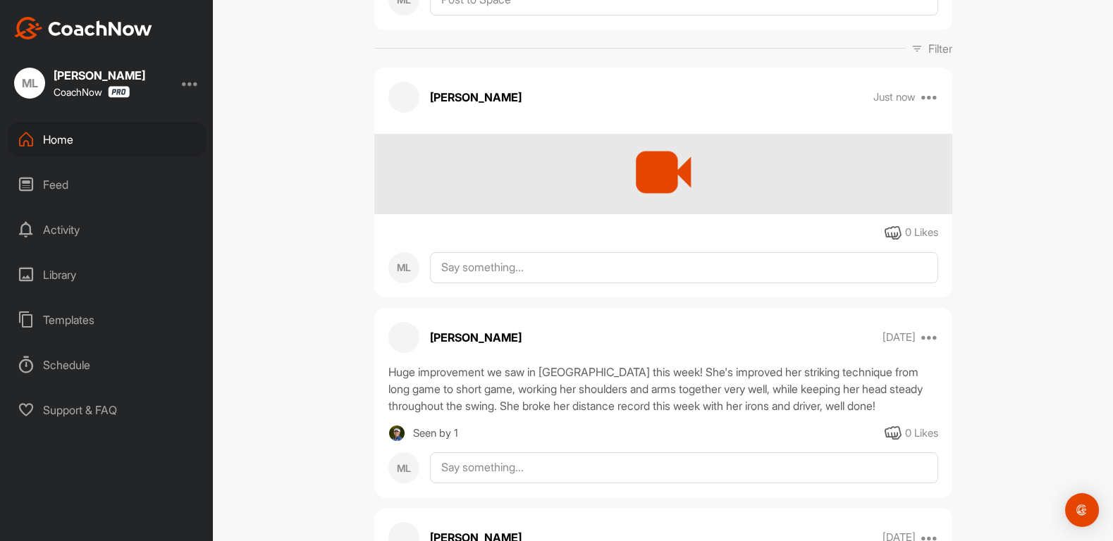
scroll to position [193, 0]
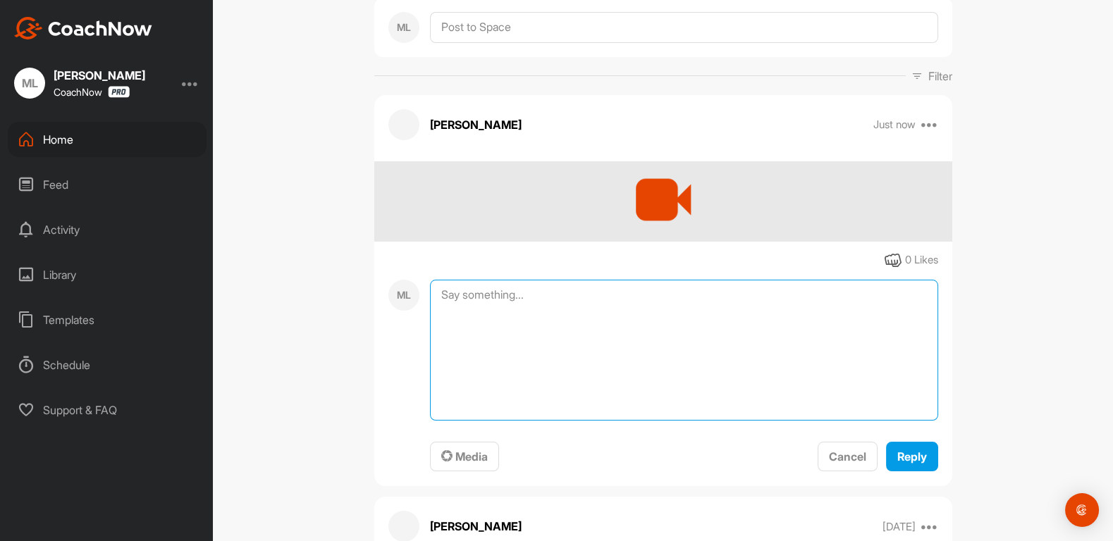
click at [572, 280] on textarea at bounding box center [684, 350] width 508 height 141
type textarea "W"
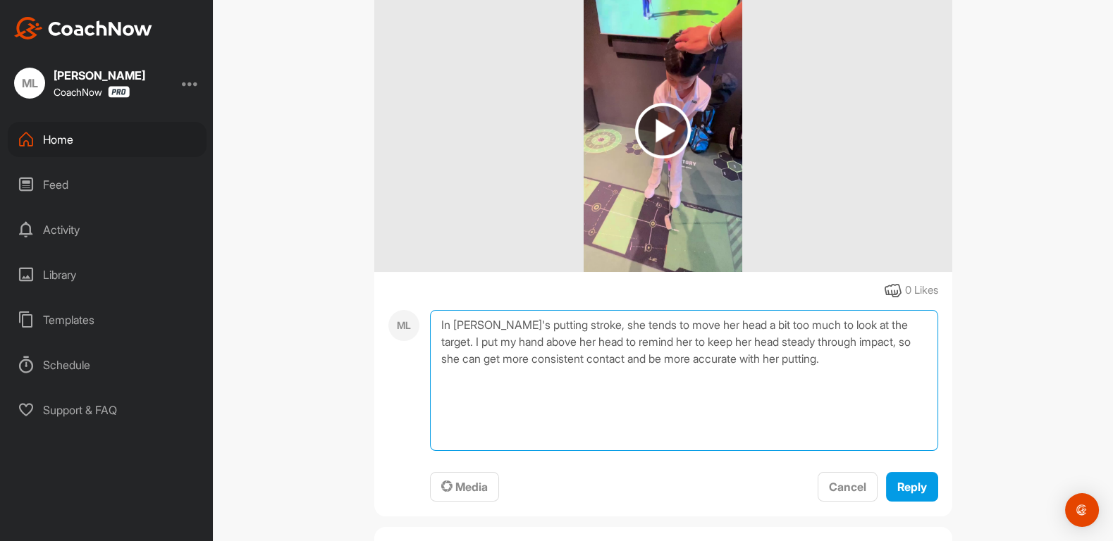
scroll to position [372, 0]
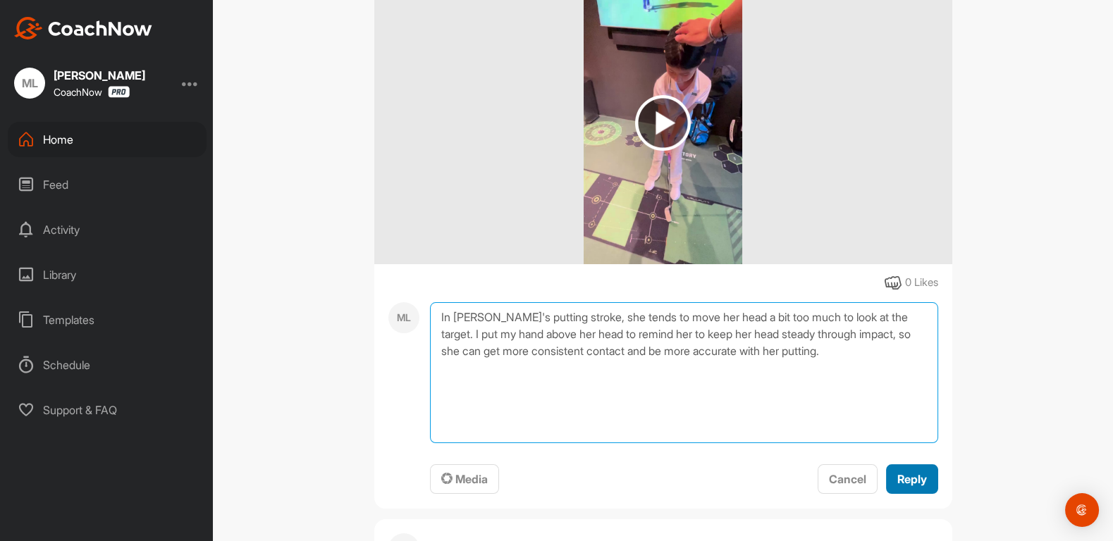
type textarea "In [PERSON_NAME]'s putting stroke, she tends to move her head a bit too much to…"
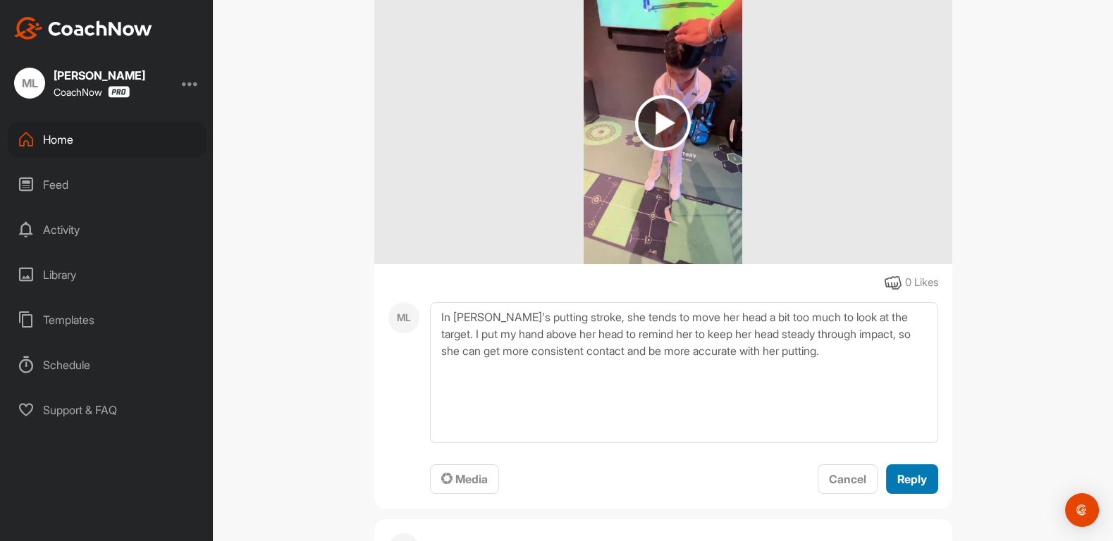
click at [903, 472] on span "Reply" at bounding box center [912, 479] width 30 height 14
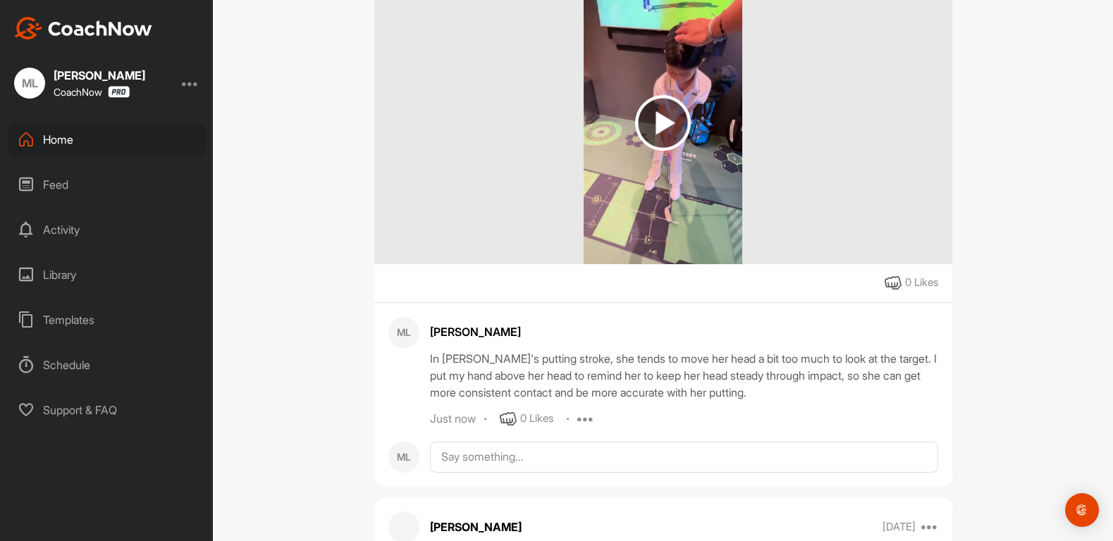
click at [42, 142] on div "Home" at bounding box center [107, 139] width 199 height 35
